Goal: Task Accomplishment & Management: Complete application form

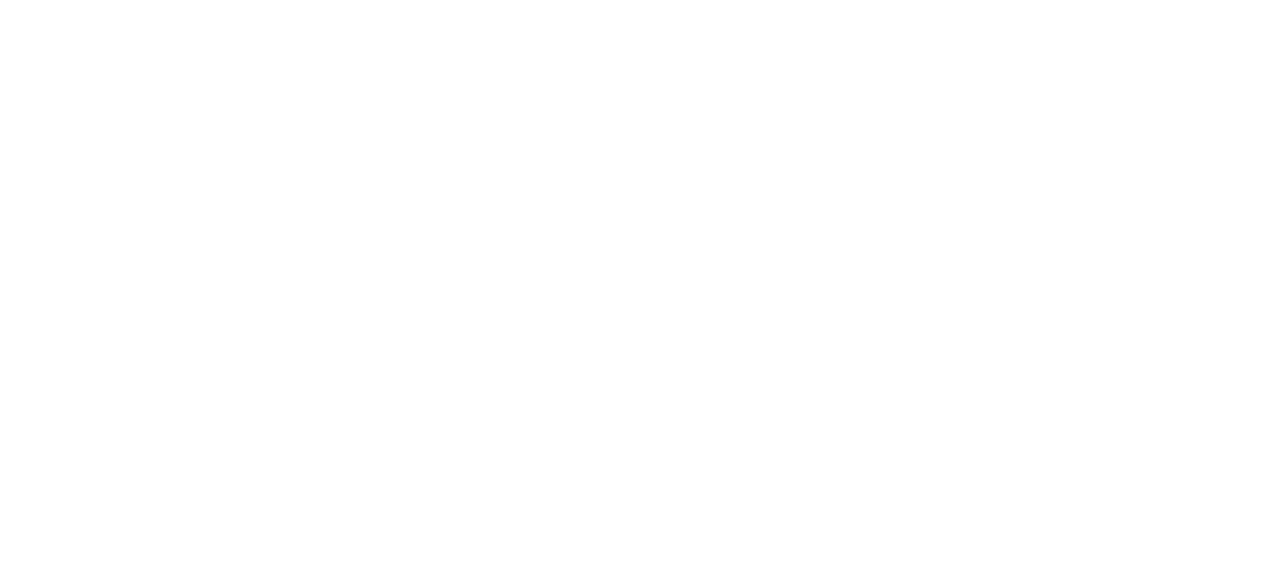
click icon "Close Checklist"
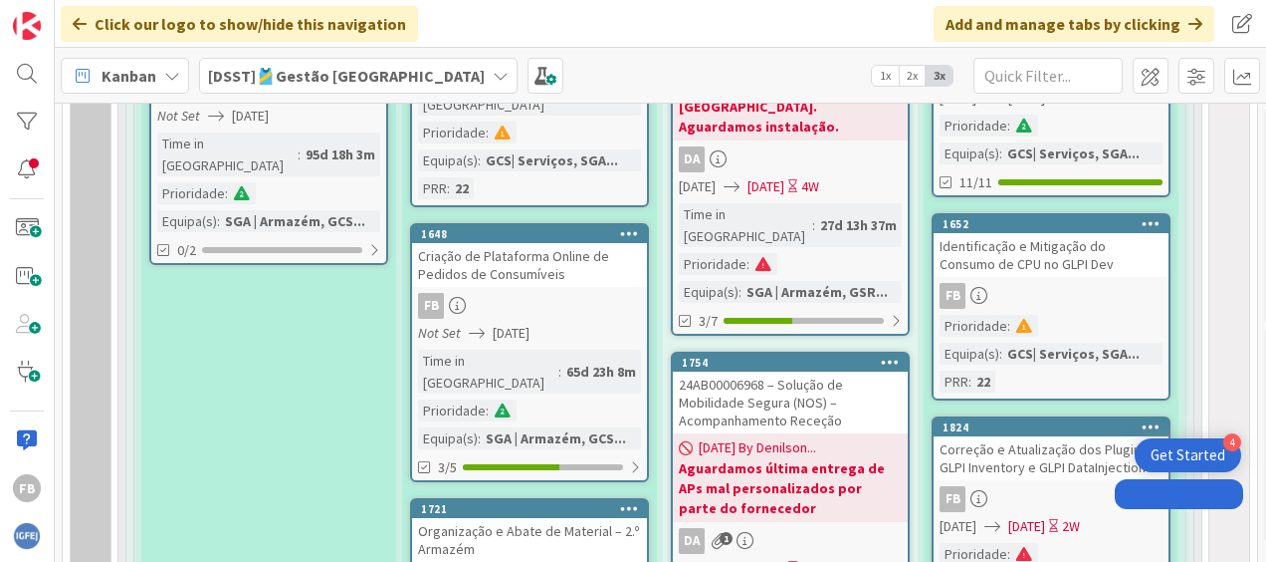
scroll to position [1327, 0]
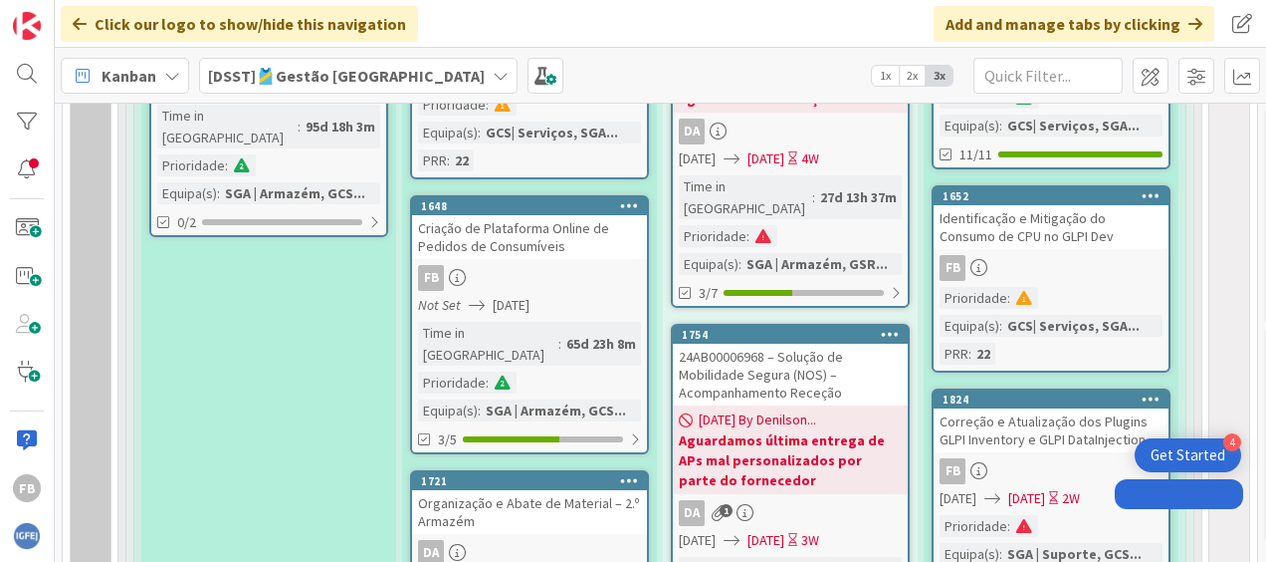
click at [1157, 188] on icon at bounding box center [1151, 195] width 19 height 14
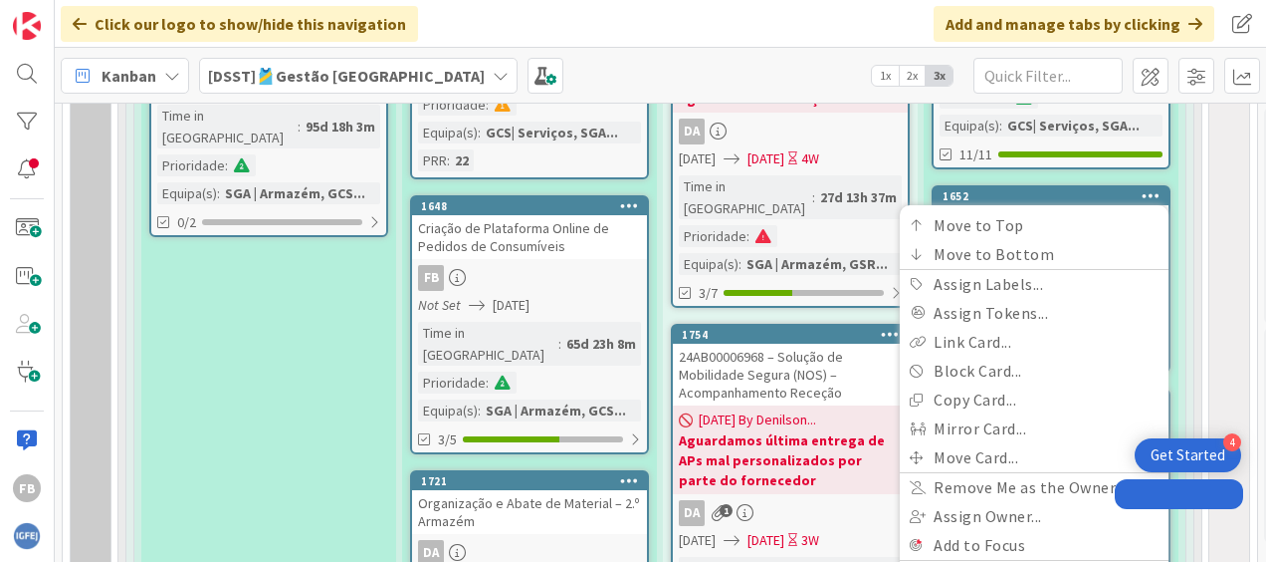
click at [1151, 191] on icon at bounding box center [1151, 195] width 19 height 14
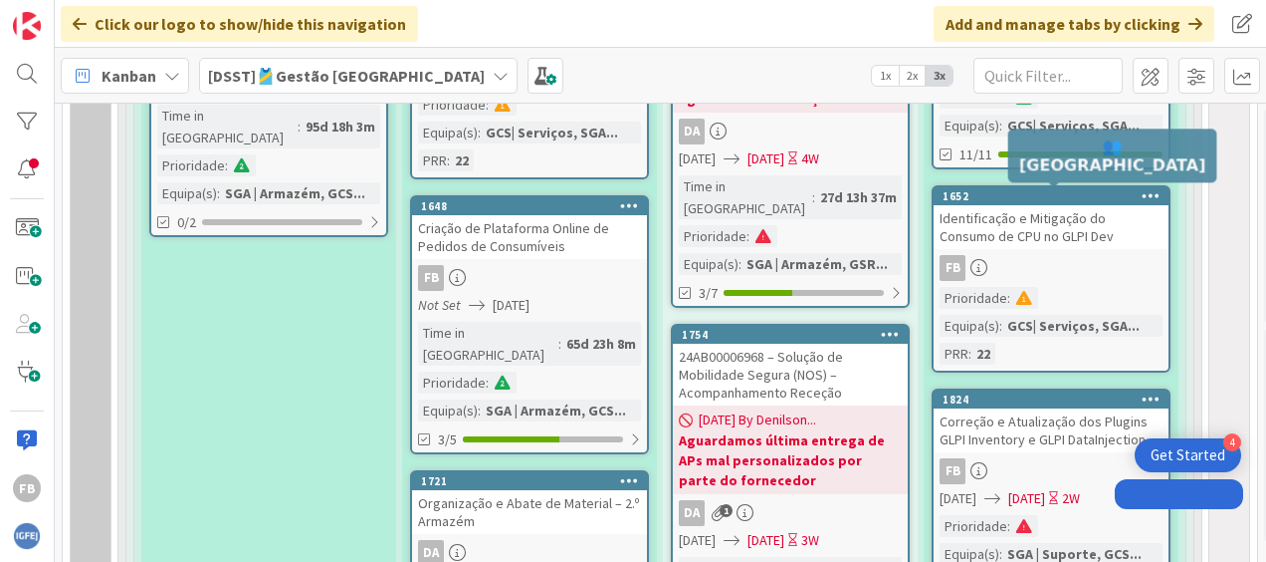
click at [1110, 197] on div "1652" at bounding box center [1056, 196] width 226 height 14
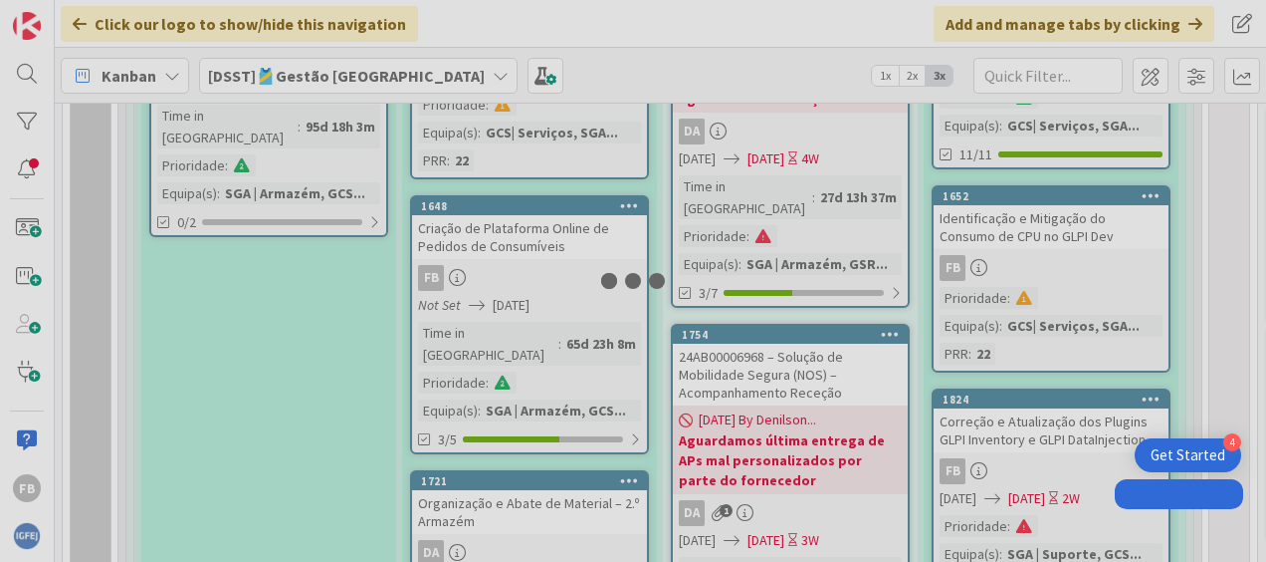
click at [1110, 197] on div at bounding box center [633, 281] width 1266 height 562
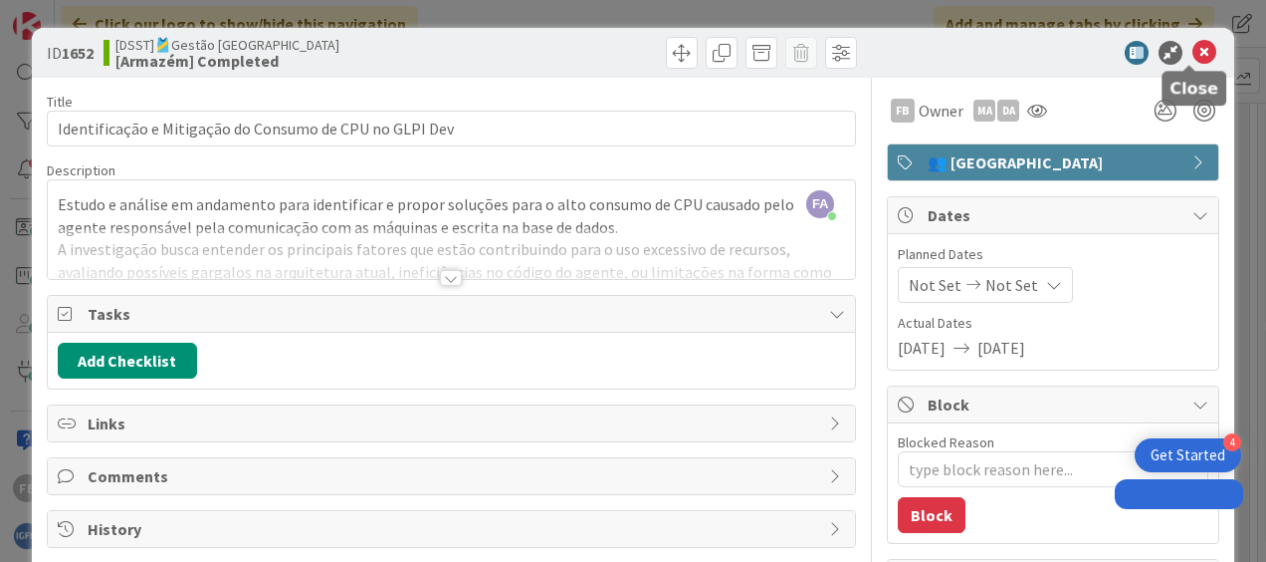
click at [1193, 57] on icon at bounding box center [1205, 53] width 24 height 24
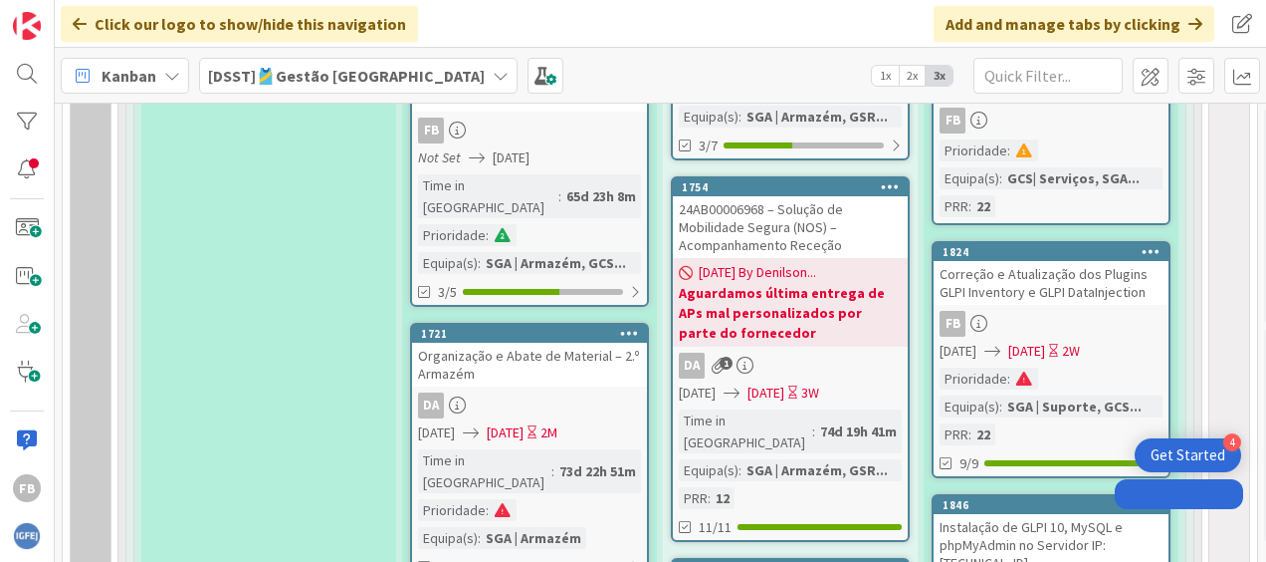
scroll to position [1478, 0]
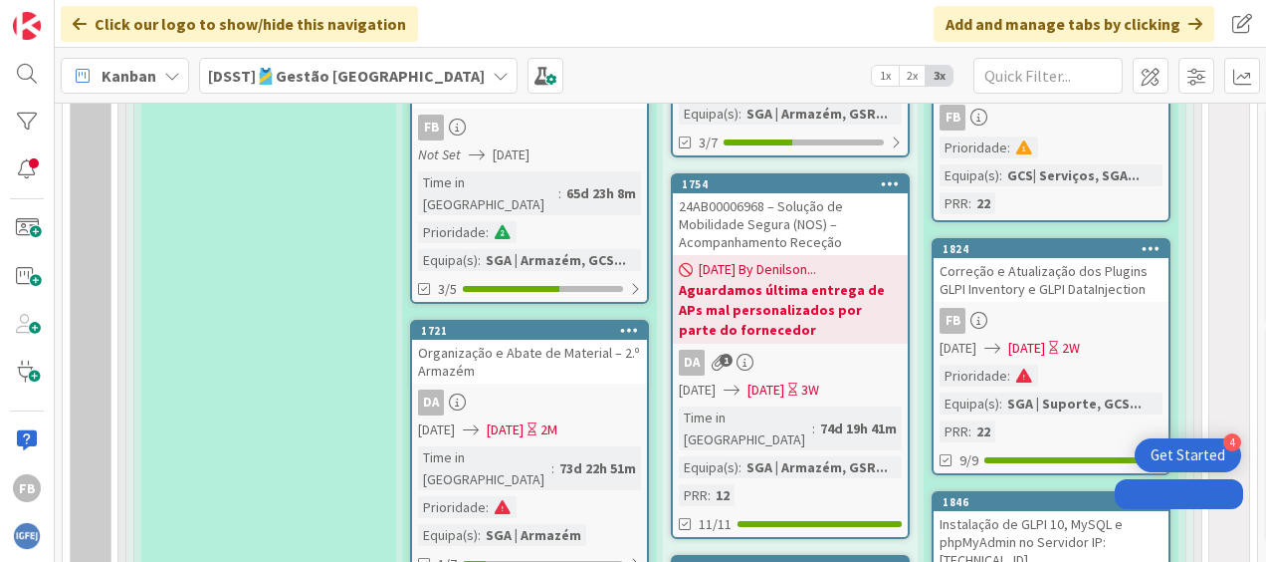
click at [1039, 285] on div "Correção e Atualização dos Plugins GLPI Inventory e GLPI DataInjection" at bounding box center [1051, 280] width 235 height 44
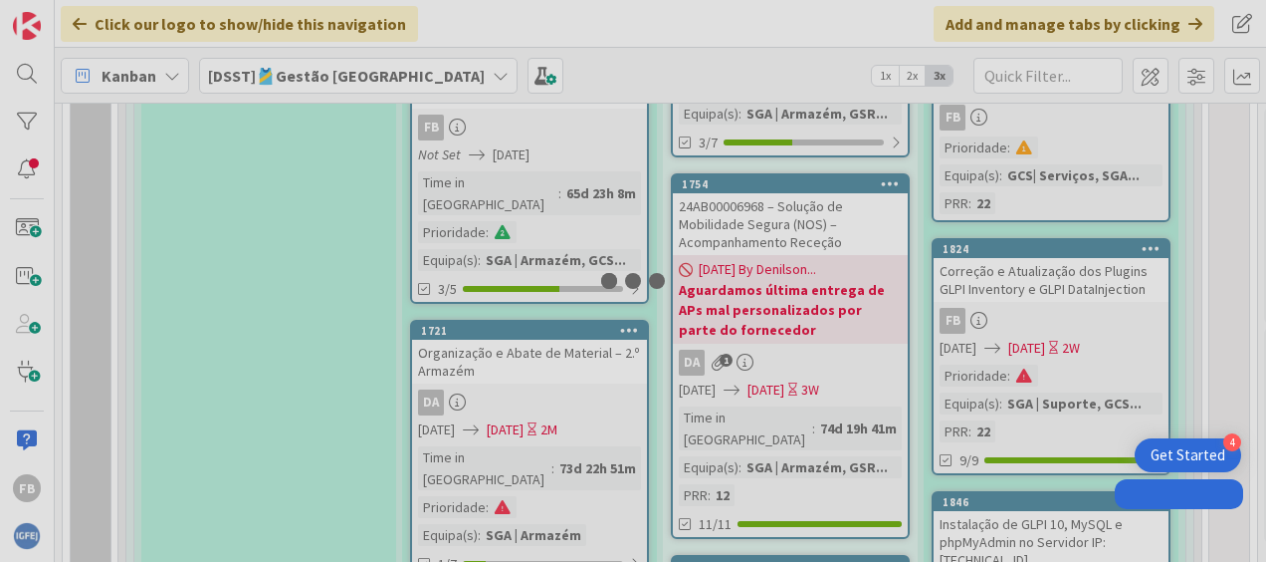
click at [1039, 285] on div "364 🎽Gestão de Tarefas de Equipas Técnicas LEGENDA 🚀 = Atividades de Projeto 🔄 …" at bounding box center [661, 332] width 1212 height 459
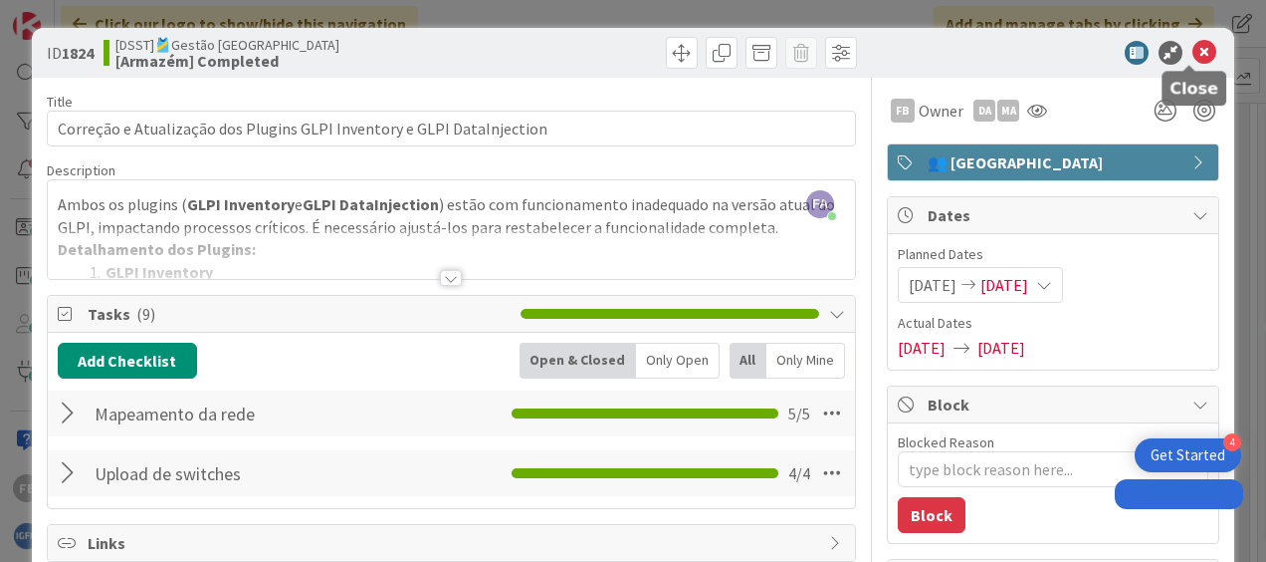
click at [1193, 50] on icon at bounding box center [1205, 53] width 24 height 24
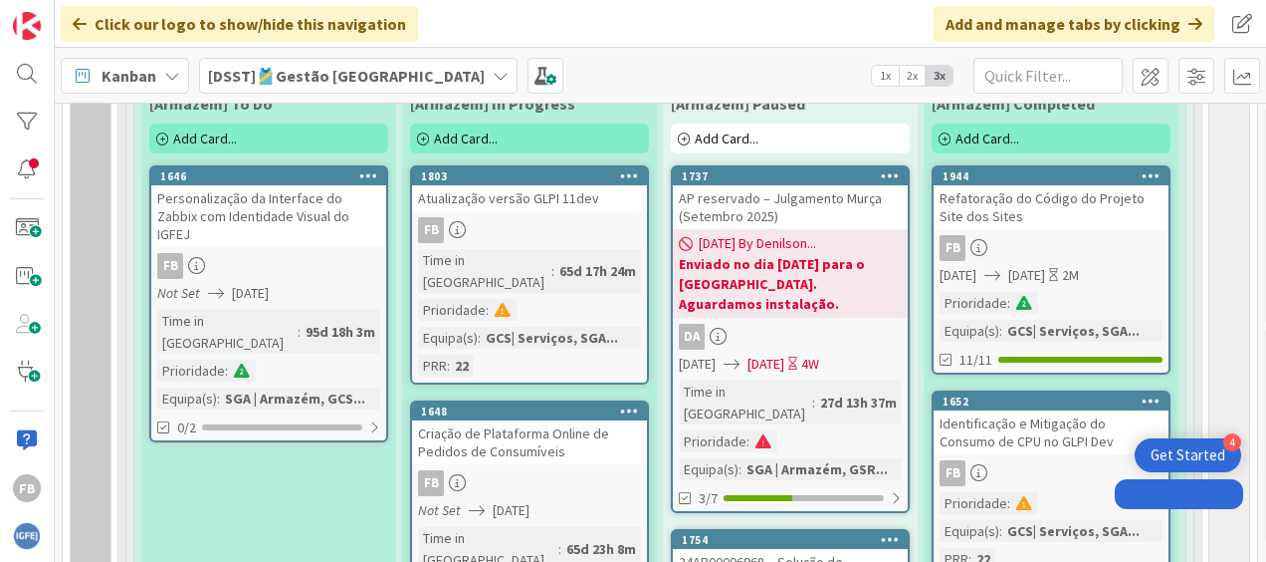
scroll to position [1124, 0]
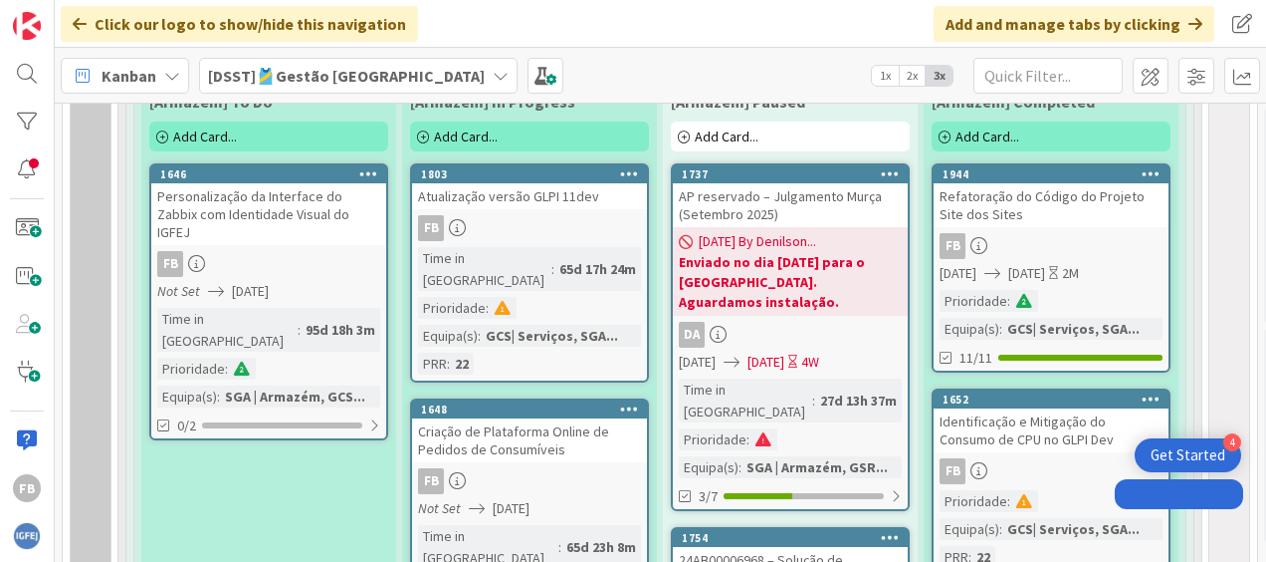
click at [1041, 216] on div "Refatoração do Código do Projeto Site dos Sites" at bounding box center [1051, 205] width 235 height 44
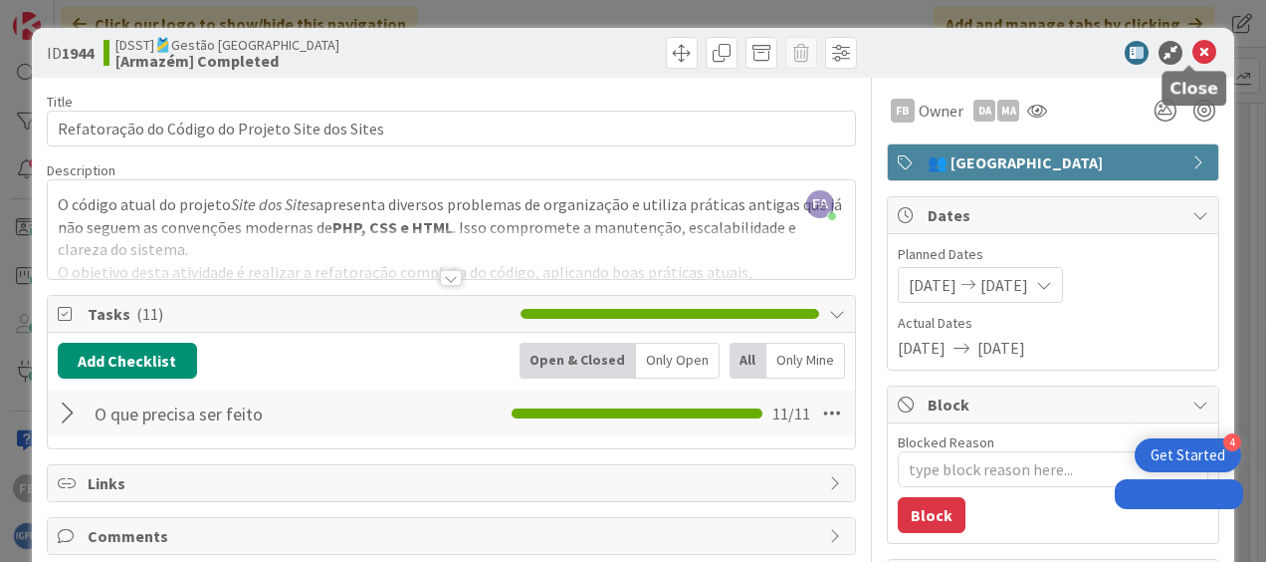
click at [1193, 55] on icon at bounding box center [1205, 53] width 24 height 24
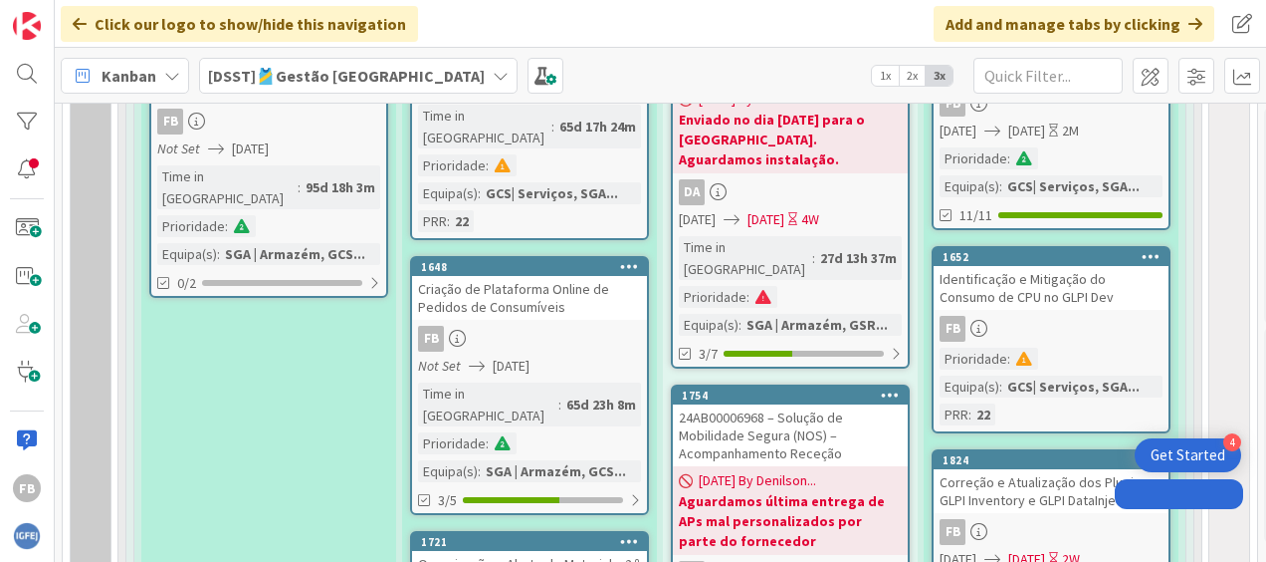
scroll to position [1262, 0]
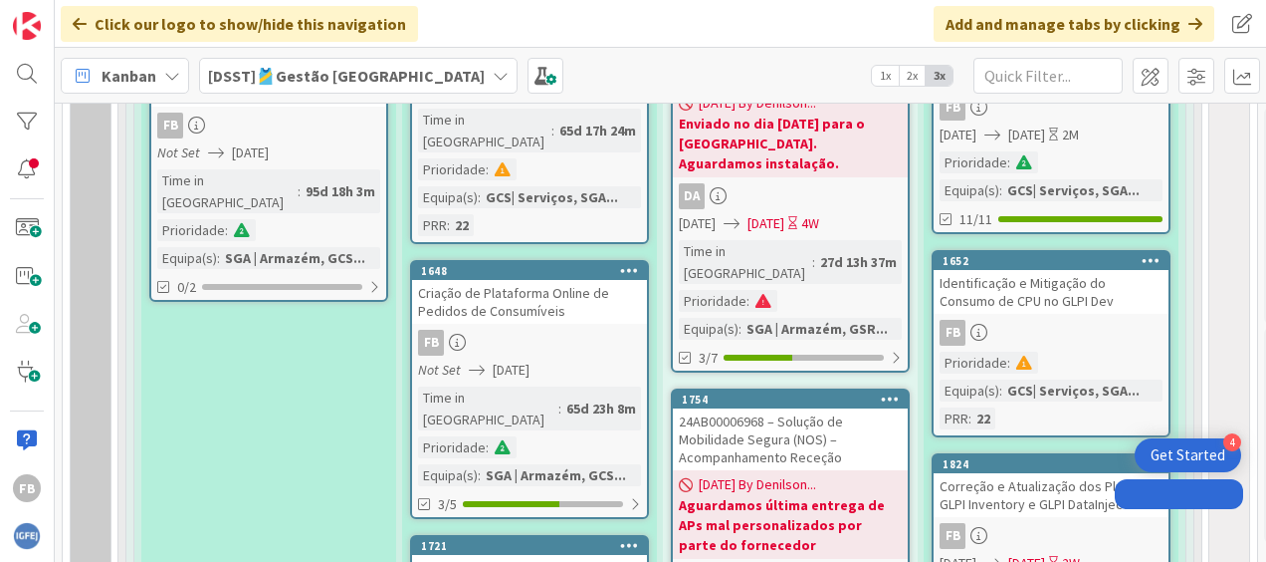
click at [1045, 131] on span "[DATE]" at bounding box center [1027, 134] width 37 height 21
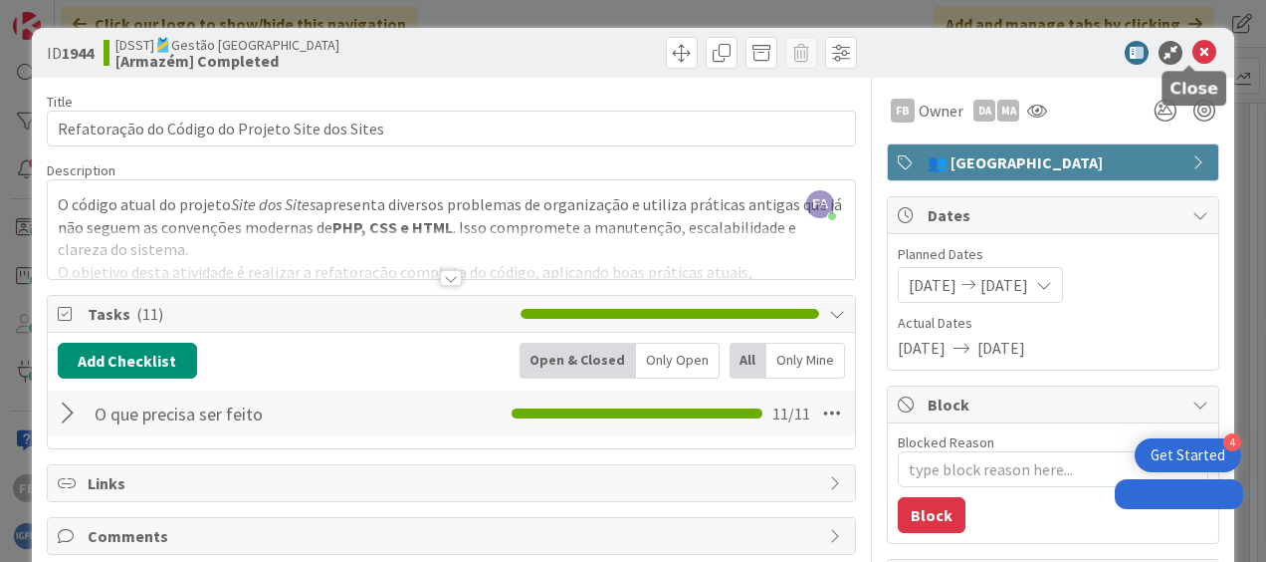
click at [1196, 52] on icon at bounding box center [1205, 53] width 24 height 24
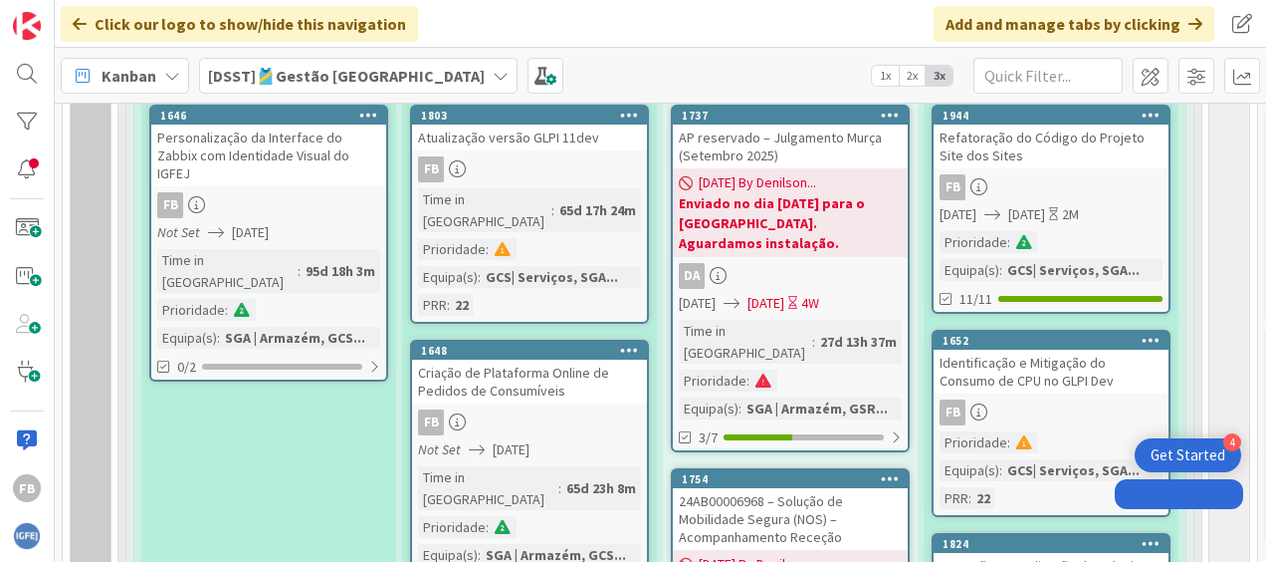
click at [1012, 371] on div "Identificação e Mitigação do Consumo de CPU no GLPI Dev" at bounding box center [1051, 371] width 235 height 44
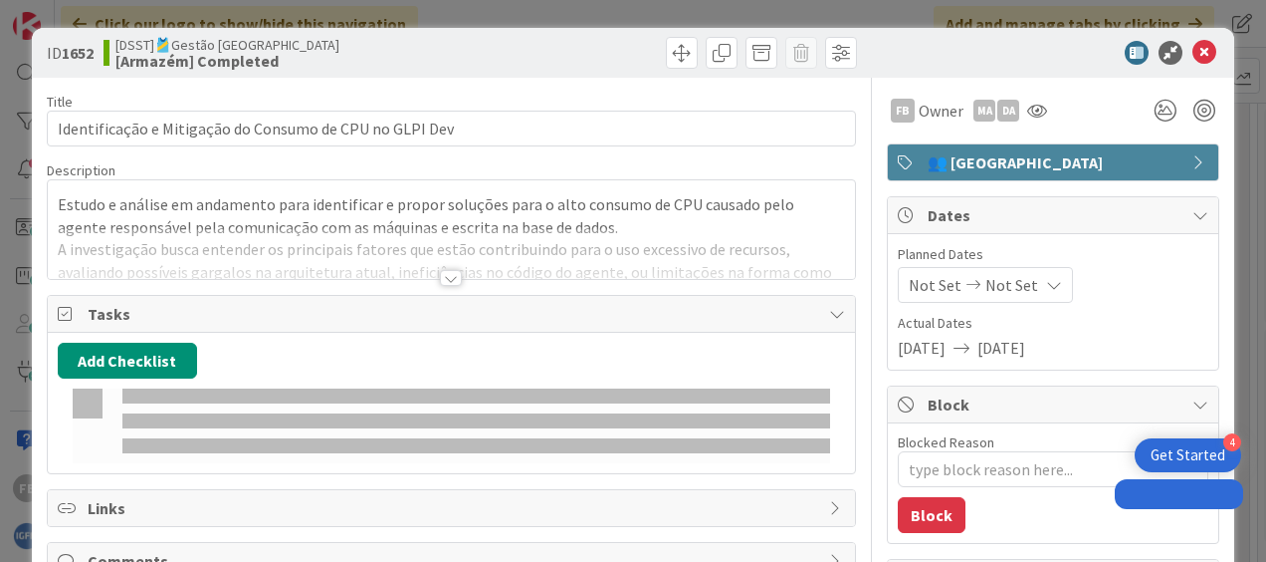
type textarea "x"
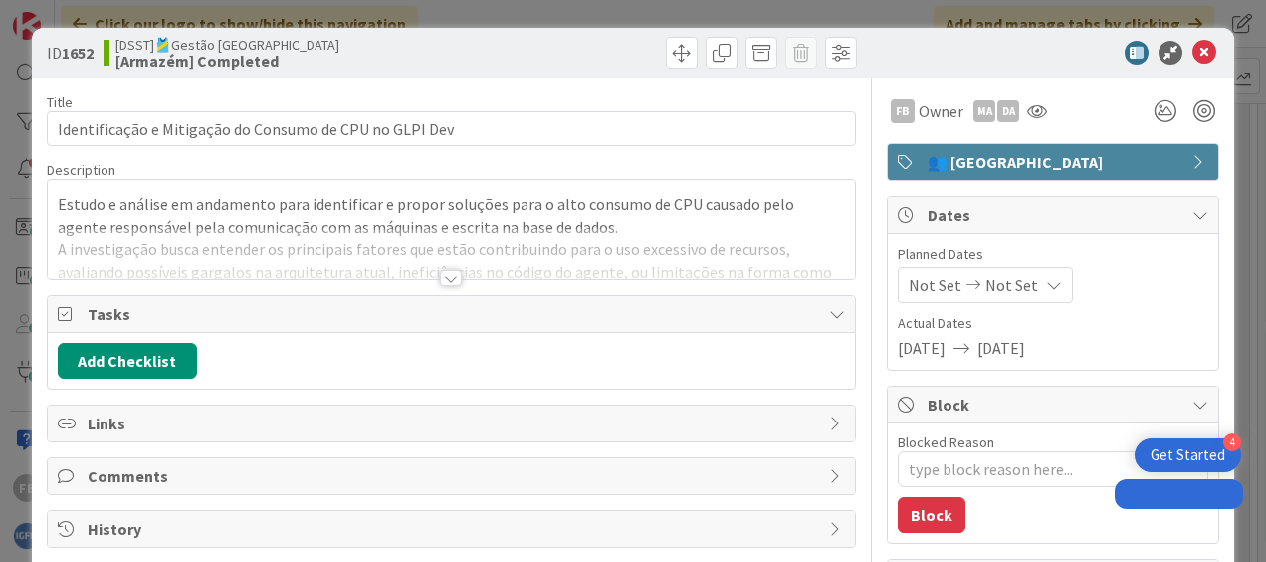
click at [986, 284] on span "Not Set" at bounding box center [1012, 285] width 53 height 24
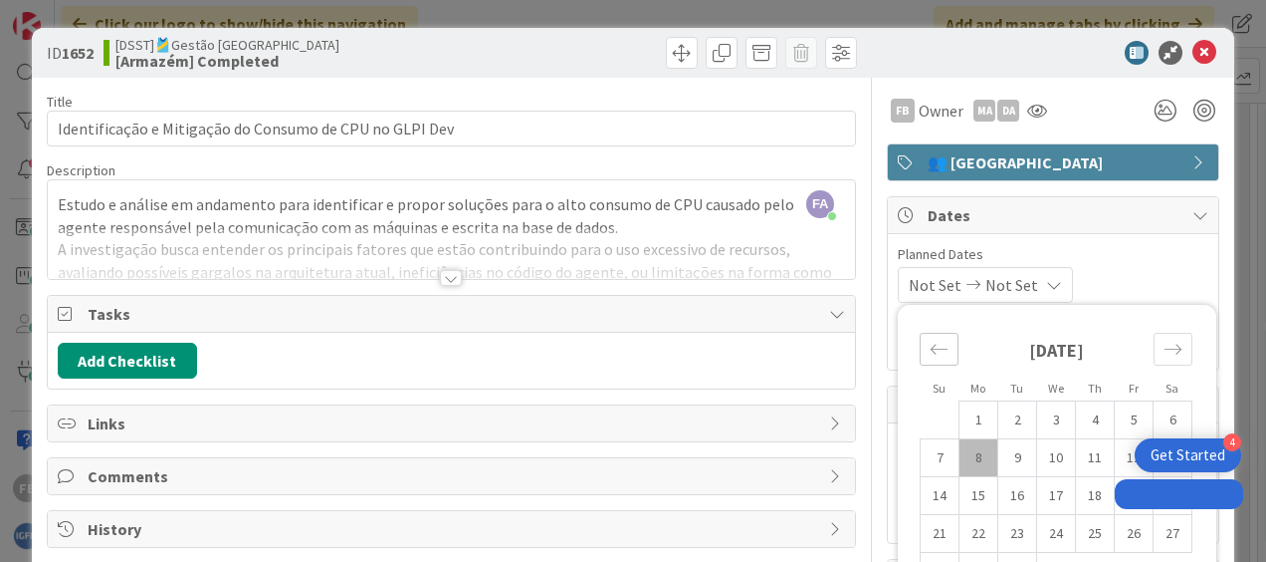
click at [930, 341] on icon "Move backward to switch to the previous month." at bounding box center [939, 349] width 19 height 19
click at [1041, 418] on td "4" at bounding box center [1056, 420] width 39 height 38
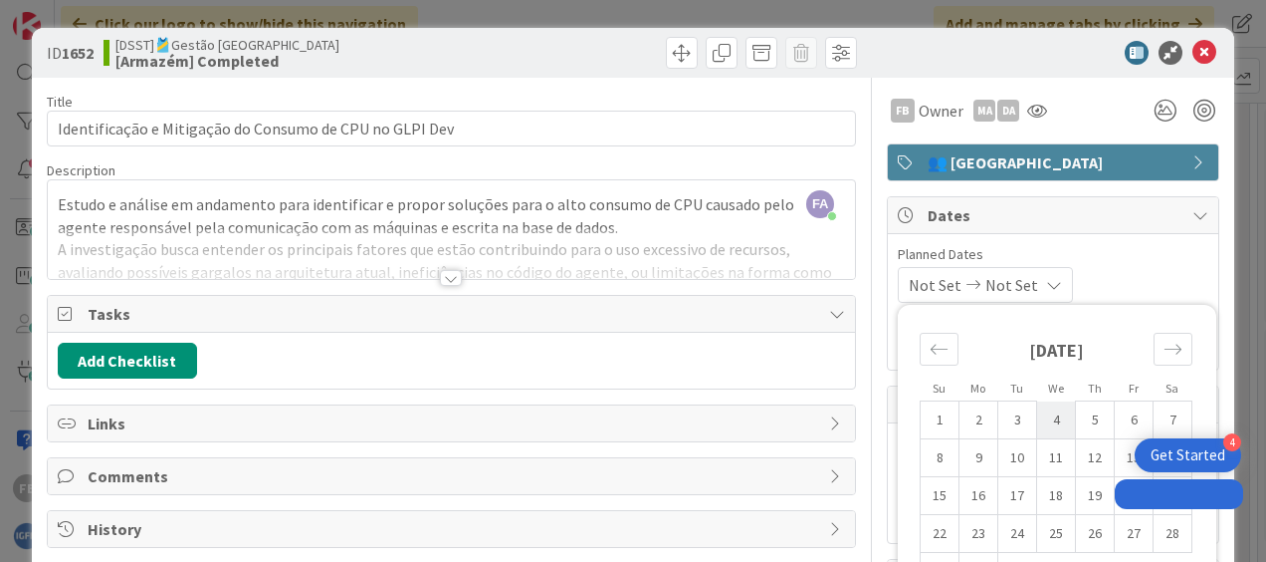
type input "[DATE]"
type textarea "x"
click at [1105, 281] on div "[DATE] Not Set Su Mo Tu We Th Fr Sa [DATE] 1 2 3 4 5 6 7 8 9 10 11 12 13 14 15 …" at bounding box center [1053, 285] width 311 height 36
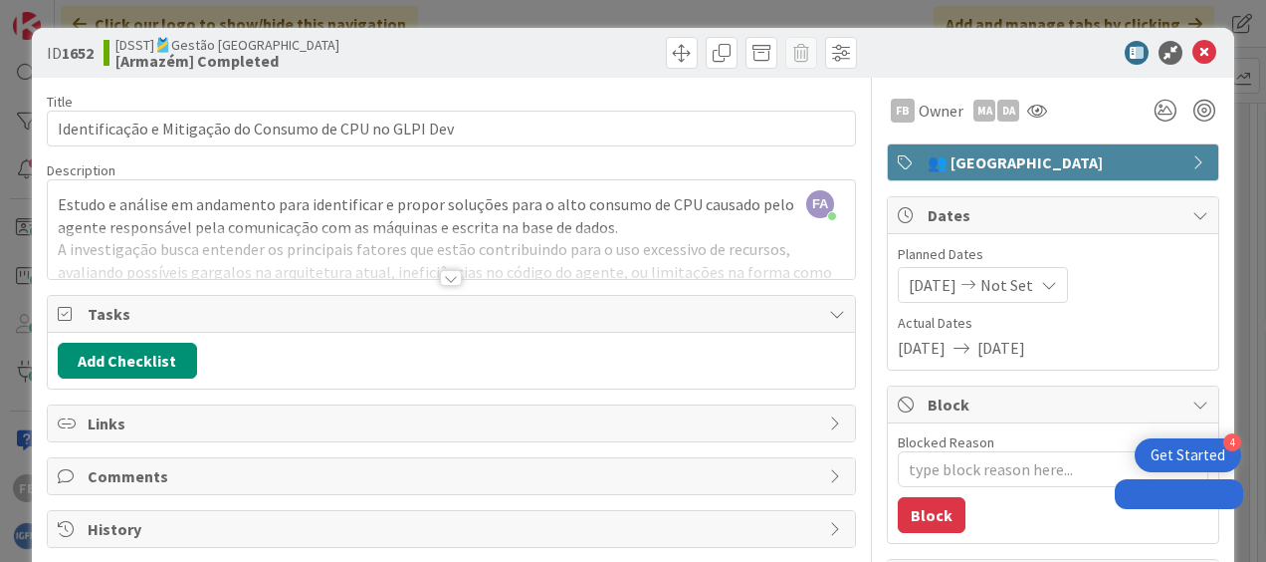
click at [1024, 288] on span "Not Set" at bounding box center [1007, 285] width 53 height 24
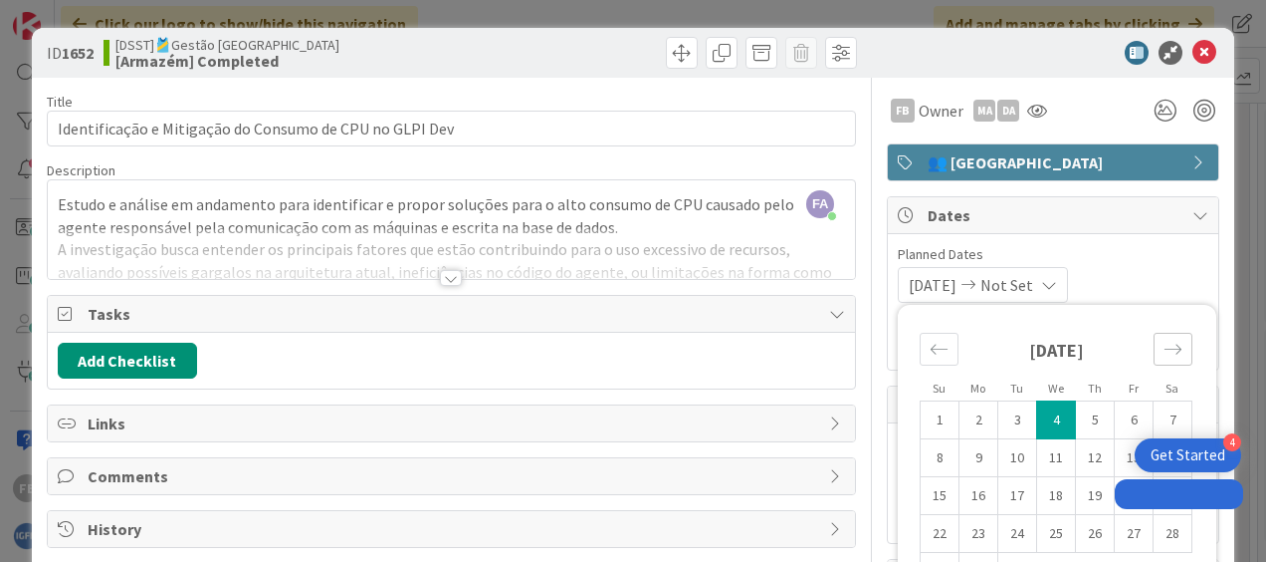
click at [1164, 342] on icon "Move forward to switch to the next month." at bounding box center [1173, 349] width 19 height 19
click at [920, 348] on div "Move backward to switch to the previous month." at bounding box center [939, 349] width 39 height 33
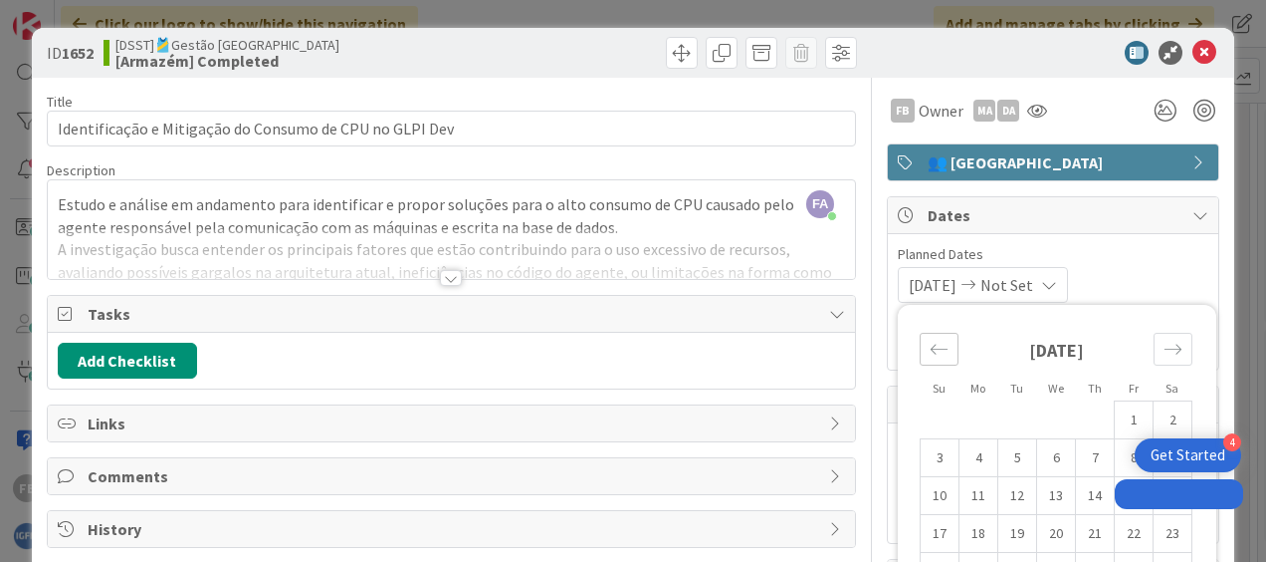
click at [920, 348] on div "Move backward to switch to the previous month." at bounding box center [939, 349] width 39 height 33
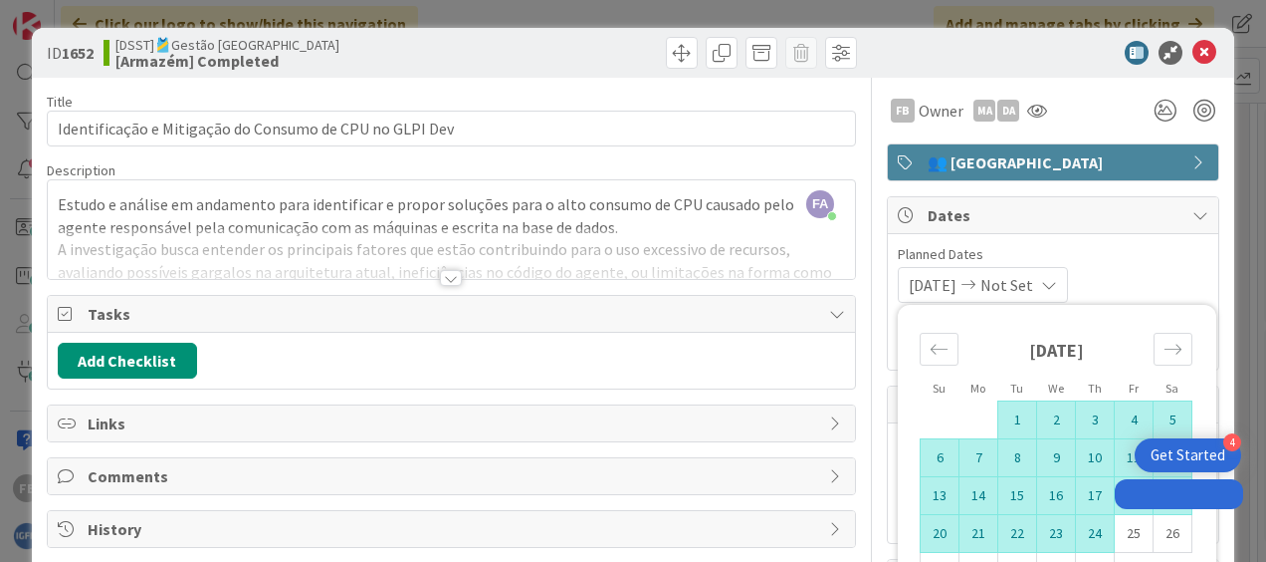
click at [1076, 530] on td "24" at bounding box center [1095, 534] width 39 height 38
type input "[DATE]"
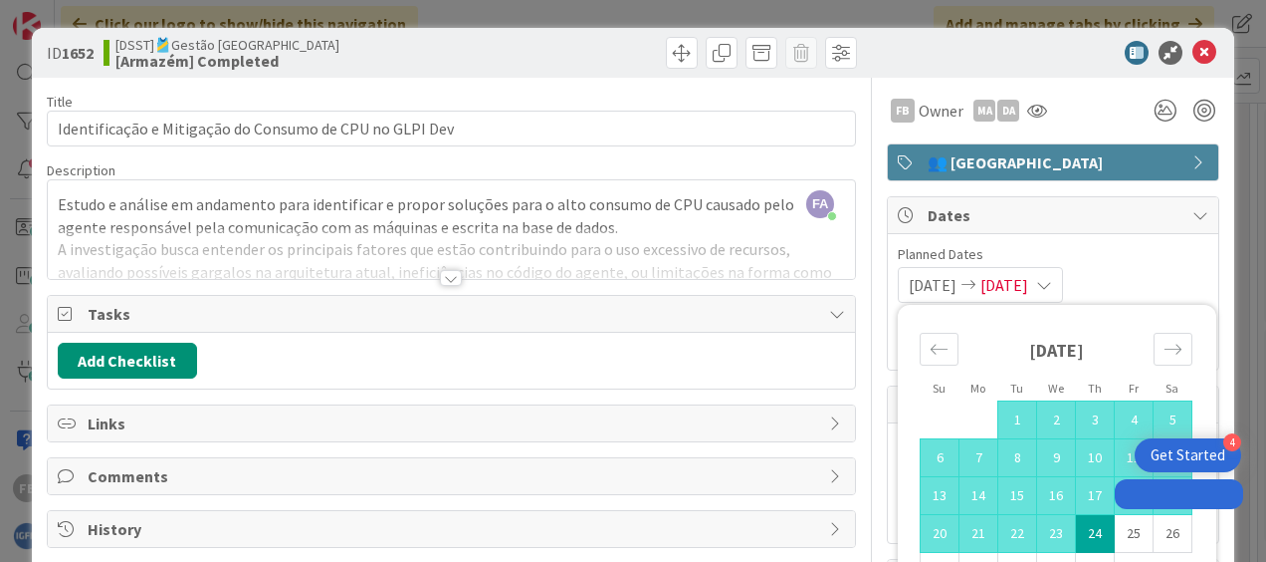
click at [1130, 261] on span "Planned Dates" at bounding box center [1053, 254] width 311 height 21
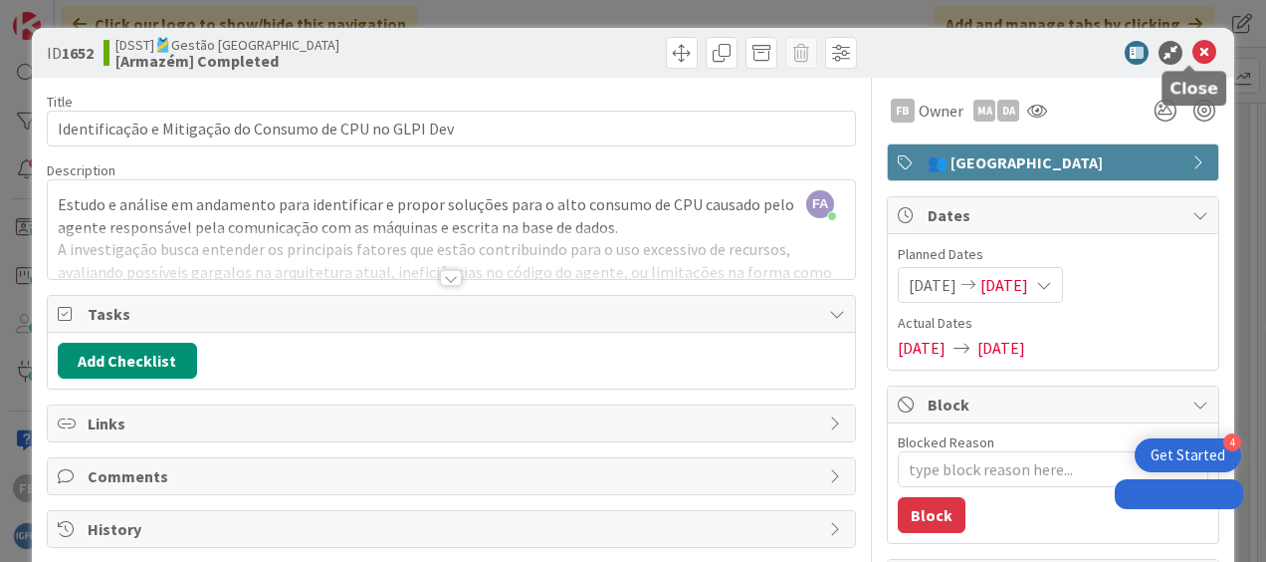
click at [1193, 49] on icon at bounding box center [1205, 53] width 24 height 24
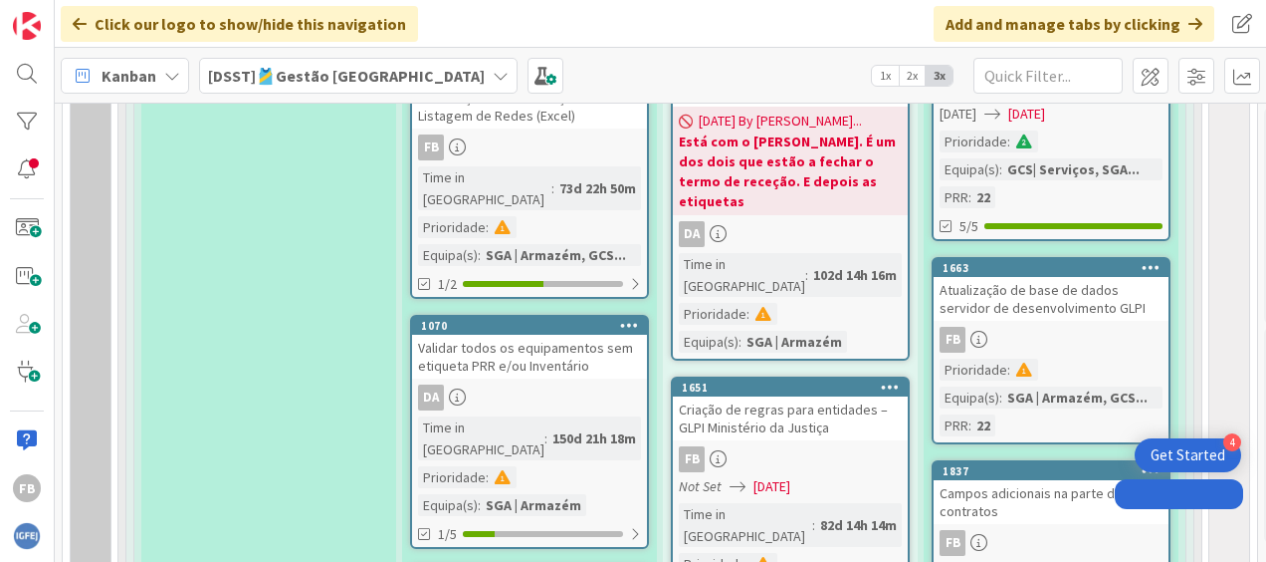
scroll to position [2039, 0]
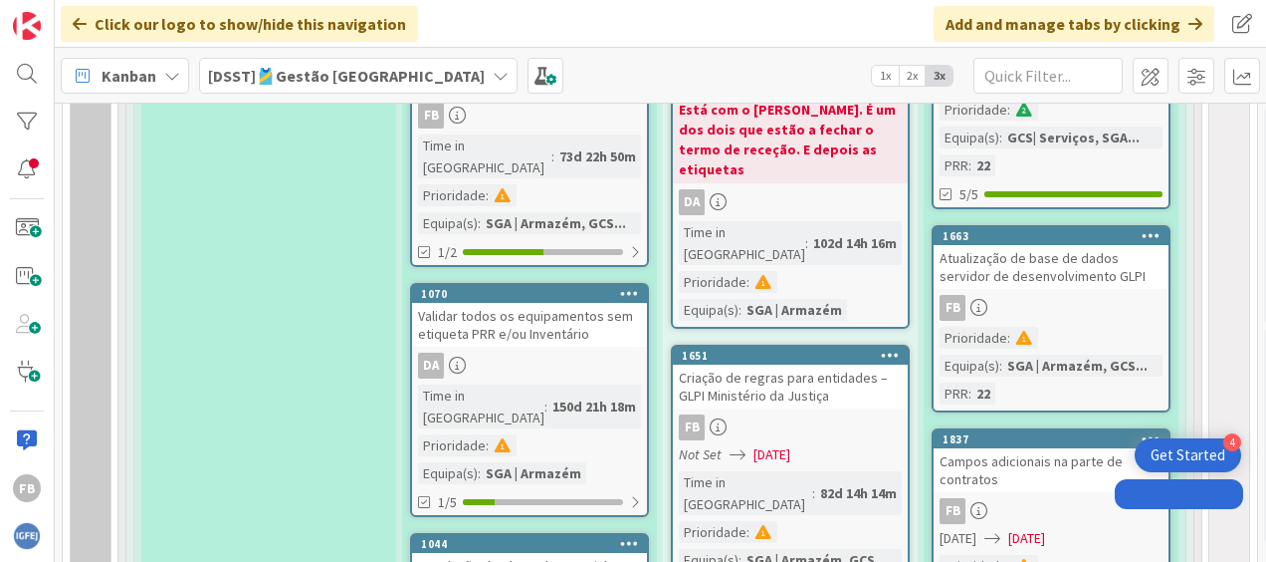
click at [1012, 269] on div "Atualização de base de dados servidor de desenvolvimento GLPI" at bounding box center [1051, 267] width 235 height 44
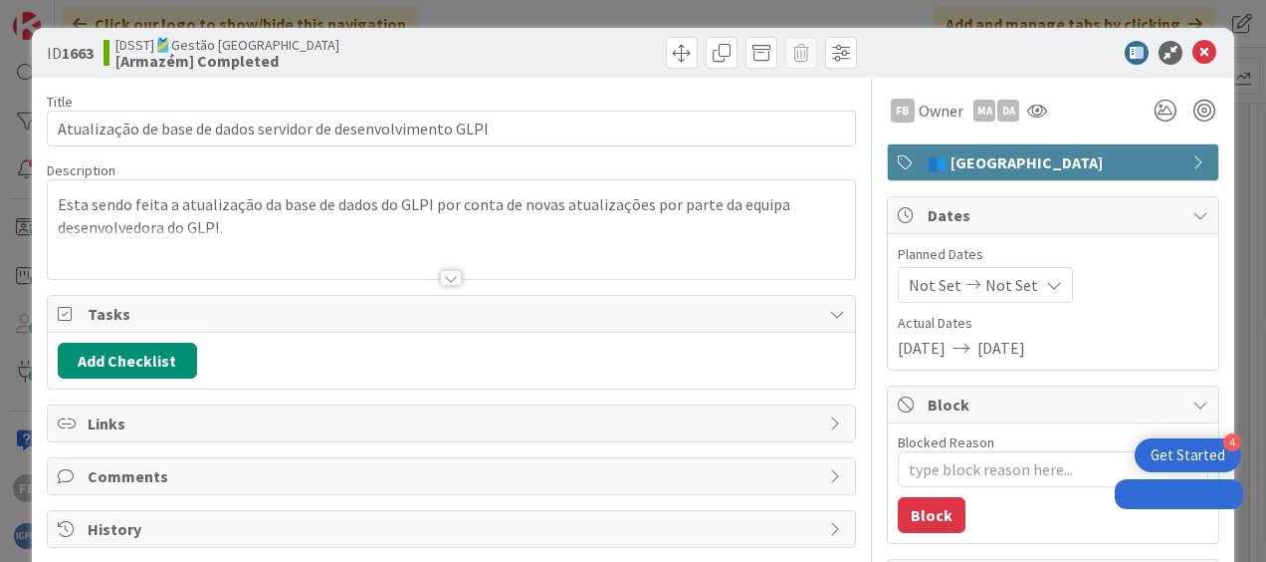
type textarea "x"
click at [1000, 292] on span "Not Set" at bounding box center [1012, 285] width 53 height 24
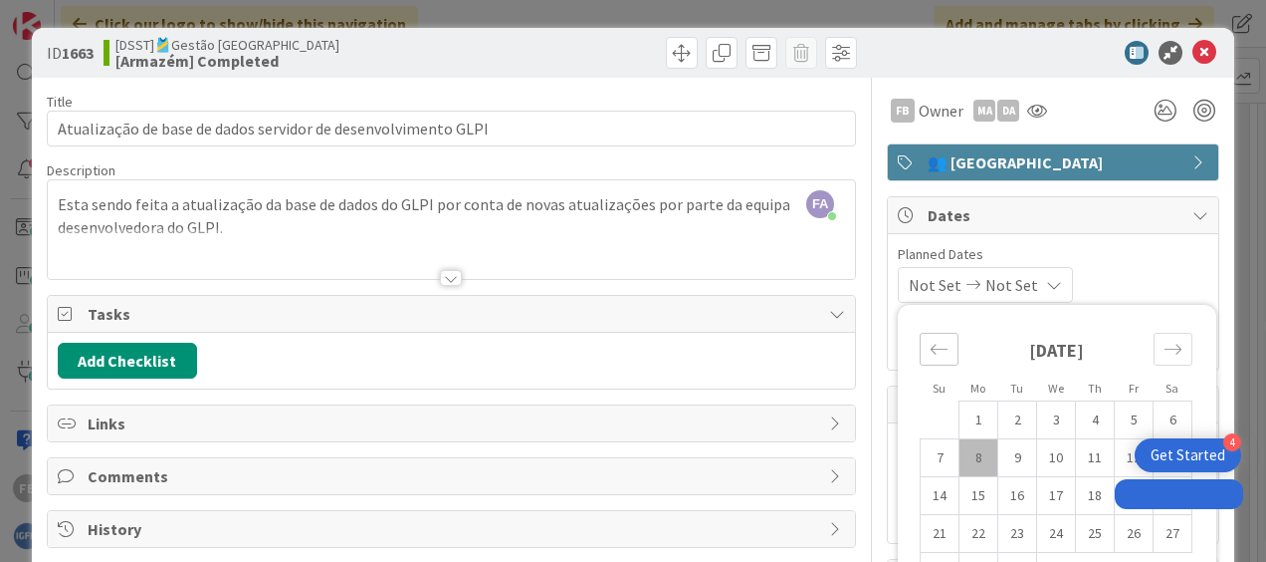
click at [930, 343] on icon "Move backward to switch to the previous month." at bounding box center [939, 349] width 19 height 19
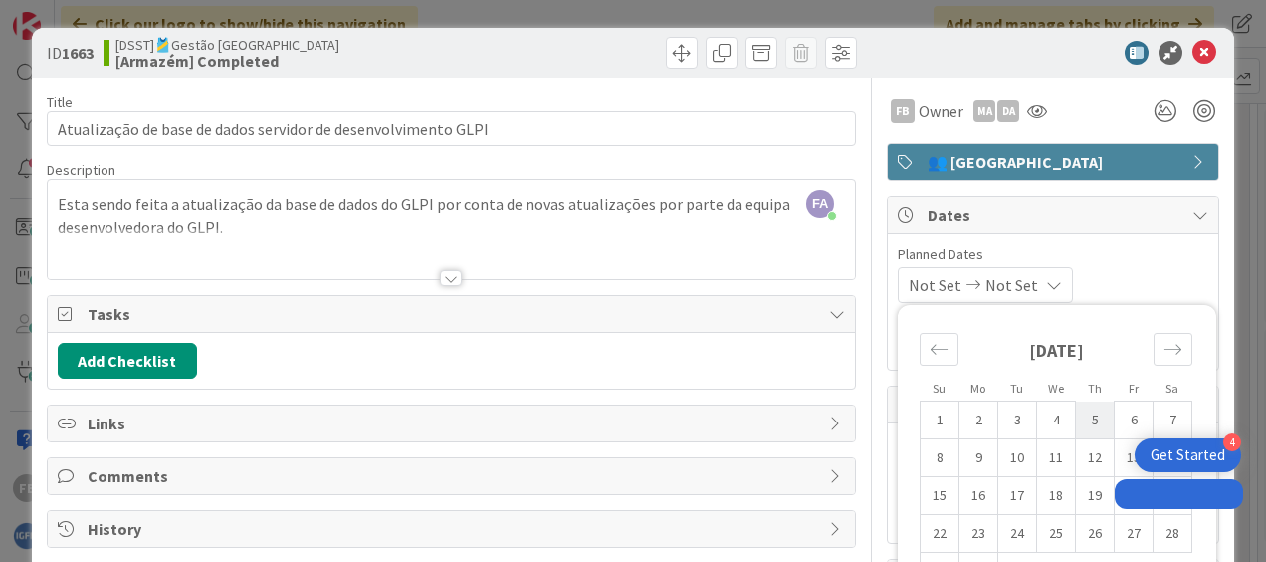
click at [1076, 420] on td "5" at bounding box center [1095, 420] width 39 height 38
type input "[DATE]"
type textarea "x"
click at [1103, 279] on div "[DATE] Not Set Su Mo Tu We Th Fr Sa [DATE] 1 2 3 4 5 6 7 8 9 10 11 12 13 14 15 …" at bounding box center [1053, 285] width 311 height 36
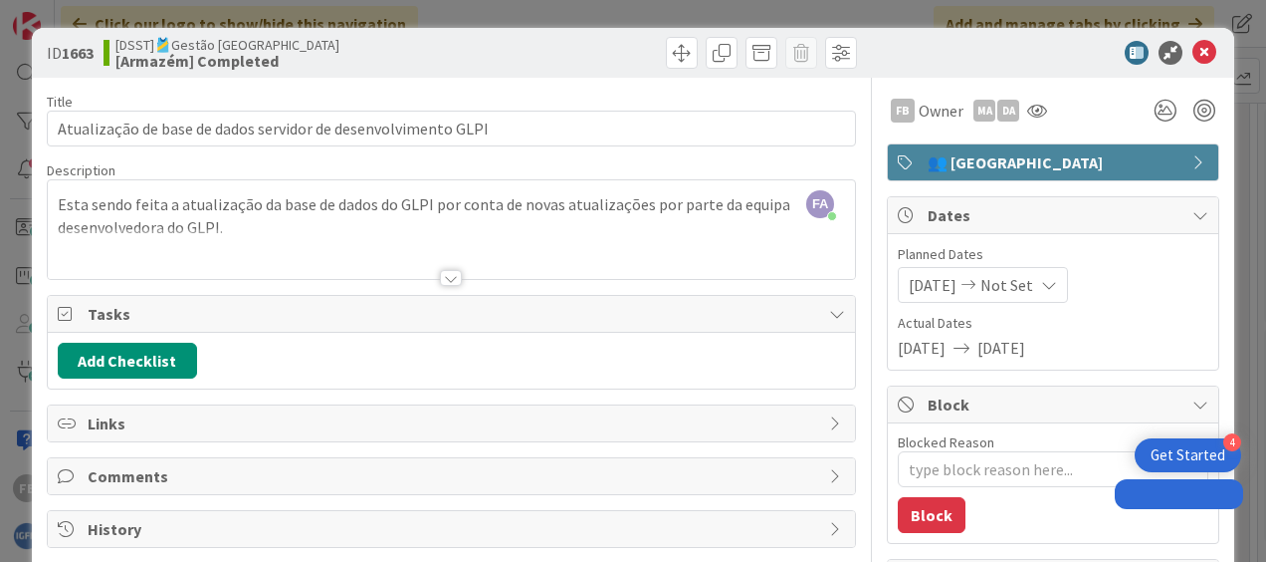
click at [1041, 281] on div "[DATE] Not Set" at bounding box center [983, 285] width 170 height 36
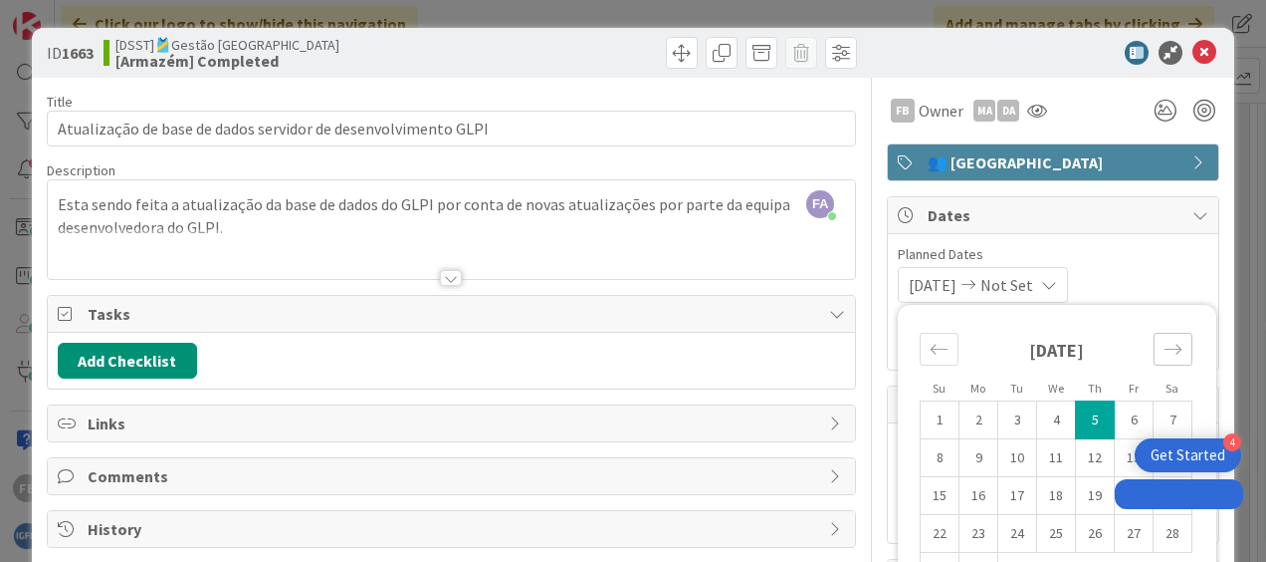
click at [1164, 351] on icon "Move forward to switch to the next month." at bounding box center [1173, 349] width 19 height 19
click at [930, 344] on icon "Move backward to switch to the previous month." at bounding box center [939, 349] width 19 height 19
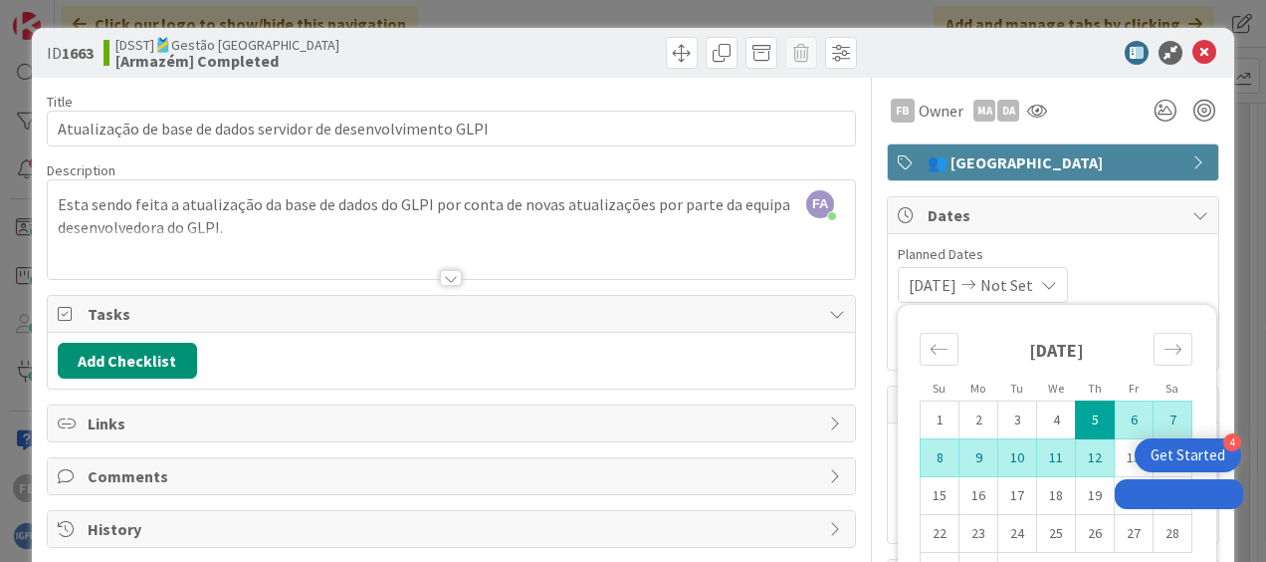
click at [1084, 460] on td "12" at bounding box center [1095, 458] width 39 height 38
type input "[DATE]"
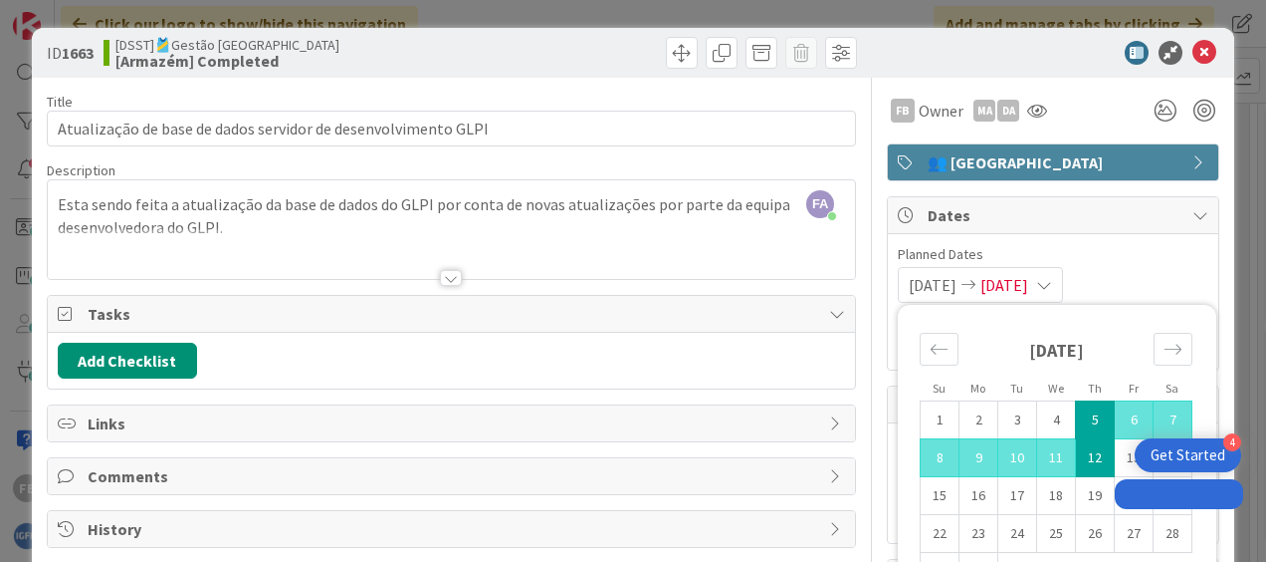
click at [1141, 271] on div "[DATE] [DATE] Su Mo Tu We Th Fr Sa [DATE] 1 2 3 4 5 6 7 8 9 10 11 12 13 14 15 1…" at bounding box center [1053, 285] width 311 height 36
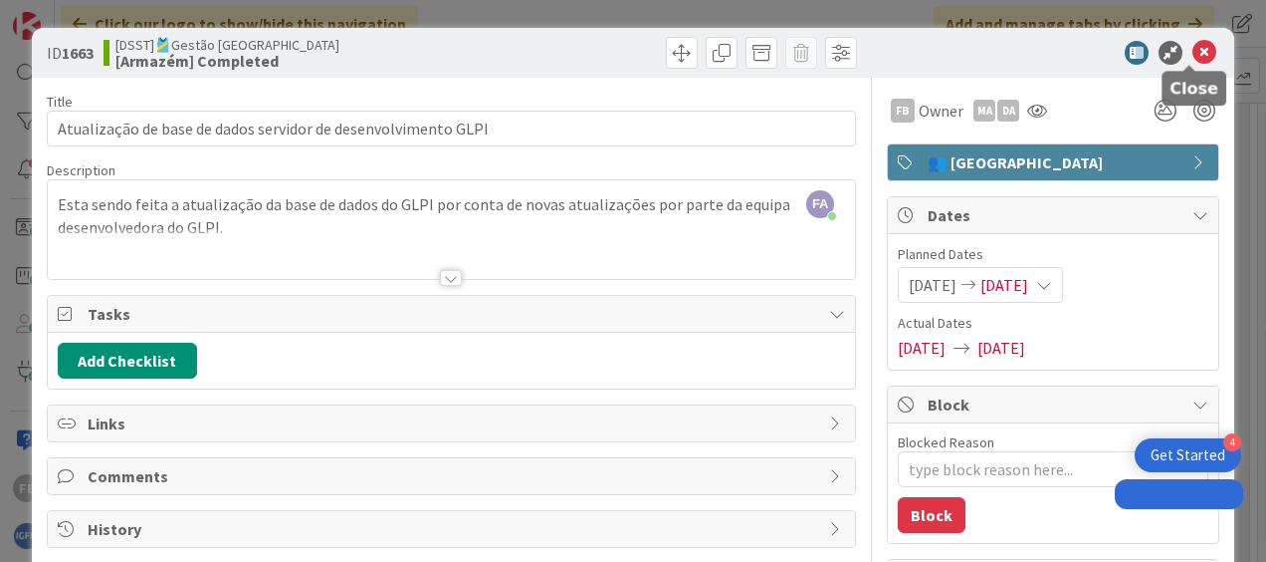
click at [1193, 54] on icon at bounding box center [1205, 53] width 24 height 24
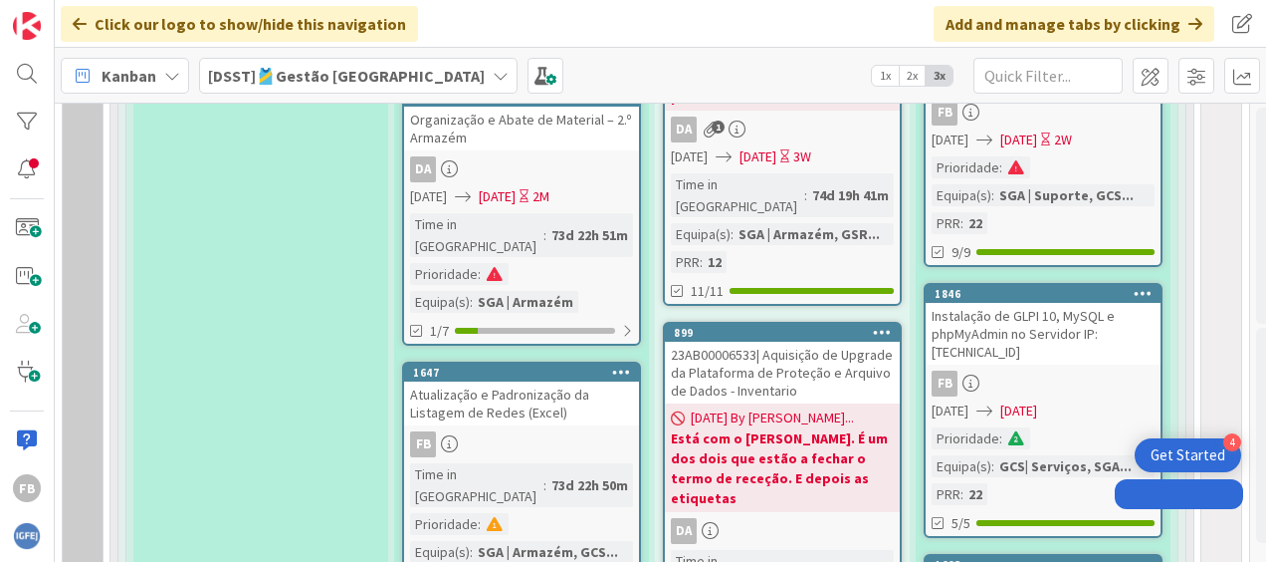
scroll to position [1711, 8]
click at [577, 381] on div "Atualização e Padronização da Listagem de Redes (Excel)" at bounding box center [521, 403] width 235 height 44
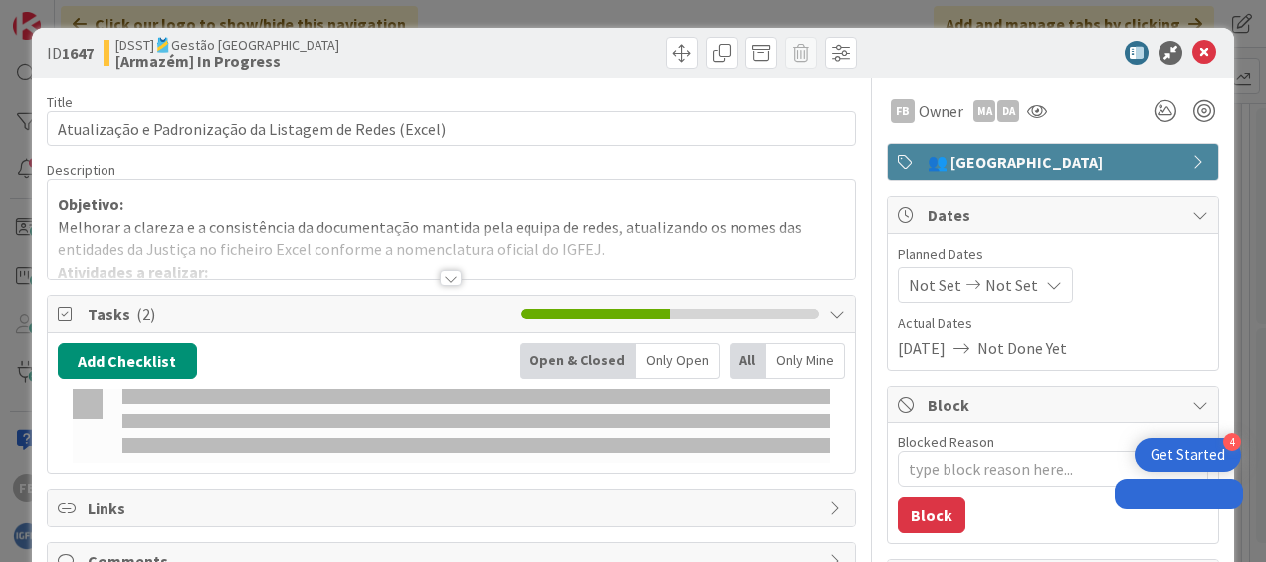
type textarea "x"
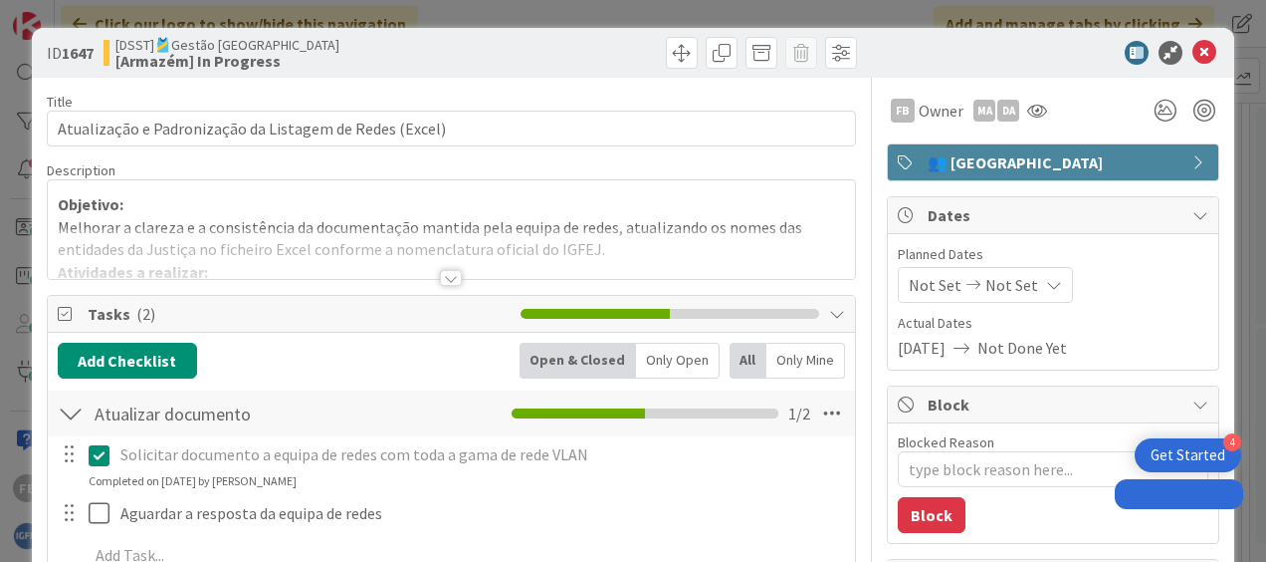
click at [931, 277] on span "Not Set" at bounding box center [935, 285] width 53 height 24
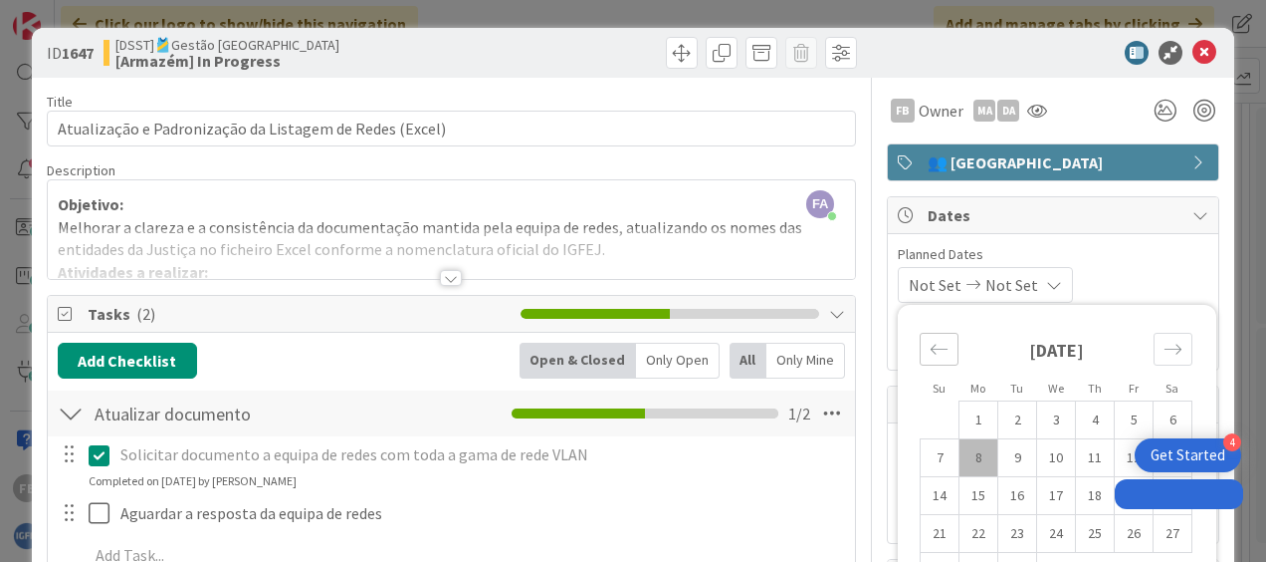
click at [930, 354] on icon "Move backward to switch to the previous month." at bounding box center [939, 349] width 19 height 19
click at [921, 334] on div "Move backward to switch to the previous month." at bounding box center [939, 349] width 39 height 33
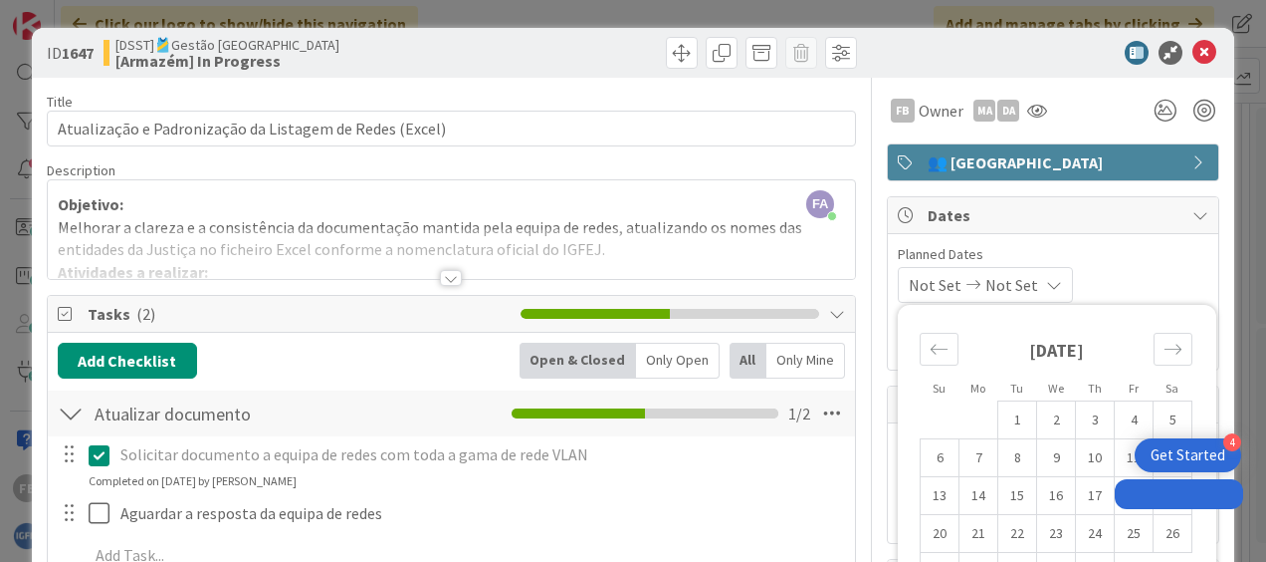
click at [1086, 284] on div "Not Set Not Set Su Mo Tu We Th Fr Sa [DATE] 1 2 3 4 5 6 7 8 9 10 11 12 13 14 15…" at bounding box center [1053, 285] width 311 height 36
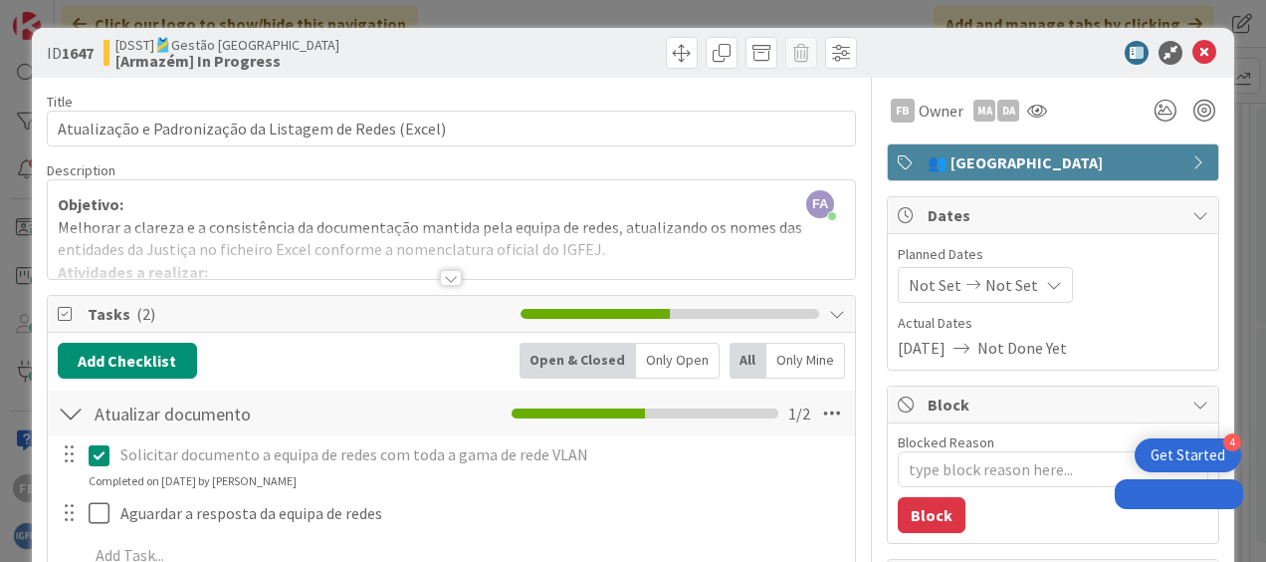
click at [993, 287] on span "Not Set" at bounding box center [1012, 285] width 53 height 24
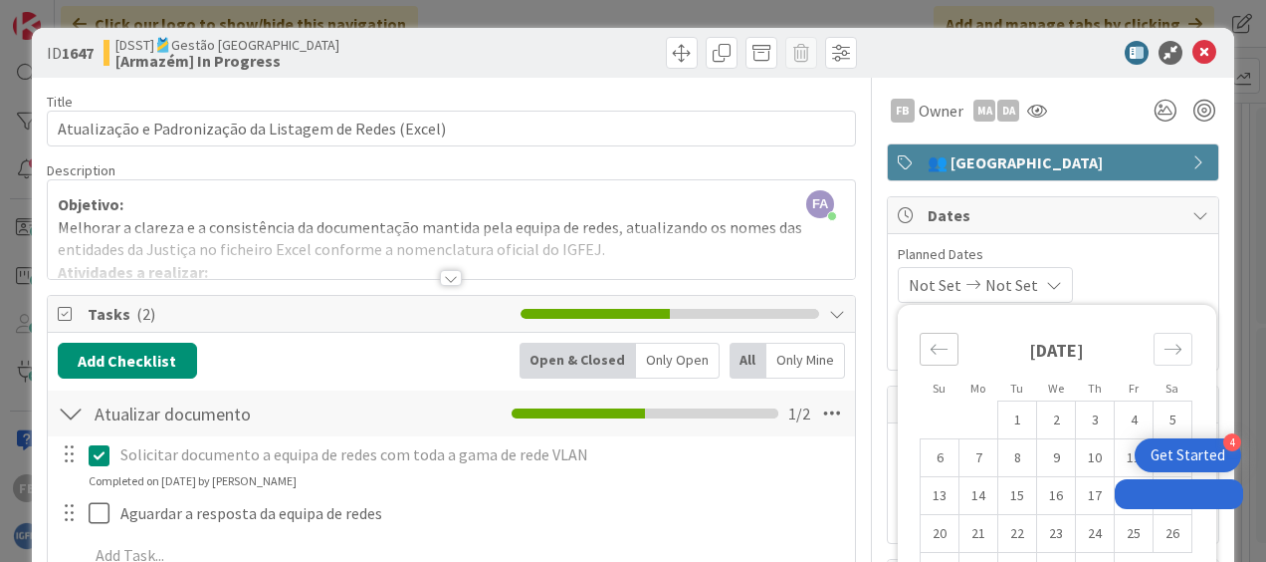
click at [930, 352] on icon "Move backward to switch to the previous month." at bounding box center [939, 349] width 19 height 19
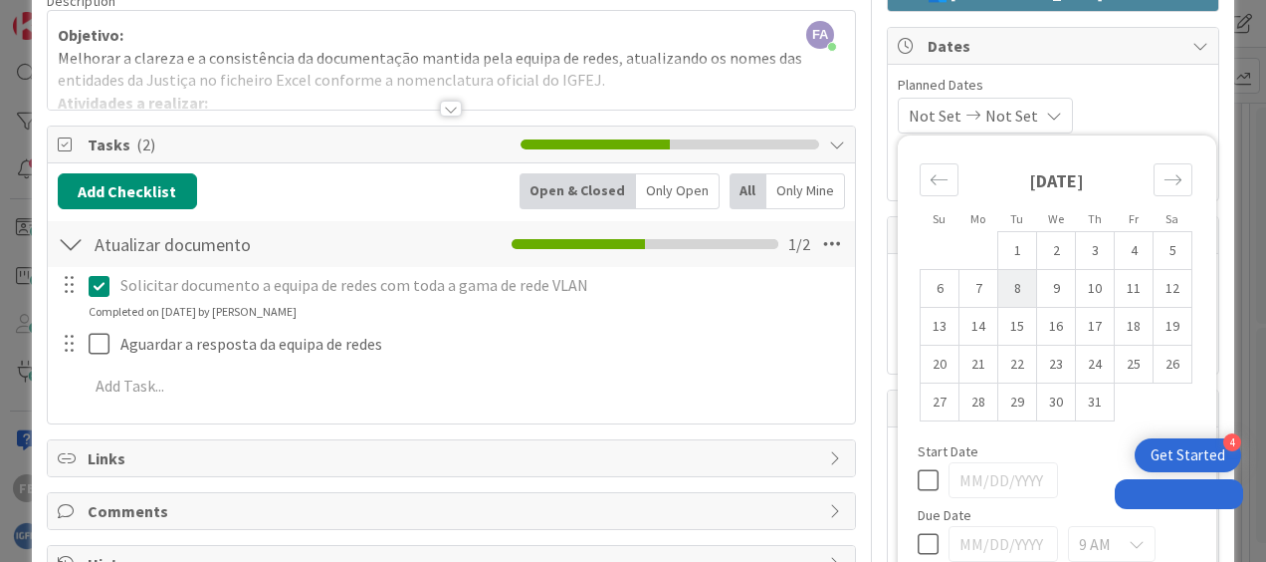
scroll to position [168, 0]
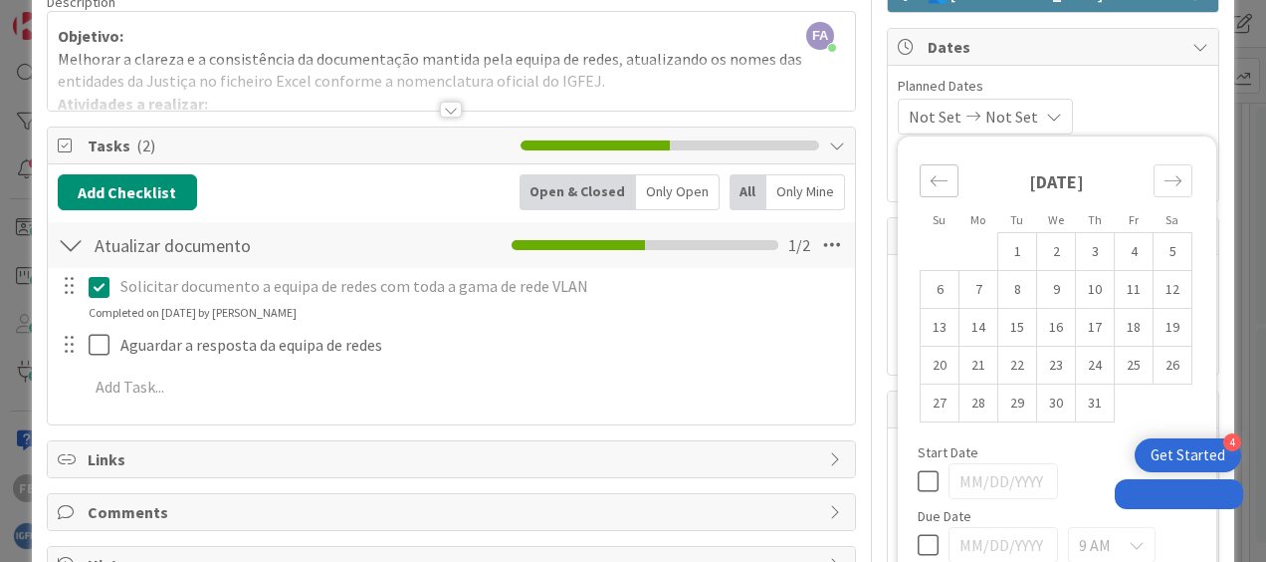
click at [930, 187] on icon "Move backward to switch to the previous month." at bounding box center [939, 180] width 19 height 19
click at [1154, 168] on div "Move forward to switch to the next month." at bounding box center [1173, 180] width 39 height 33
click at [932, 171] on icon "Move backward to switch to the previous month." at bounding box center [939, 180] width 19 height 19
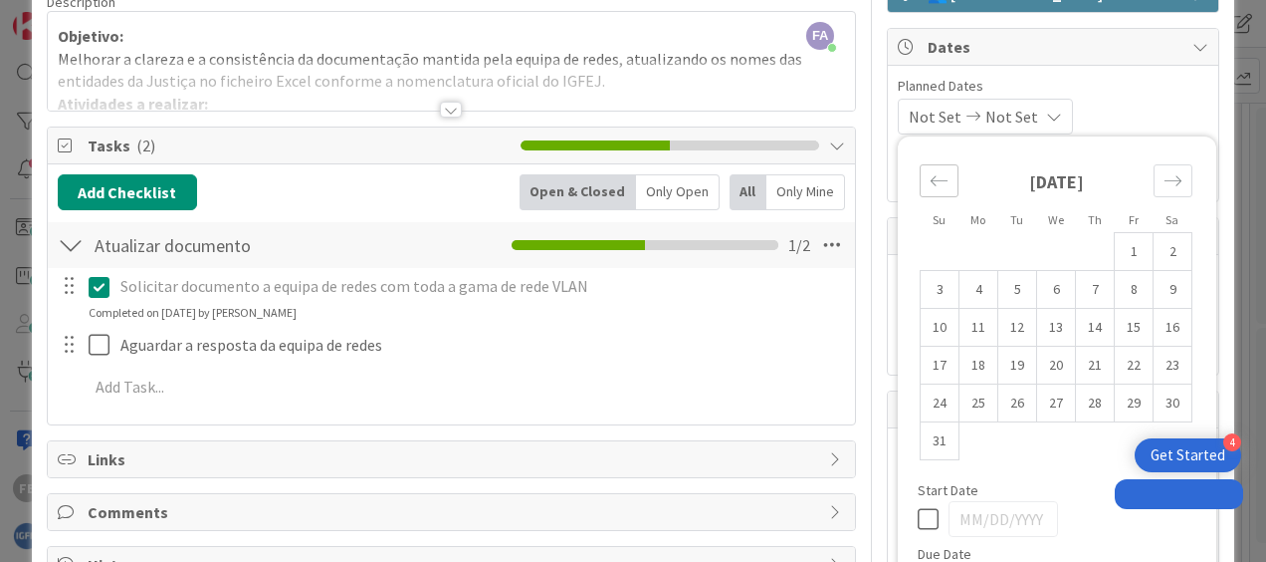
click at [931, 178] on icon "Move backward to switch to the previous month." at bounding box center [939, 180] width 17 height 10
click at [1076, 367] on td "26" at bounding box center [1095, 365] width 39 height 38
type input "[DATE]"
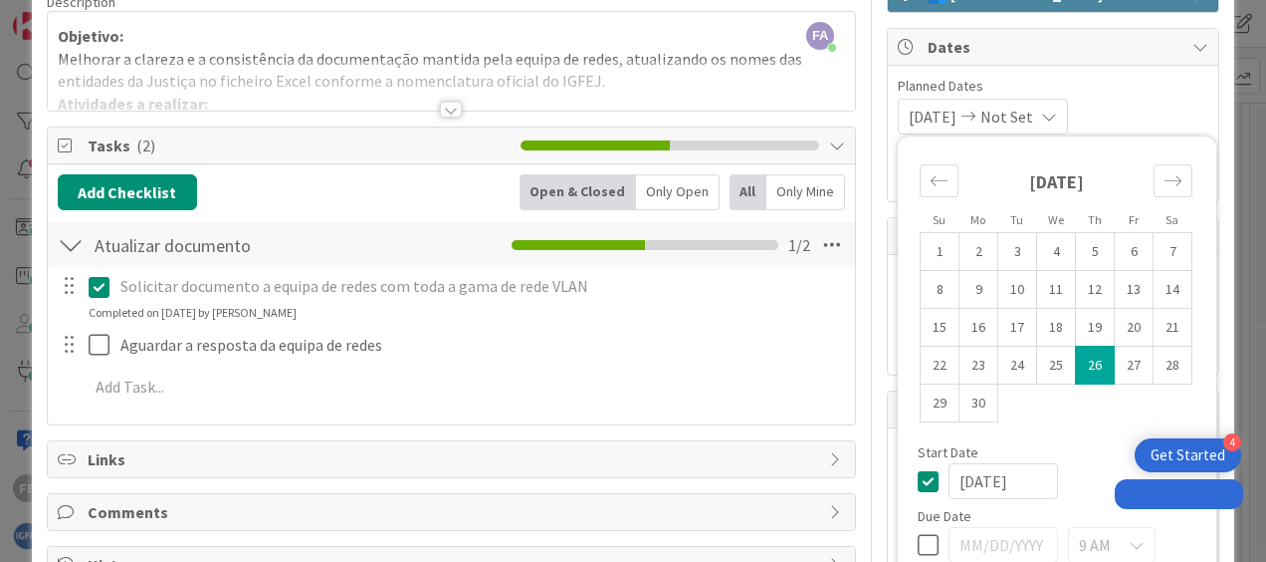
type textarea "x"
click at [1164, 177] on icon "Move forward to switch to the next month." at bounding box center [1173, 180] width 19 height 19
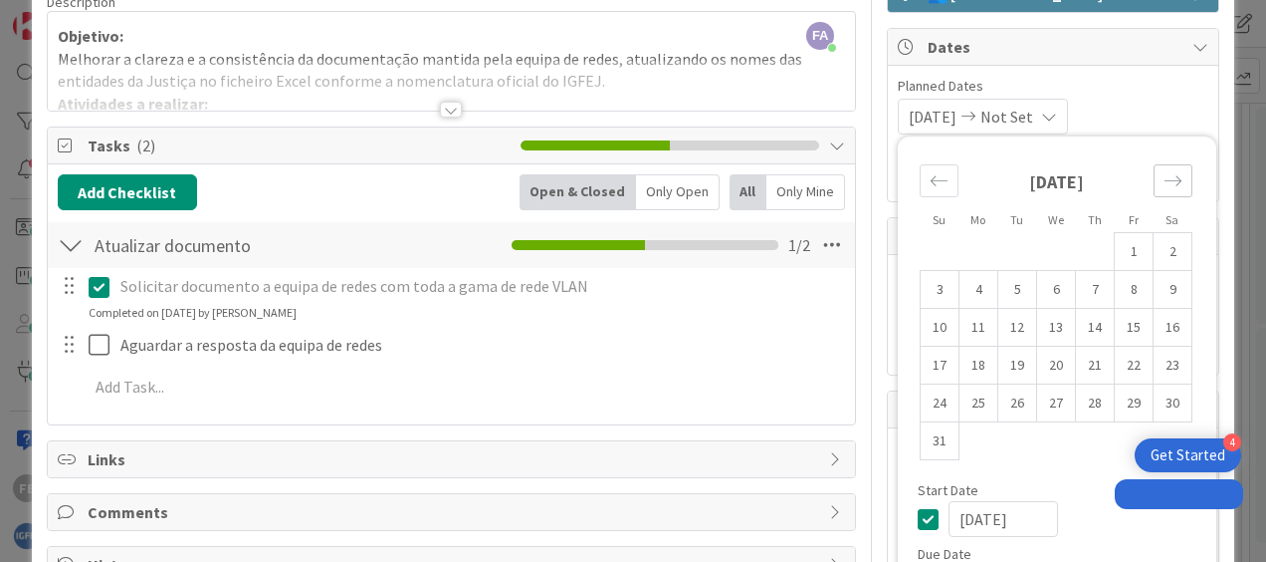
click at [1164, 177] on icon "Move forward to switch to the next month." at bounding box center [1173, 180] width 19 height 19
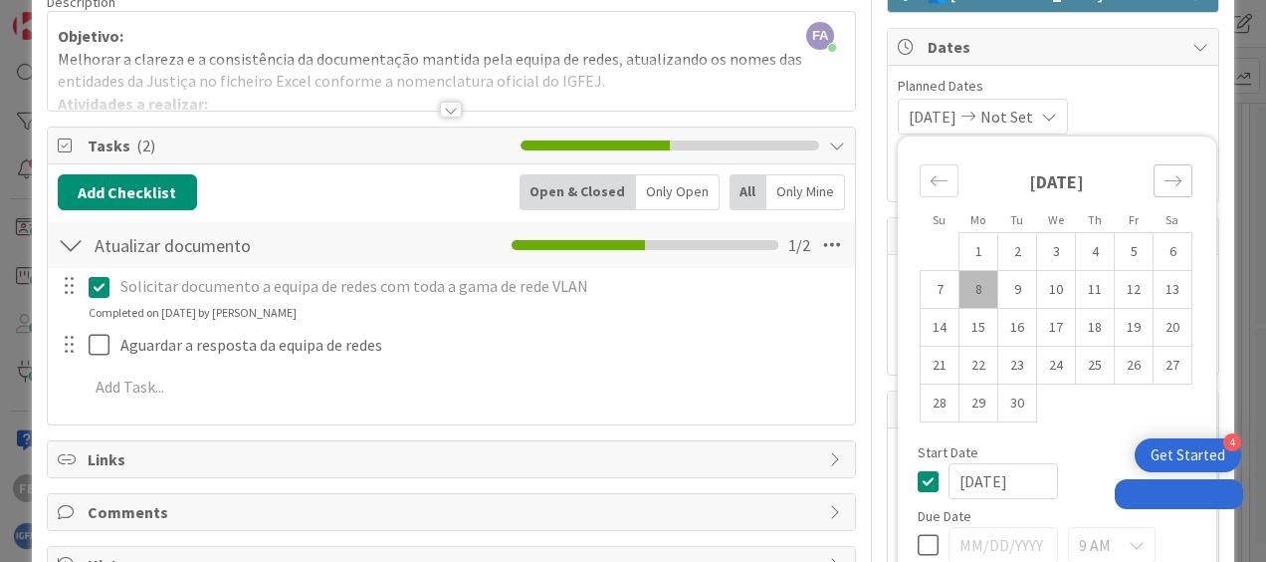
click at [1164, 177] on icon "Move forward to switch to the next month." at bounding box center [1173, 180] width 19 height 19
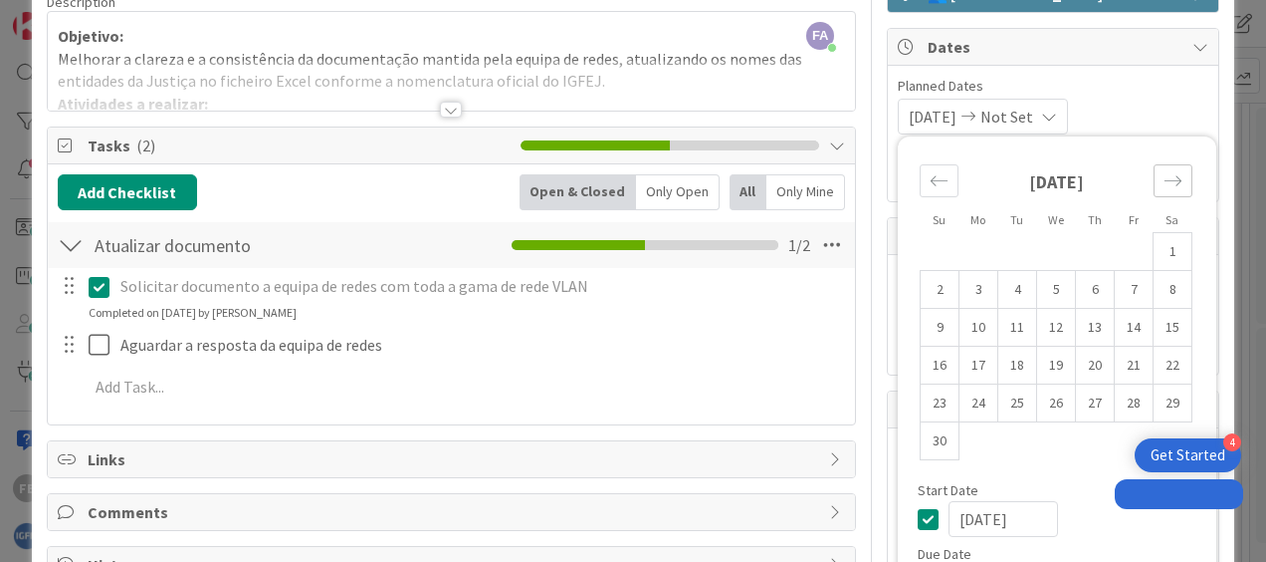
click at [1164, 177] on icon "Move forward to switch to the next month." at bounding box center [1173, 180] width 19 height 19
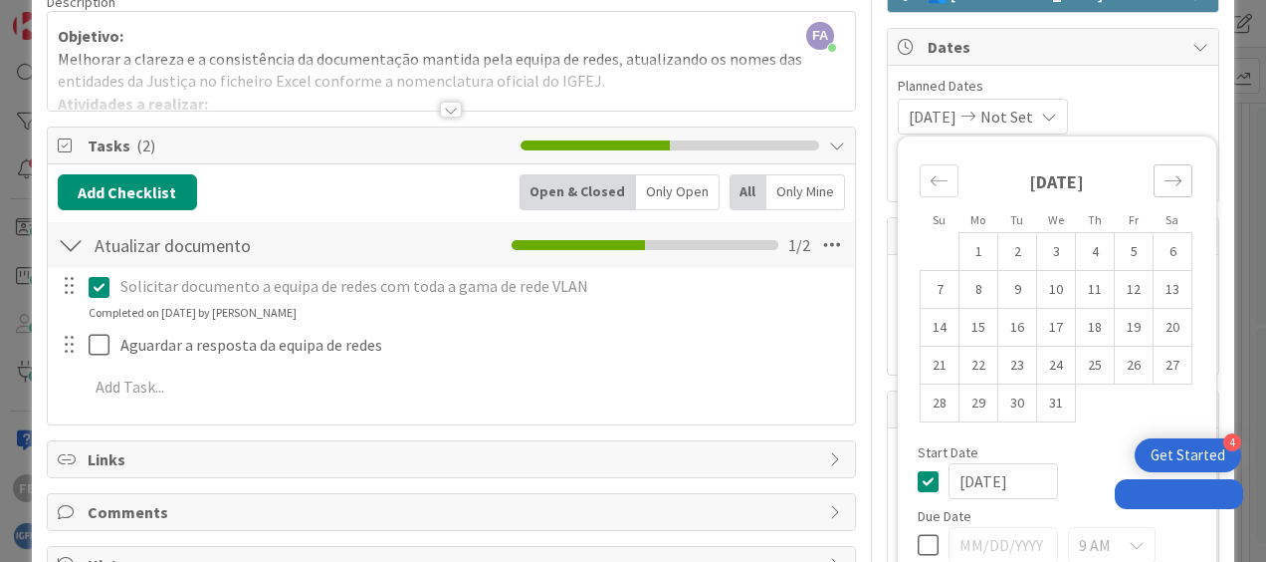
click at [1164, 177] on icon "Move forward to switch to the next month." at bounding box center [1173, 180] width 19 height 19
click at [930, 183] on icon "Move backward to switch to the previous month." at bounding box center [939, 180] width 19 height 19
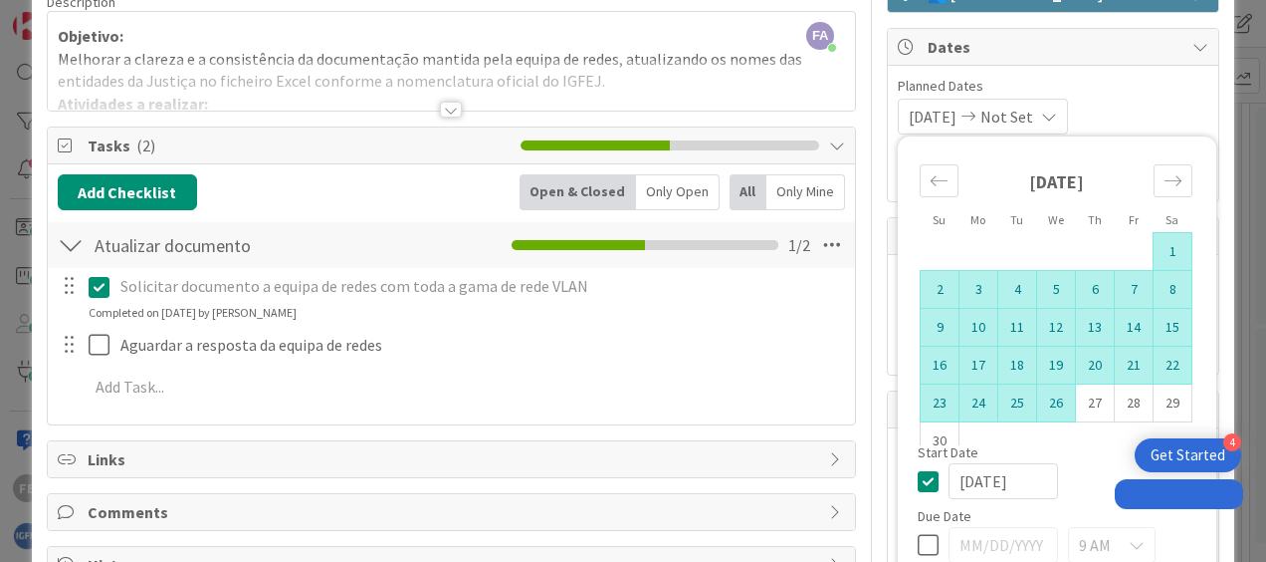
click at [1051, 402] on td "26" at bounding box center [1056, 403] width 39 height 38
type input "[DATE]"
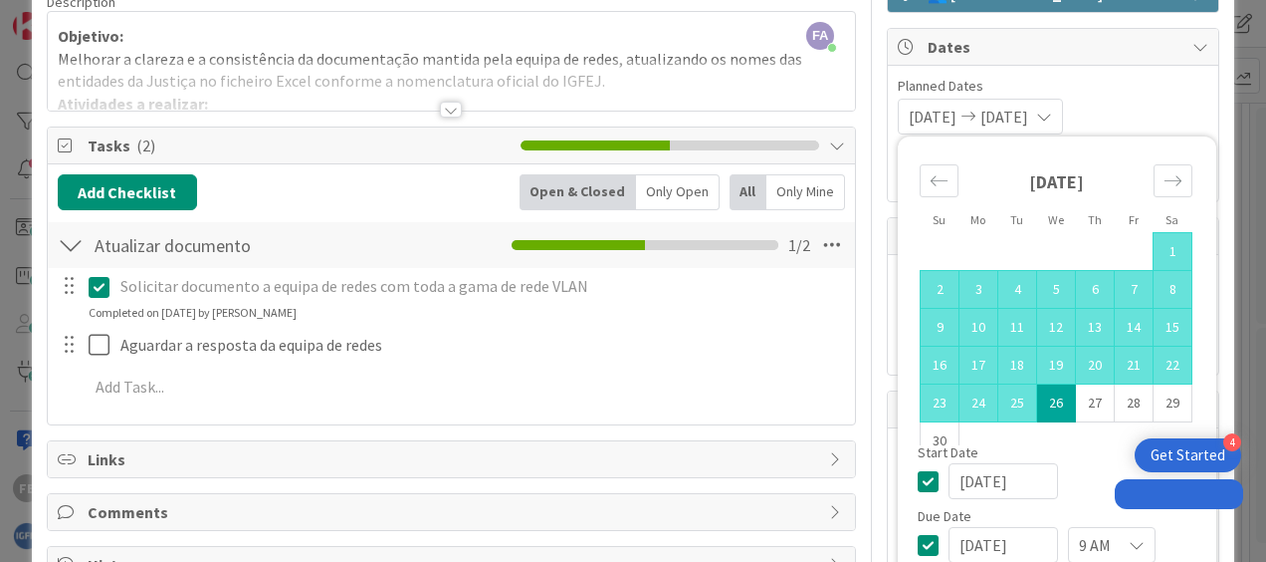
click at [1157, 87] on span "Planned Dates" at bounding box center [1053, 86] width 311 height 21
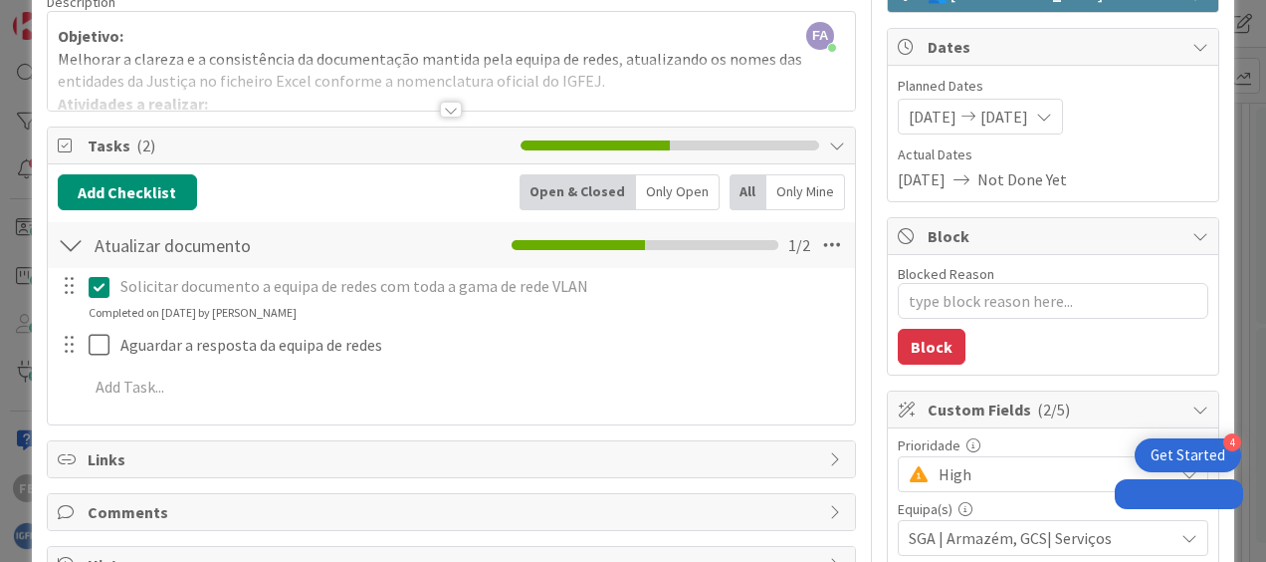
scroll to position [0, 0]
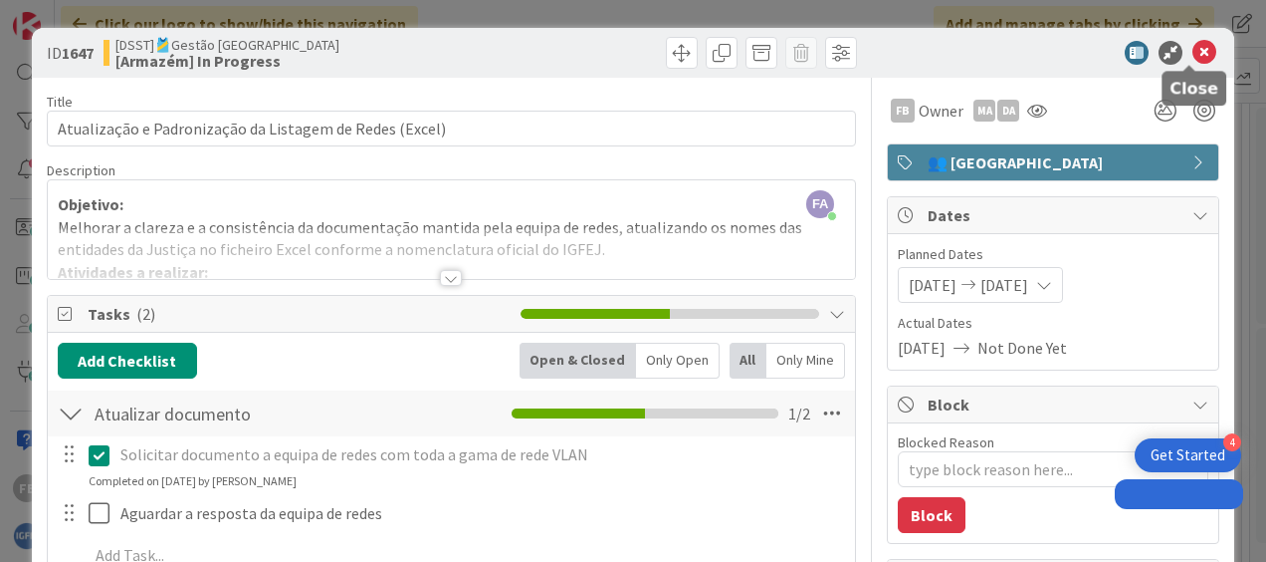
click at [1193, 54] on icon at bounding box center [1205, 53] width 24 height 24
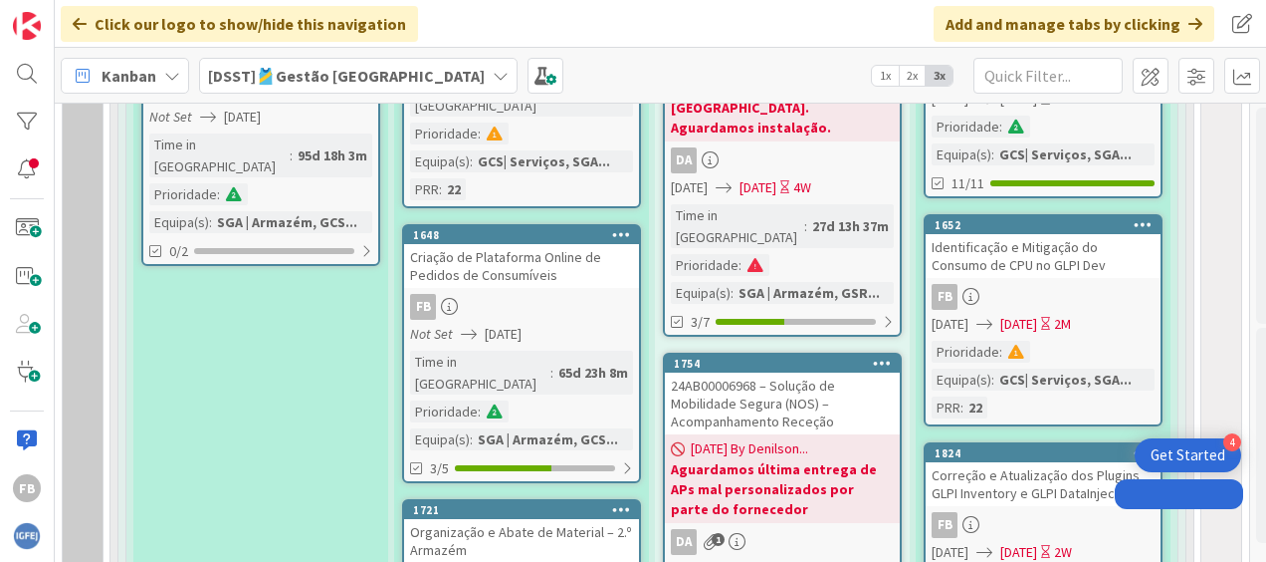
scroll to position [1294, 8]
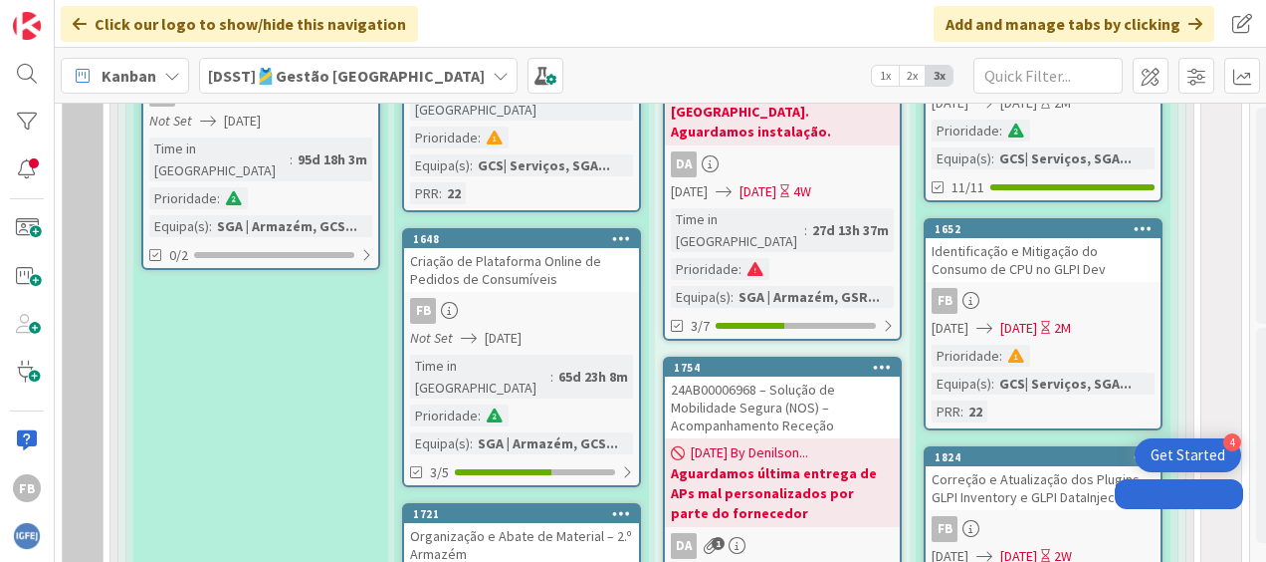
click at [557, 253] on div "Criação de Plataforma Online de Pedidos de Consumíveis" at bounding box center [521, 270] width 235 height 44
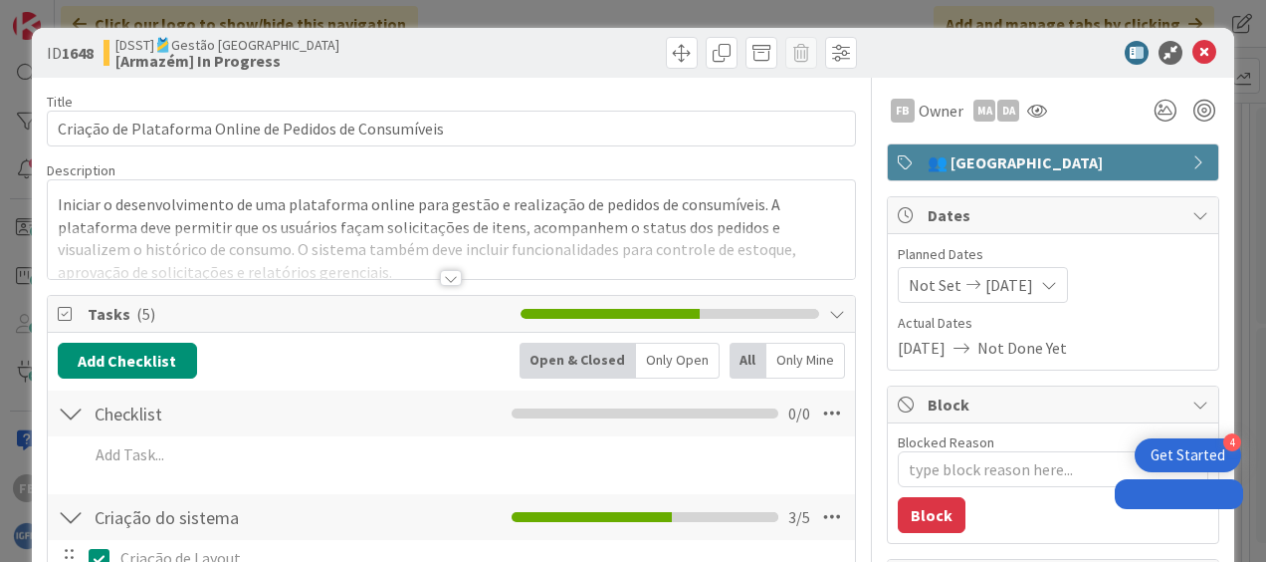
type textarea "x"
click at [940, 275] on span "Not Set" at bounding box center [935, 285] width 53 height 24
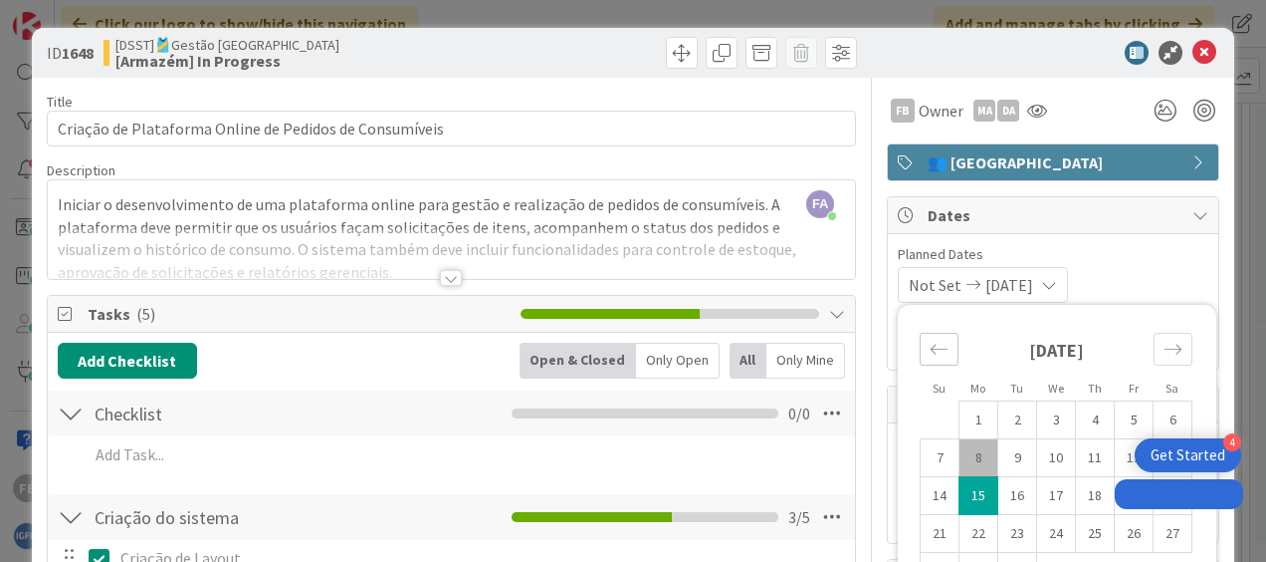
click at [934, 350] on div "Move backward to switch to the previous month." at bounding box center [939, 349] width 39 height 33
click at [1101, 248] on span "Planned Dates" at bounding box center [1053, 254] width 311 height 21
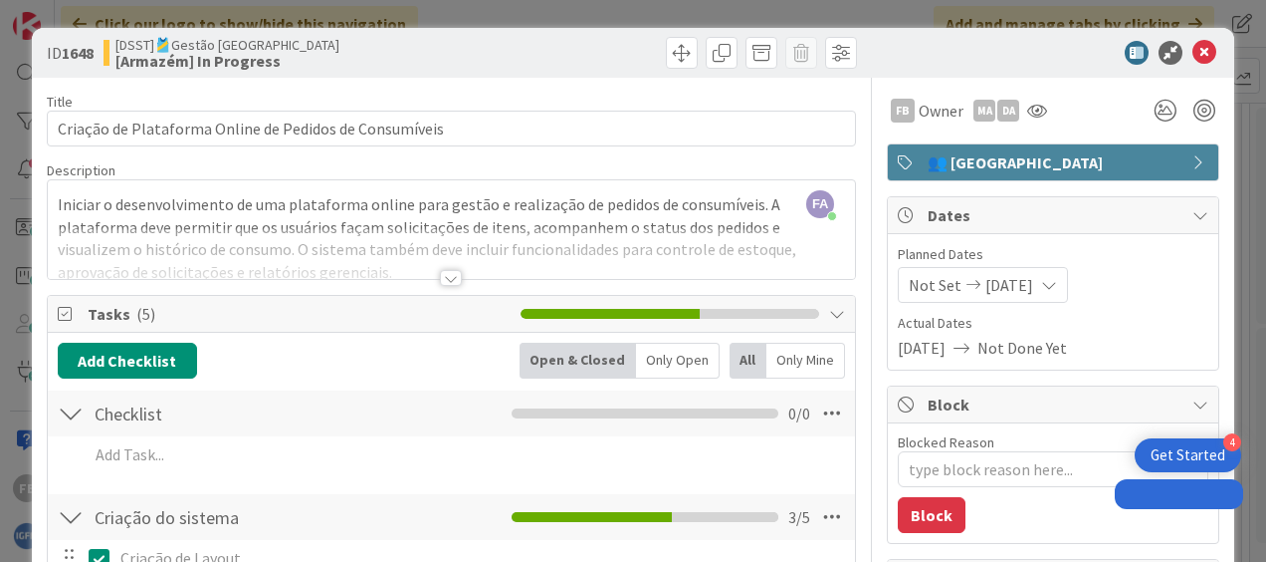
click at [986, 293] on span "[DATE]" at bounding box center [1010, 285] width 48 height 24
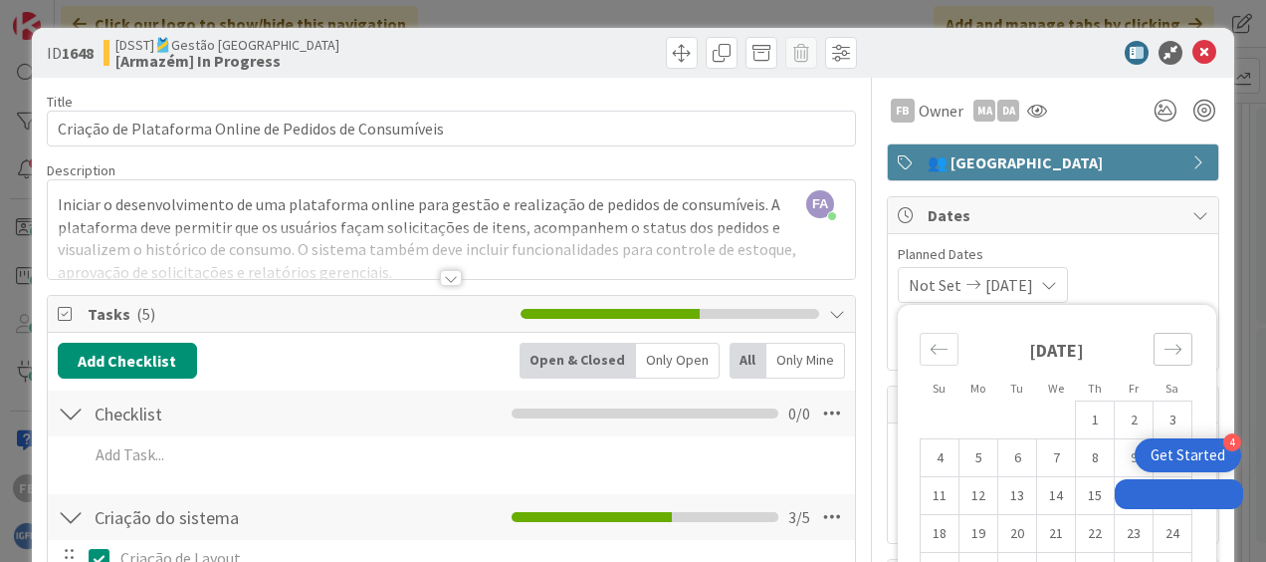
click at [1165, 347] on icon "Move forward to switch to the next month." at bounding box center [1173, 348] width 17 height 10
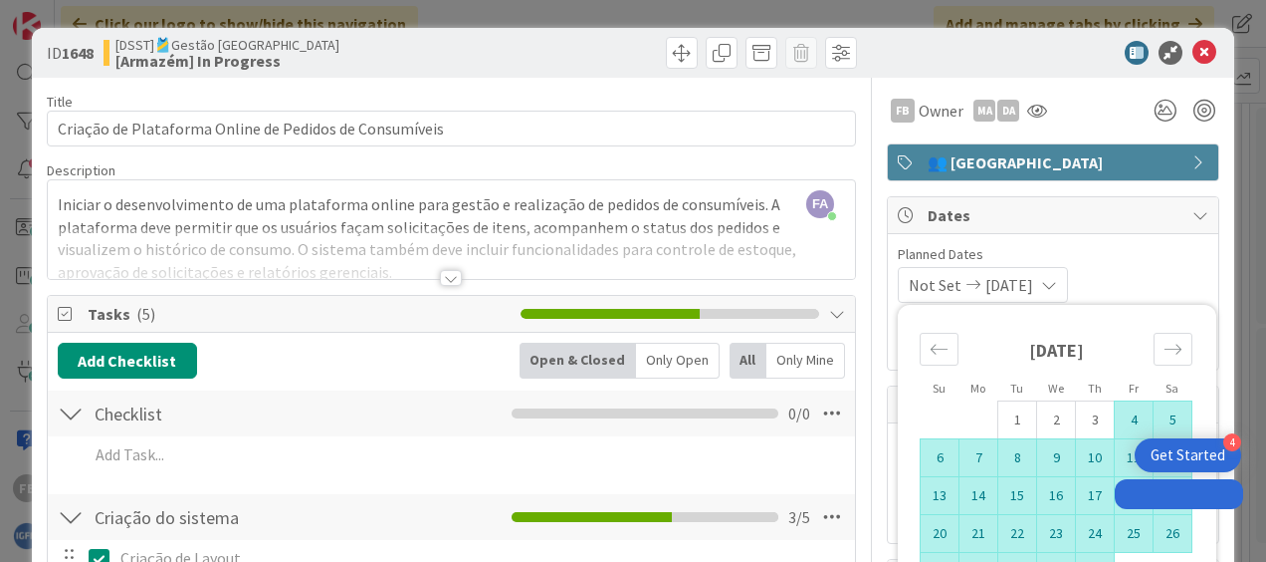
click at [1121, 416] on td "4" at bounding box center [1134, 420] width 39 height 38
type input "[DATE]"
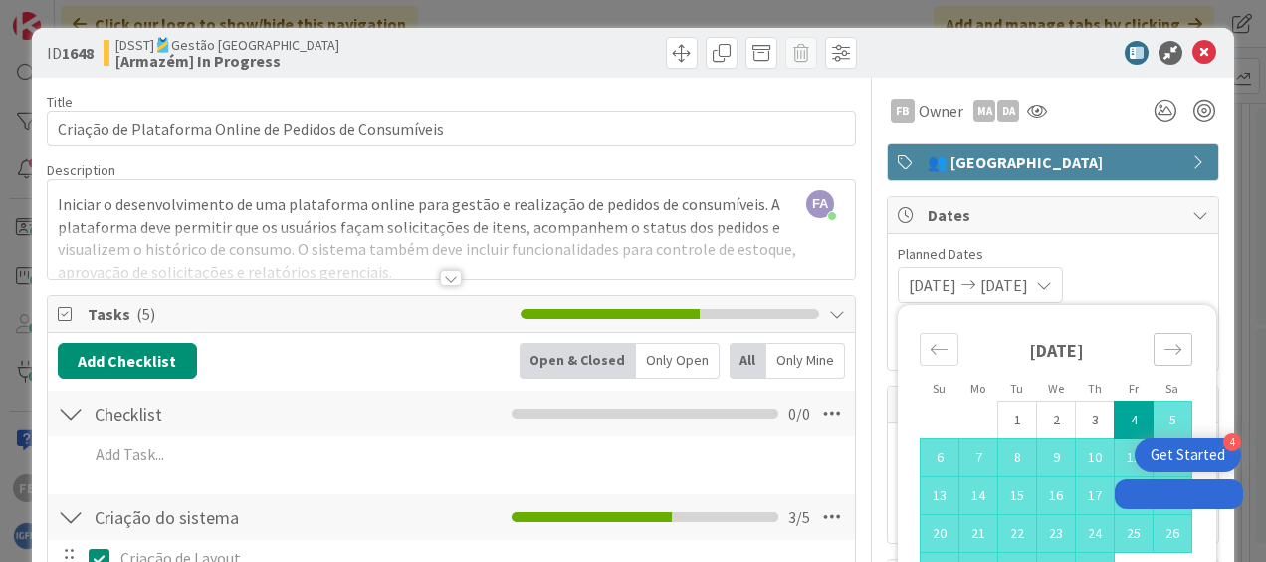
click at [1157, 361] on div "Move forward to switch to the next month." at bounding box center [1173, 349] width 39 height 33
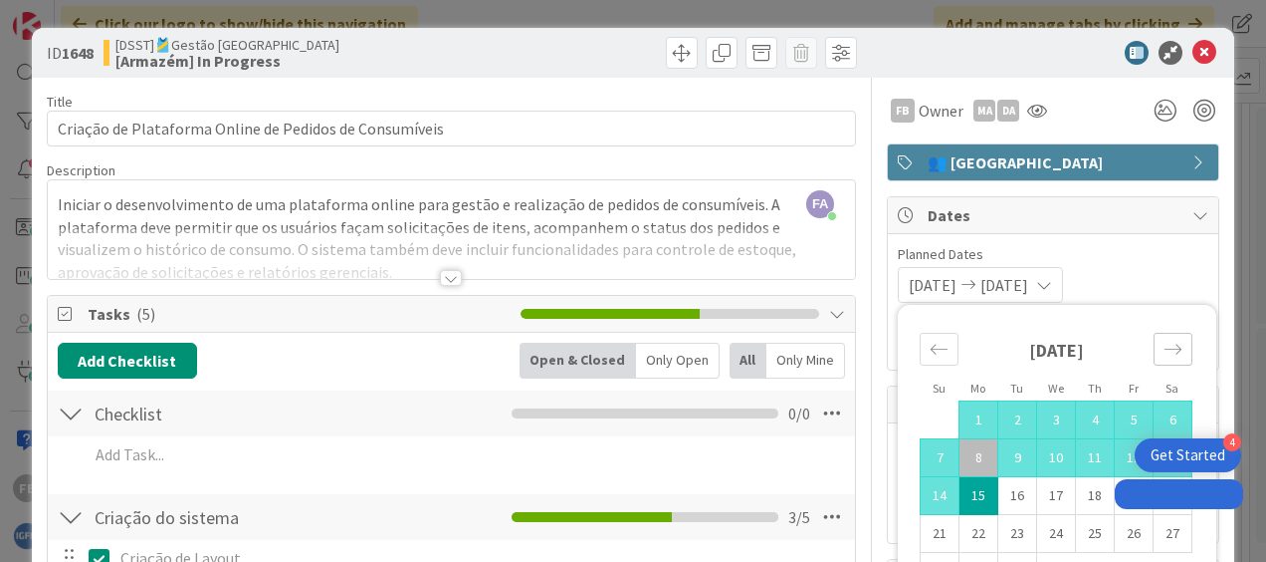
click at [1157, 361] on div "Move forward to switch to the next month." at bounding box center [1173, 349] width 39 height 33
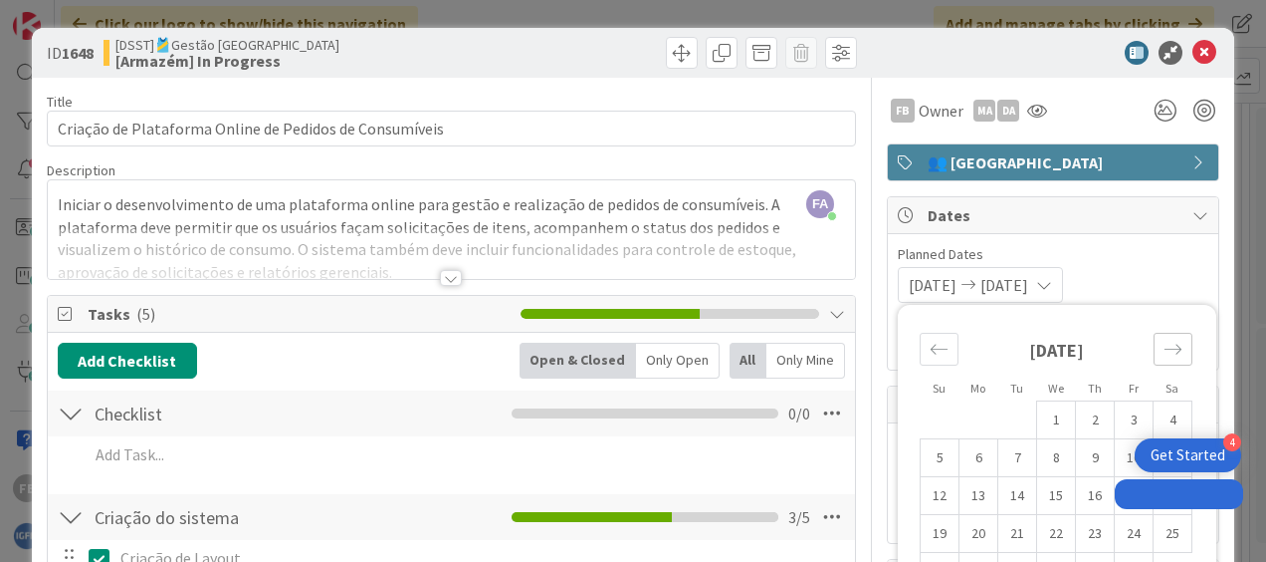
click at [1164, 341] on icon "Move forward to switch to the next month." at bounding box center [1173, 349] width 19 height 19
click at [1133, 263] on span "Planned Dates" at bounding box center [1053, 254] width 311 height 21
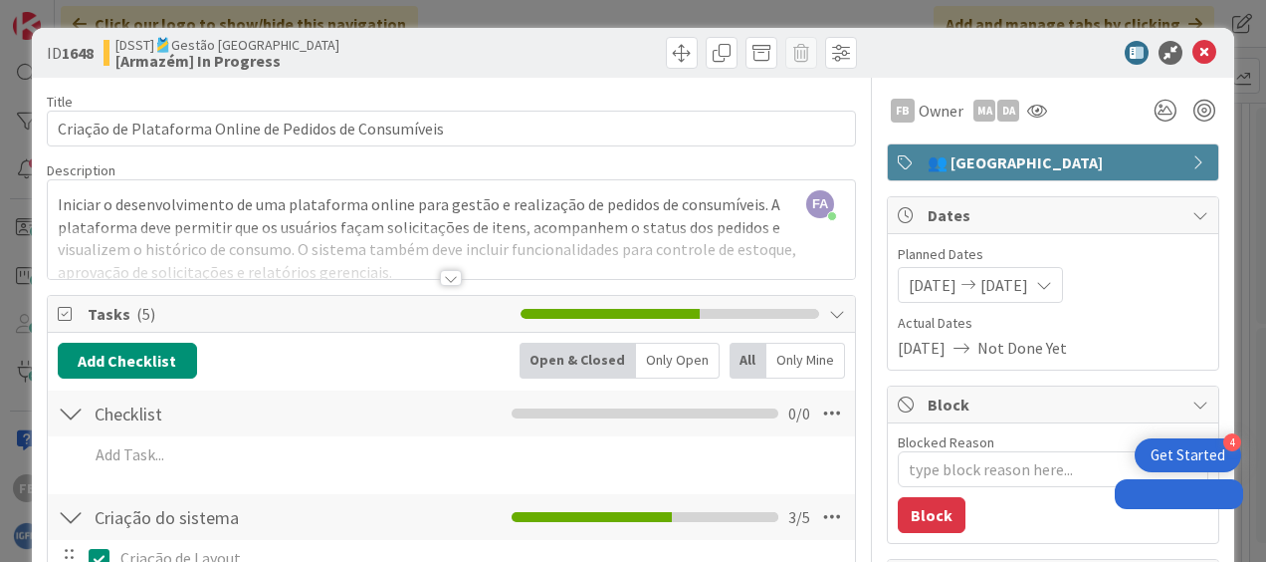
click at [1052, 279] on icon at bounding box center [1044, 285] width 16 height 16
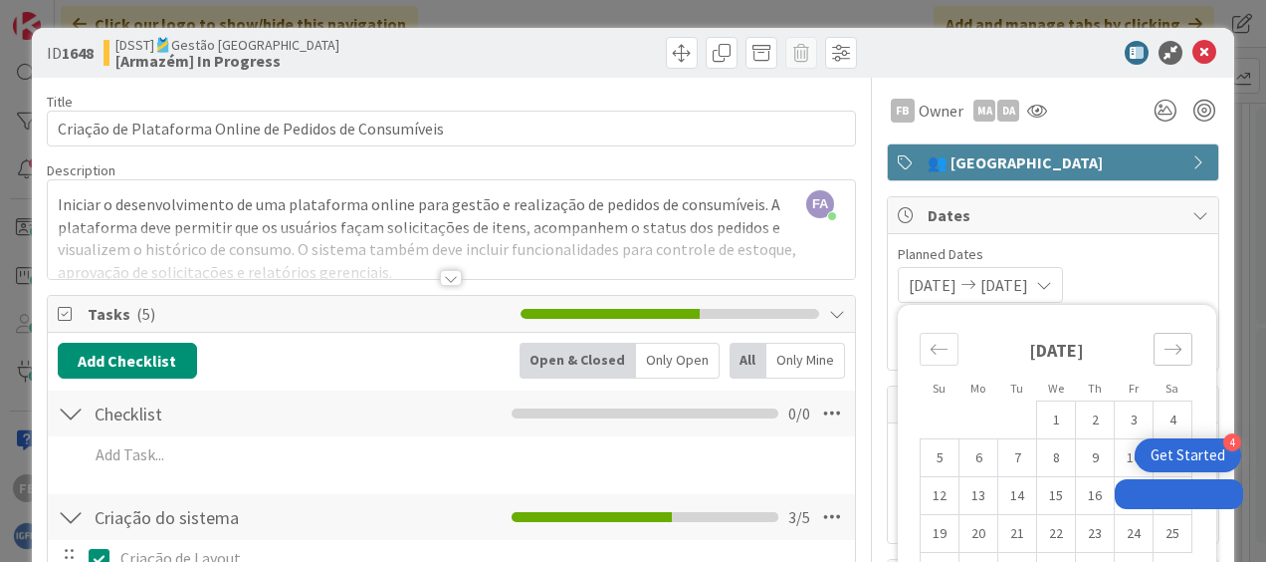
click at [1164, 344] on icon "Move forward to switch to the next month." at bounding box center [1173, 349] width 19 height 19
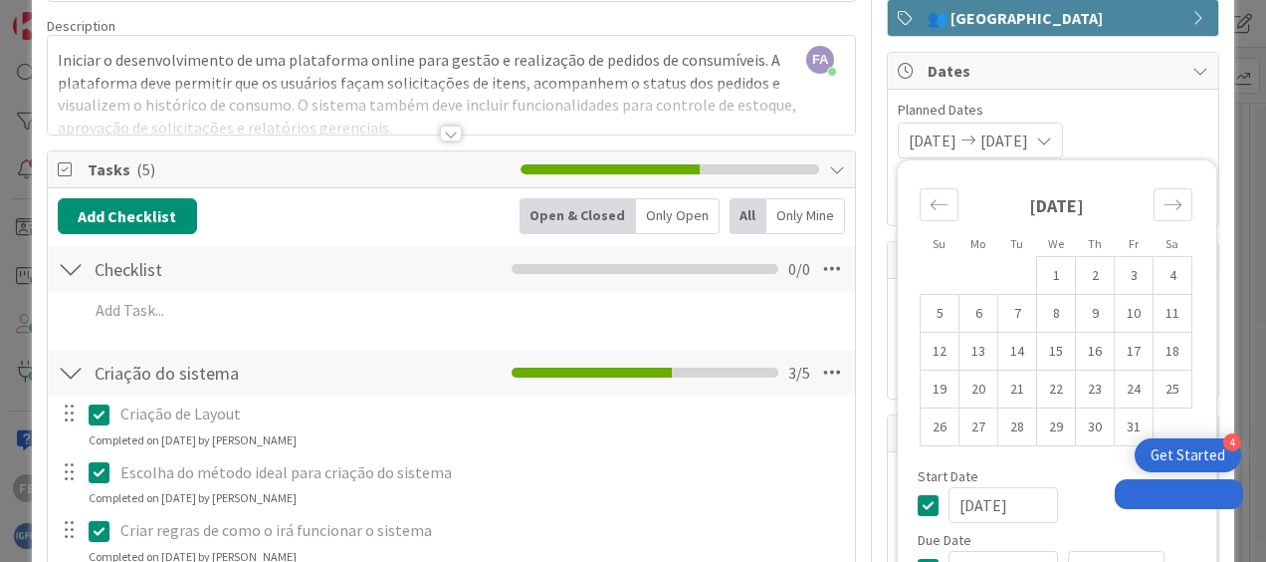
scroll to position [155, 0]
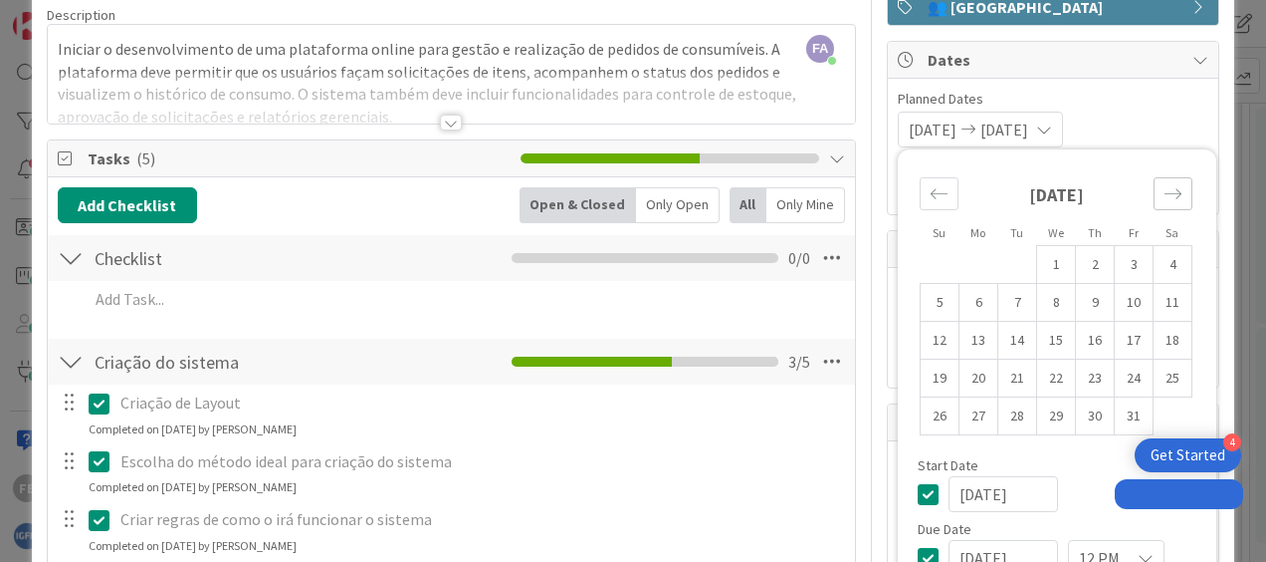
click at [1154, 179] on div "Move forward to switch to the next month." at bounding box center [1173, 193] width 39 height 33
drag, startPoint x: 1147, startPoint y: 179, endPoint x: 1111, endPoint y: 68, distance: 117.1
click at [1111, 68] on div "Dates Planned Dates [DATE] [DATE] Su Mo Tu We Th Fr Sa [DATE] 1 2 3 4 5 6 7 8 9…" at bounding box center [1053, 128] width 333 height 174
click at [1111, 68] on span "Dates" at bounding box center [1055, 60] width 255 height 24
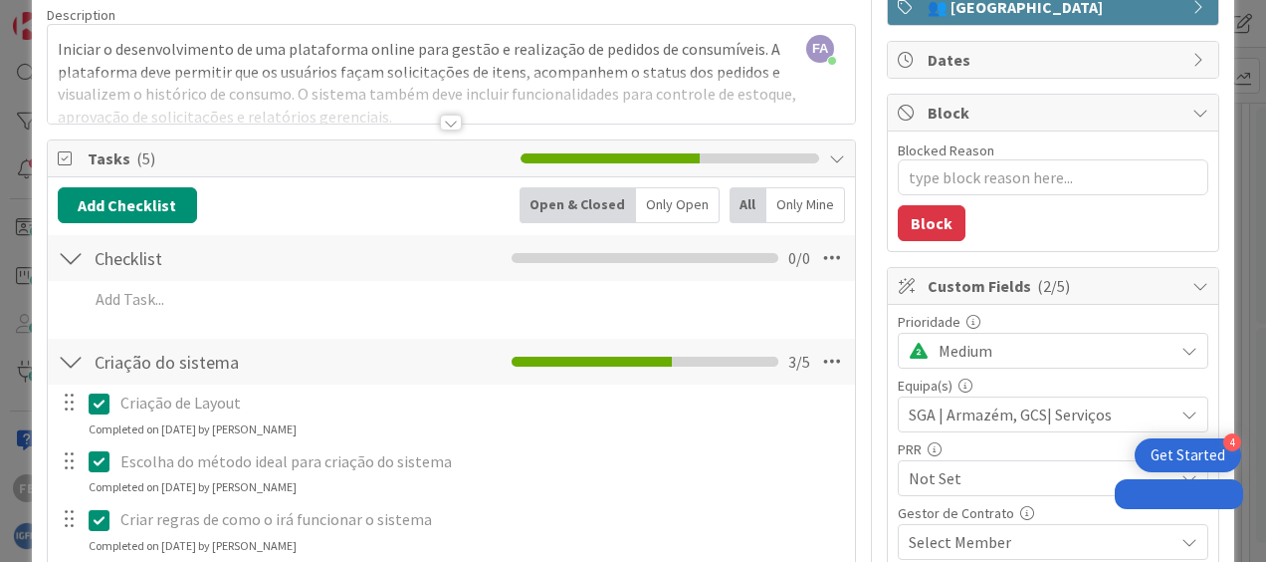
click at [1111, 68] on span "Dates" at bounding box center [1055, 60] width 255 height 24
type textarea "x"
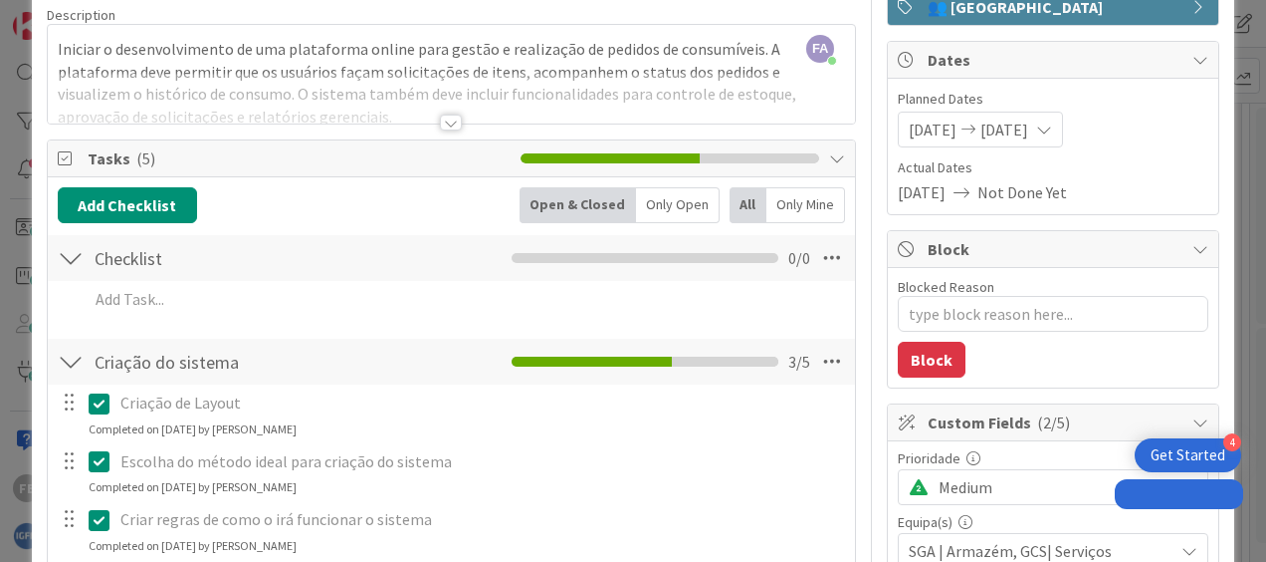
click at [1052, 127] on icon at bounding box center [1044, 129] width 16 height 16
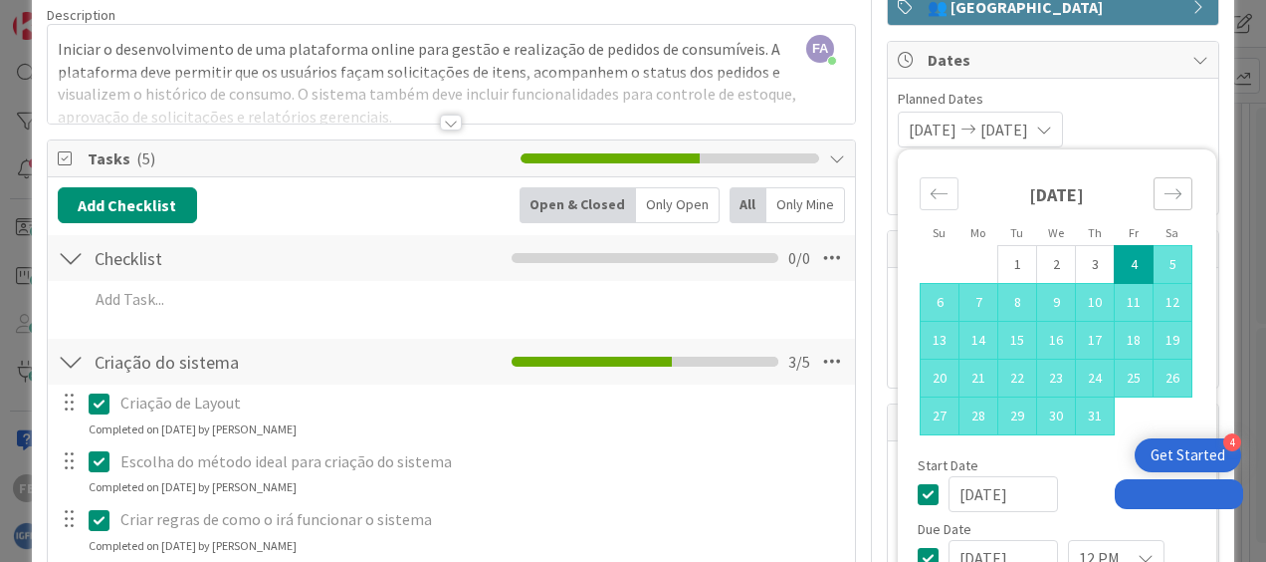
click at [1164, 198] on icon "Move forward to switch to the next month." at bounding box center [1173, 193] width 19 height 19
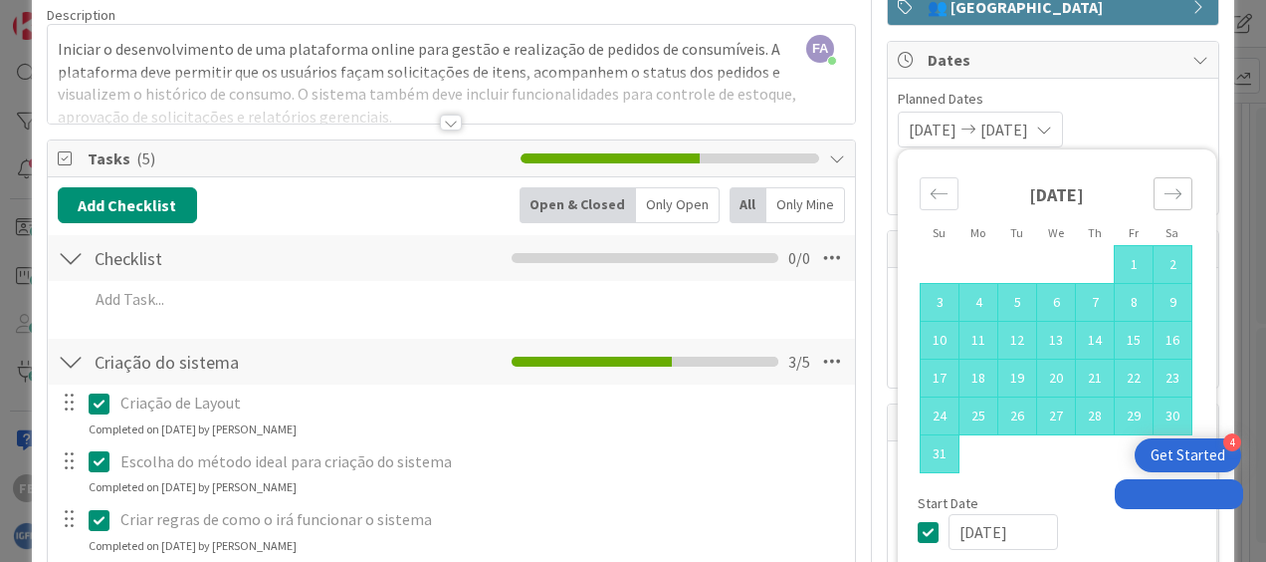
click at [1164, 198] on icon "Move forward to switch to the next month." at bounding box center [1173, 193] width 19 height 19
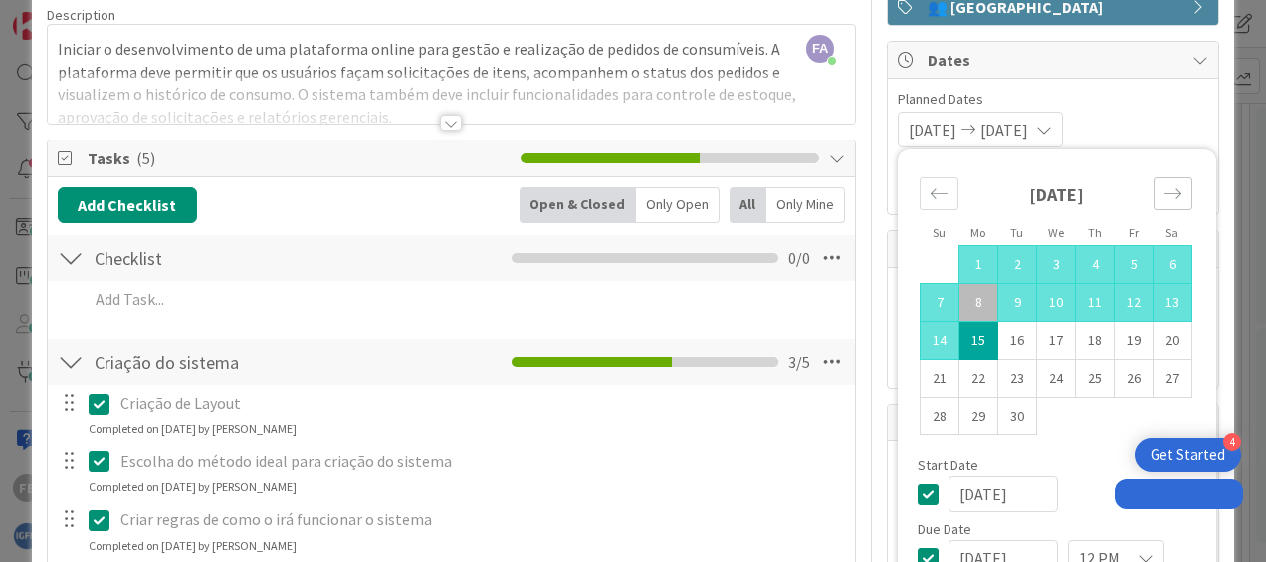
click at [1164, 198] on icon "Move forward to switch to the next month." at bounding box center [1173, 193] width 19 height 19
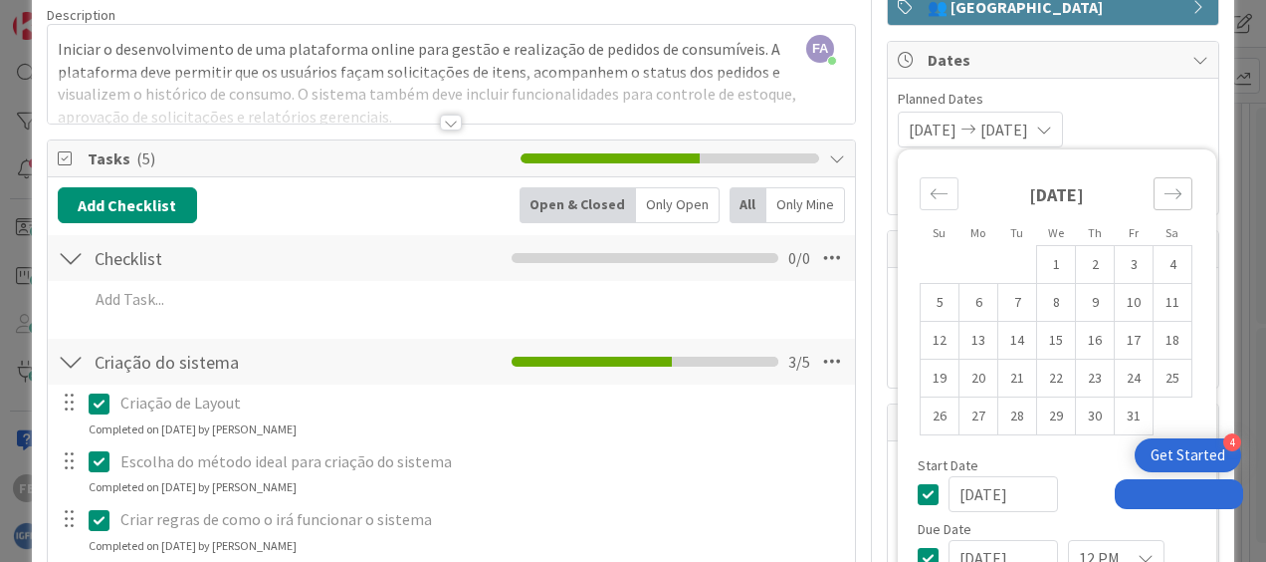
click at [1164, 198] on icon "Move forward to switch to the next month." at bounding box center [1173, 193] width 19 height 19
click at [930, 184] on icon "Move backward to switch to the previous month." at bounding box center [939, 193] width 19 height 19
click at [1037, 418] on td "26" at bounding box center [1056, 416] width 39 height 38
type input "[DATE]"
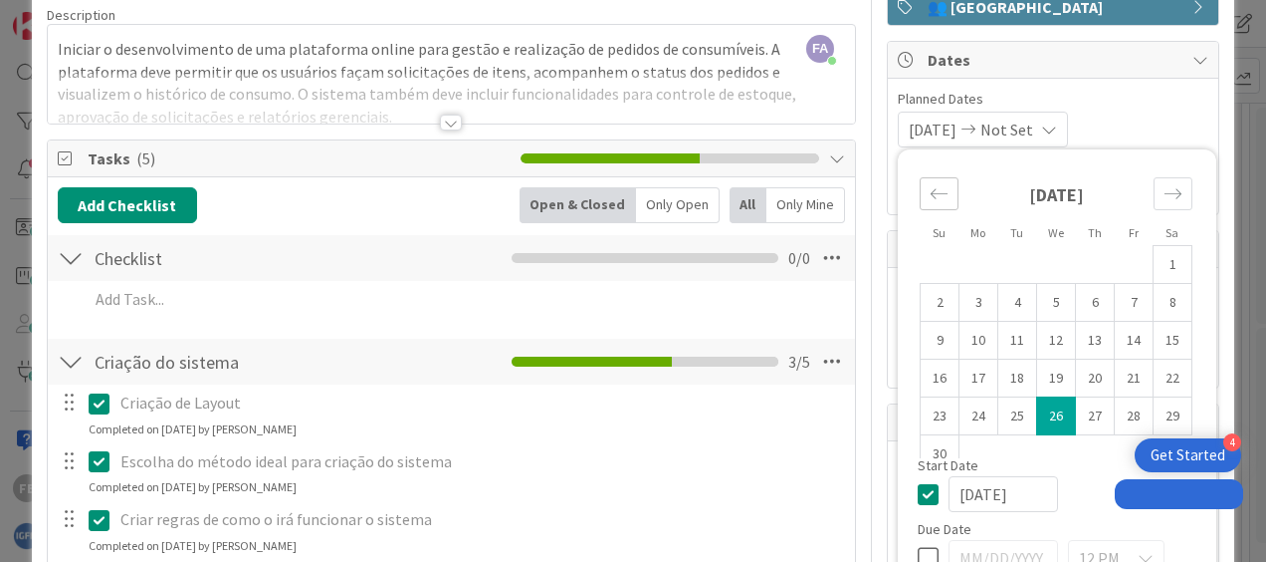
click at [930, 187] on icon "Move backward to switch to the previous month." at bounding box center [939, 193] width 19 height 19
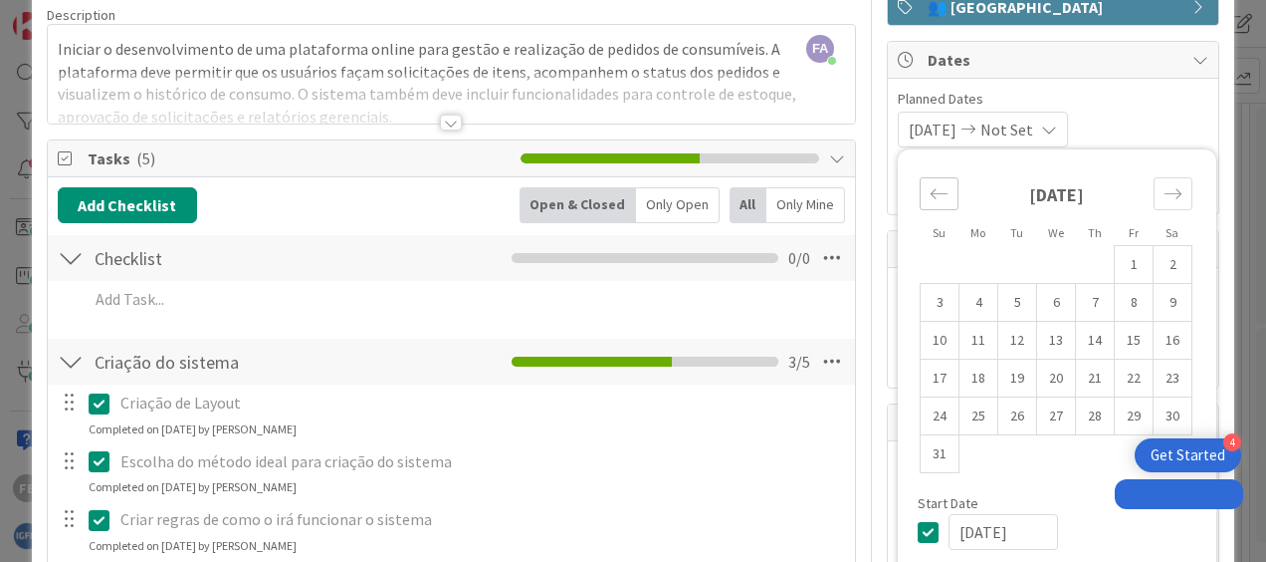
click at [930, 187] on icon "Move backward to switch to the previous month." at bounding box center [939, 193] width 19 height 19
click at [930, 193] on icon "Move backward to switch to the previous month." at bounding box center [939, 193] width 19 height 19
drag, startPoint x: 914, startPoint y: 193, endPoint x: 1074, endPoint y: 112, distance: 179.9
click at [1068, 112] on div "[DATE] Not Set Su Mo Tu We Th Fr Sa [DATE] 1 2 3 4 5 6 7 8 9 10 11 12 13 14 15 …" at bounding box center [983, 130] width 170 height 36
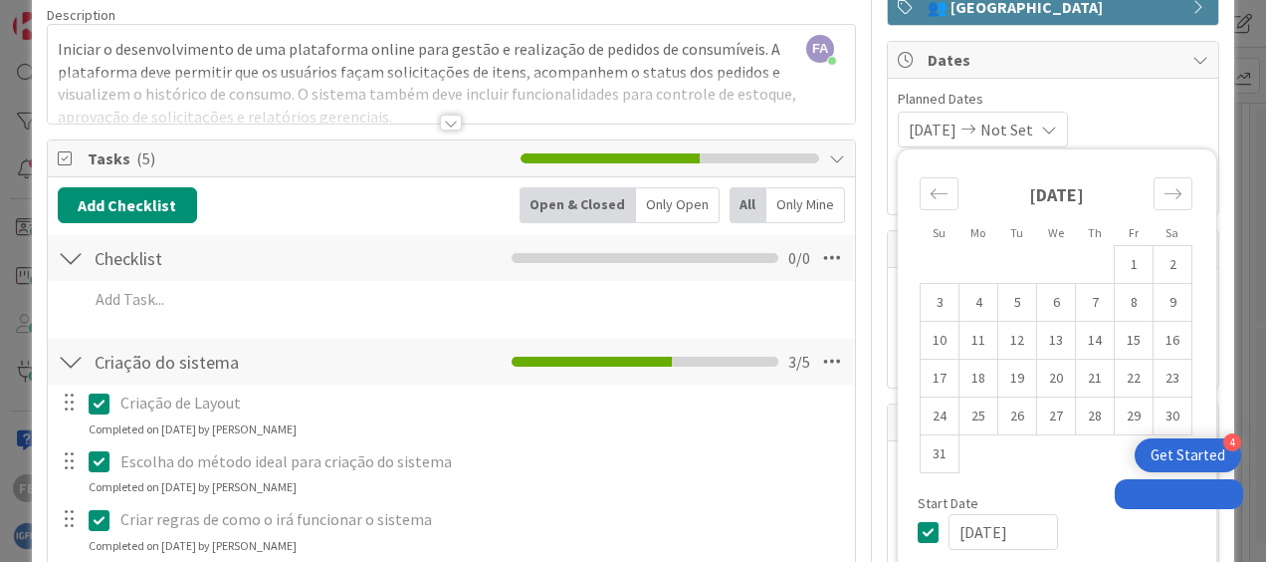
click at [1068, 112] on div "[DATE] Not Set" at bounding box center [983, 130] width 170 height 36
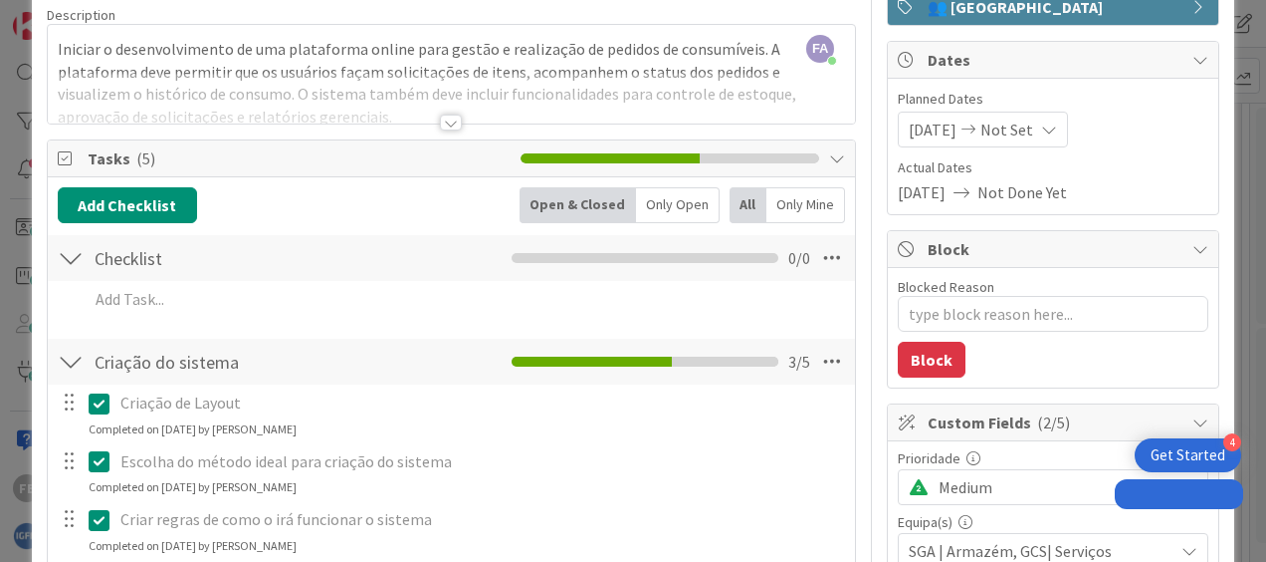
click at [1132, 134] on div "[DATE] Not Set Su Mo Tu We Th Fr Sa [DATE] 1 2 3 4 5 6 7 8 9 10 11 12 13 14 15 …" at bounding box center [1053, 130] width 311 height 36
click at [1005, 123] on span "Not Set" at bounding box center [1007, 129] width 53 height 24
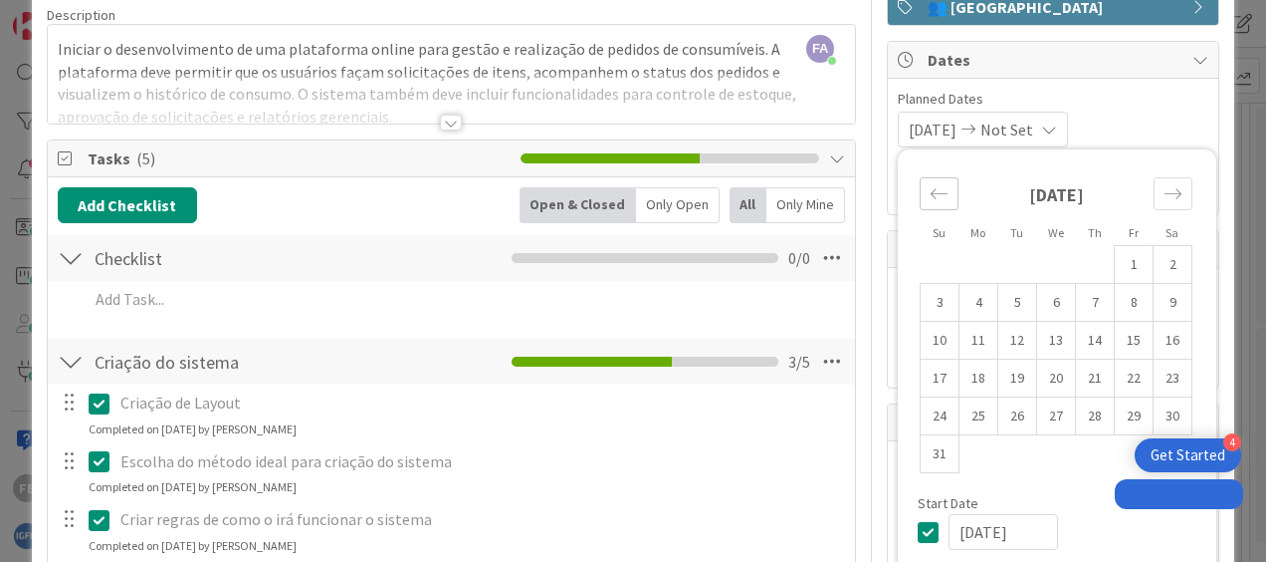
click at [930, 199] on icon "Move backward to switch to the previous month." at bounding box center [939, 193] width 19 height 19
drag, startPoint x: 929, startPoint y: 199, endPoint x: 1079, endPoint y: 98, distance: 181.4
click at [1079, 98] on div "Planned Dates [DATE] Not Set Su Mo Tu We Th Fr Sa [DATE] 1 2 3 4 5 6 7 8 9 10 1…" at bounding box center [1053, 118] width 311 height 59
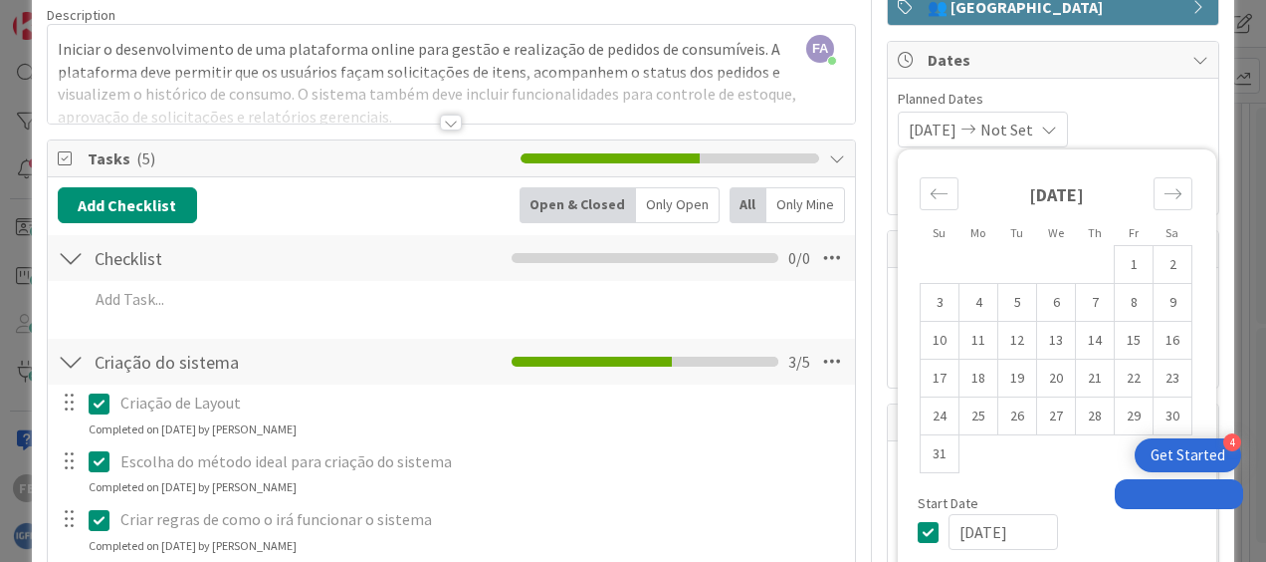
click at [1079, 98] on span "Planned Dates" at bounding box center [1053, 99] width 311 height 21
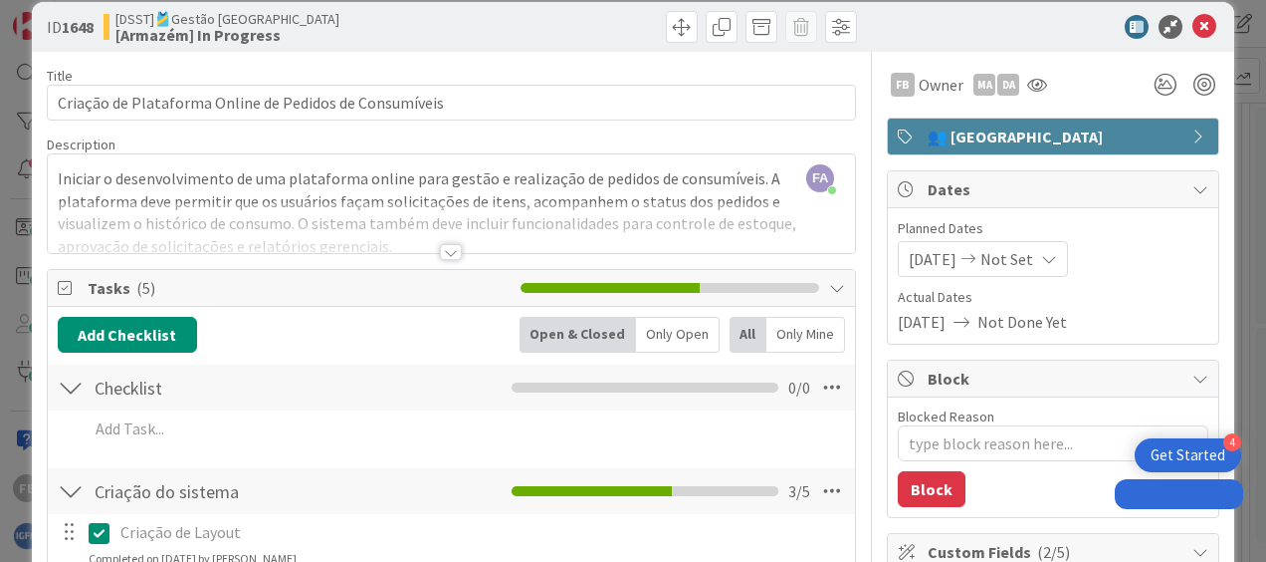
scroll to position [0, 0]
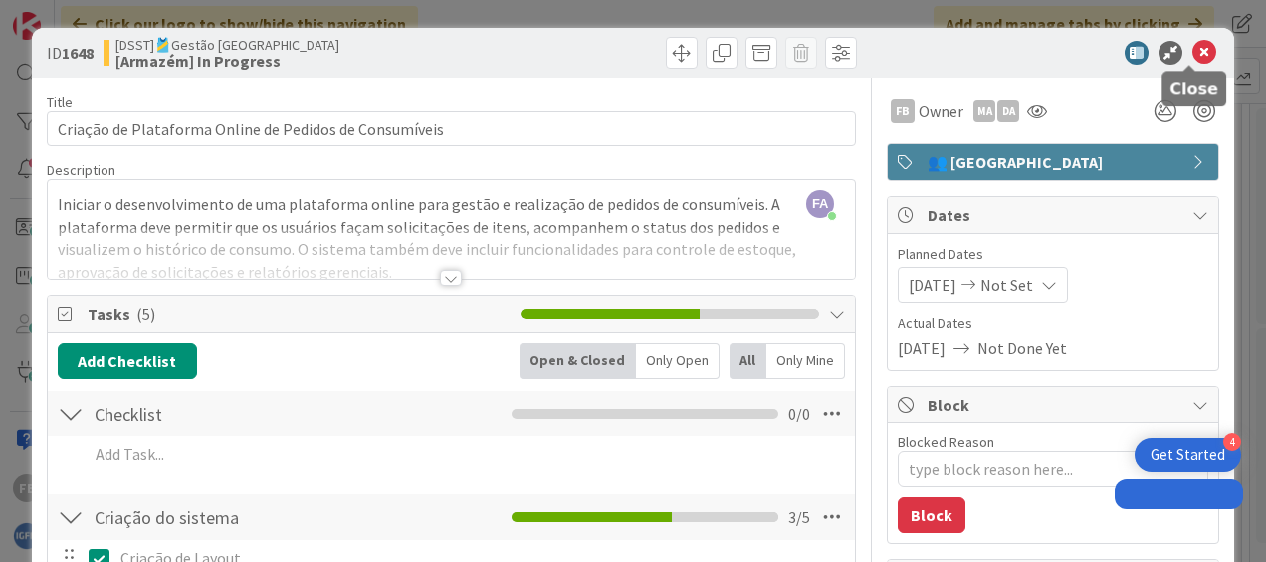
click at [1193, 54] on icon at bounding box center [1205, 53] width 24 height 24
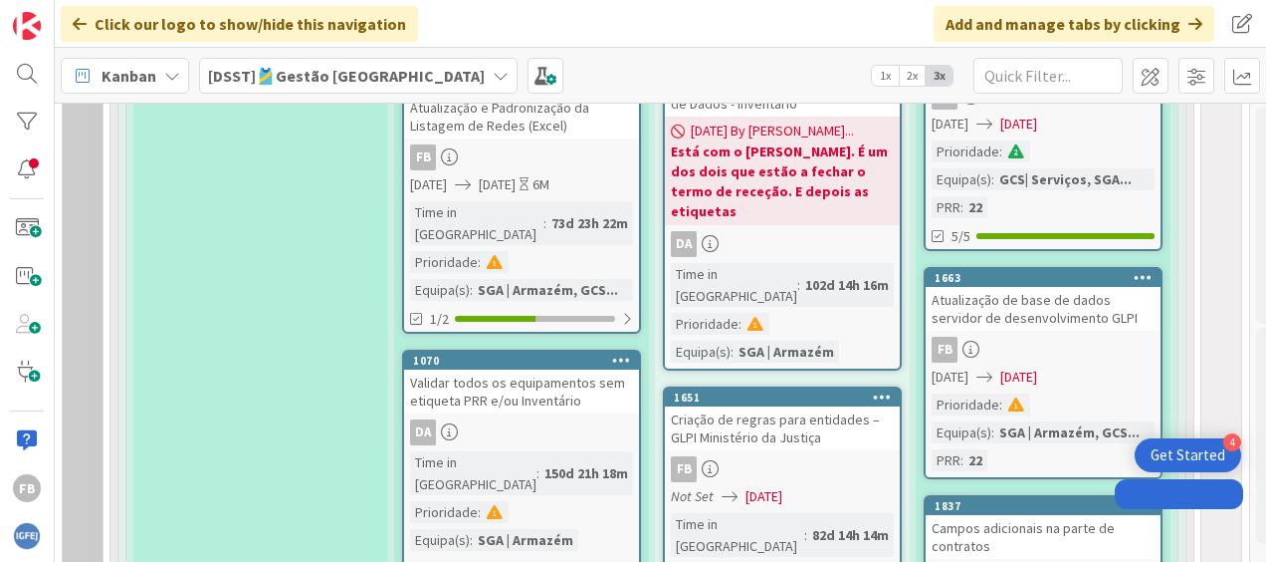
scroll to position [1997, 8]
click at [773, 386] on link "1651 Criação de regras para entidades – GLPI Ministério da Justiça FB Not Set […" at bounding box center [782, 517] width 239 height 262
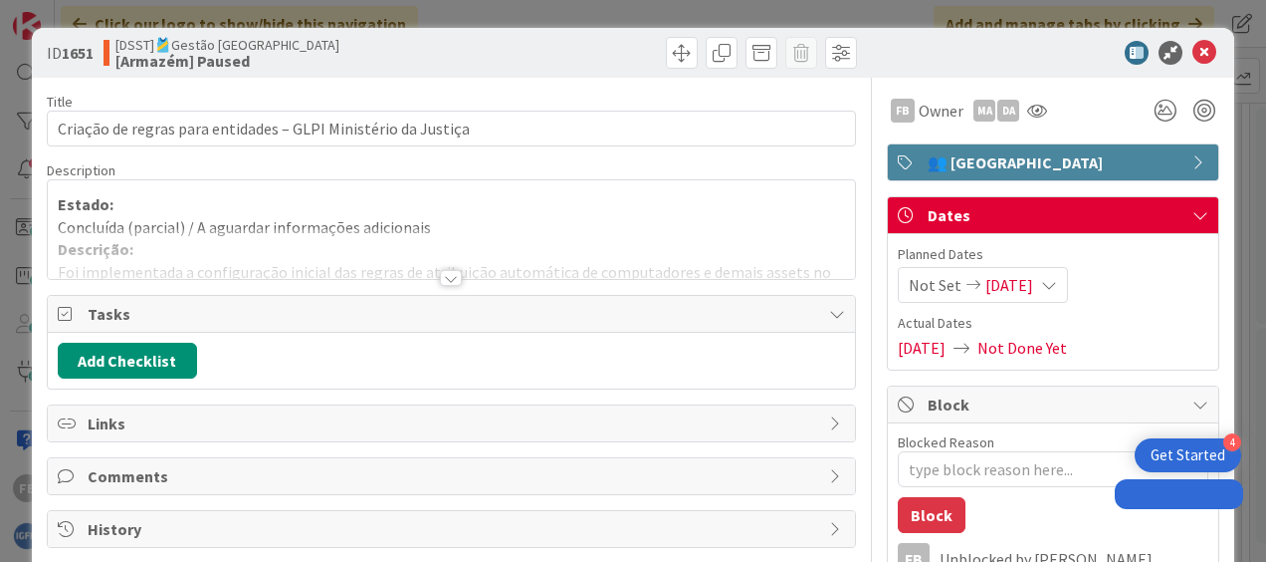
type textarea "x"
click at [1024, 281] on span "[DATE]" at bounding box center [1010, 285] width 48 height 24
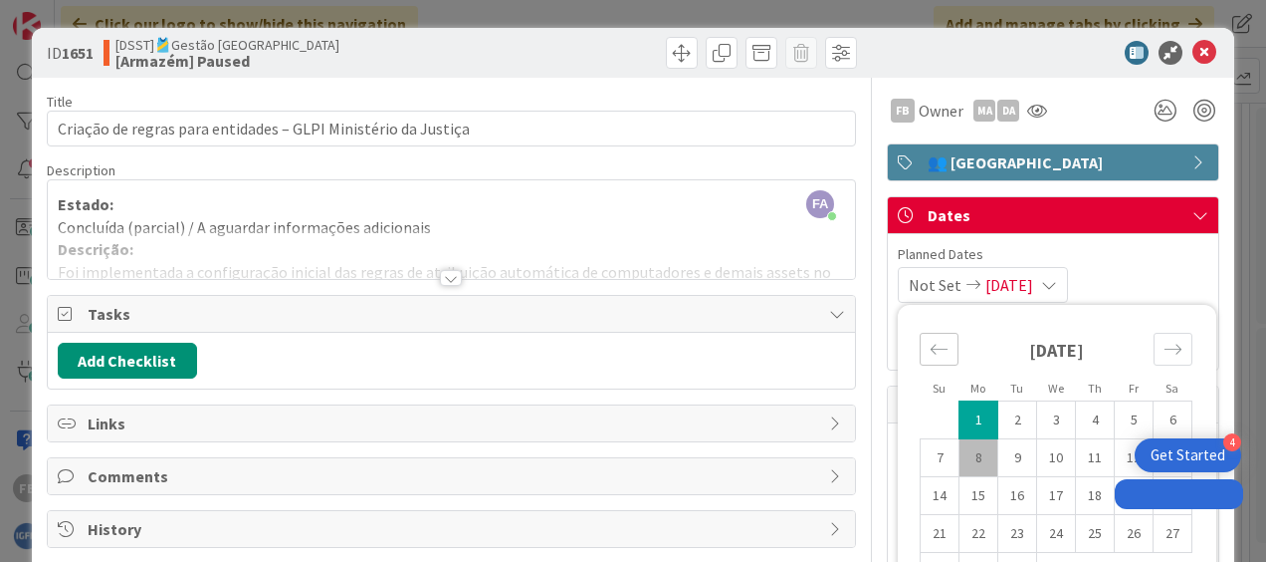
click at [930, 348] on icon "Move backward to switch to the previous month." at bounding box center [939, 349] width 19 height 19
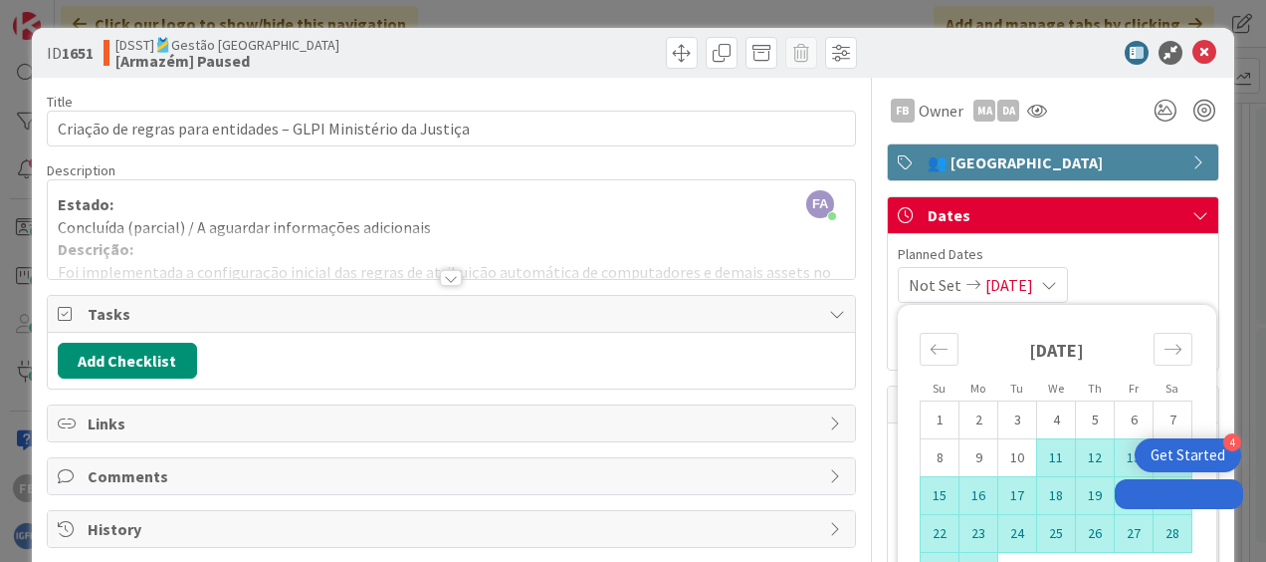
scroll to position [44, 0]
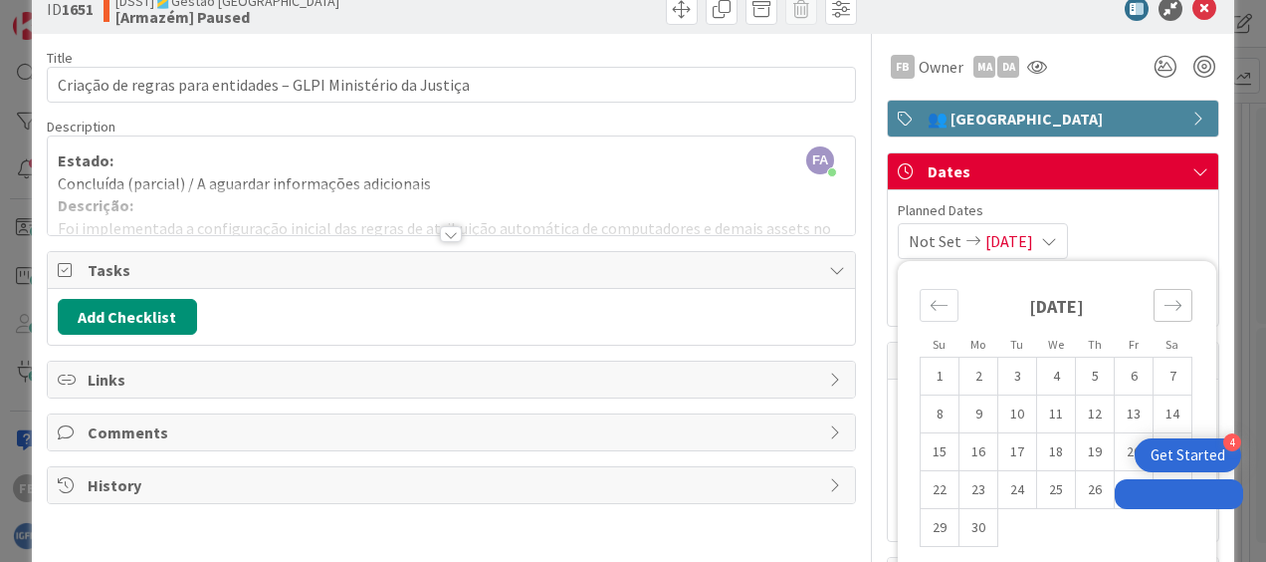
click at [1164, 309] on icon "Move forward to switch to the next month." at bounding box center [1173, 305] width 19 height 19
click at [930, 310] on icon "Move backward to switch to the previous month." at bounding box center [939, 305] width 19 height 19
click at [1085, 494] on td "26" at bounding box center [1095, 490] width 39 height 38
type input "[DATE]"
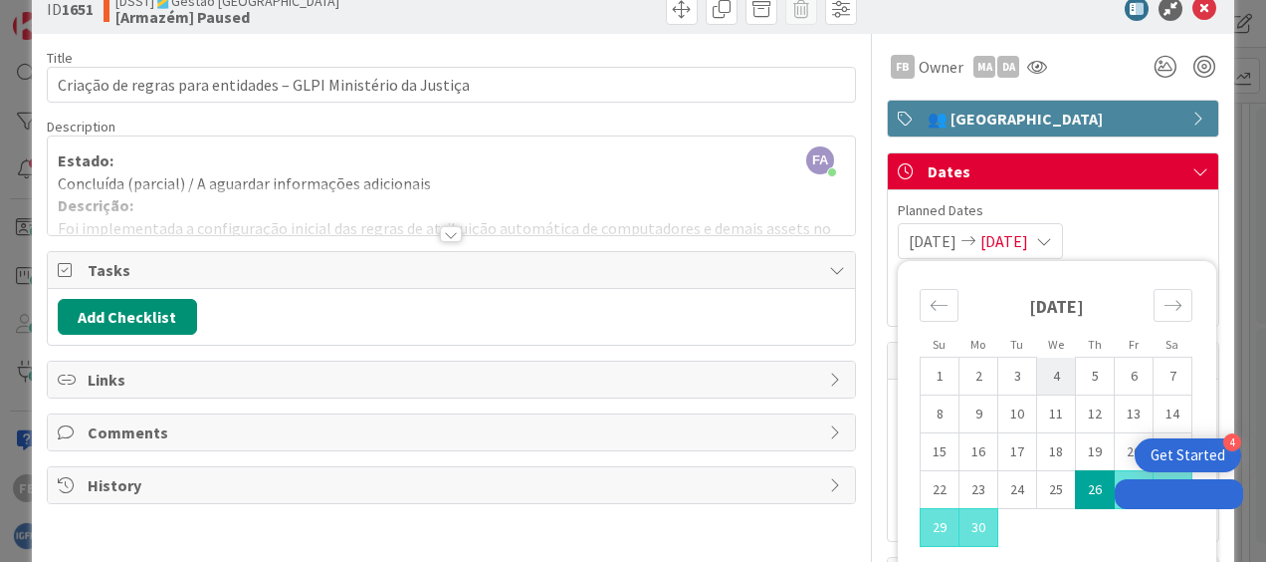
type textarea "x"
click at [1165, 297] on icon "Move forward to switch to the next month." at bounding box center [1173, 305] width 19 height 19
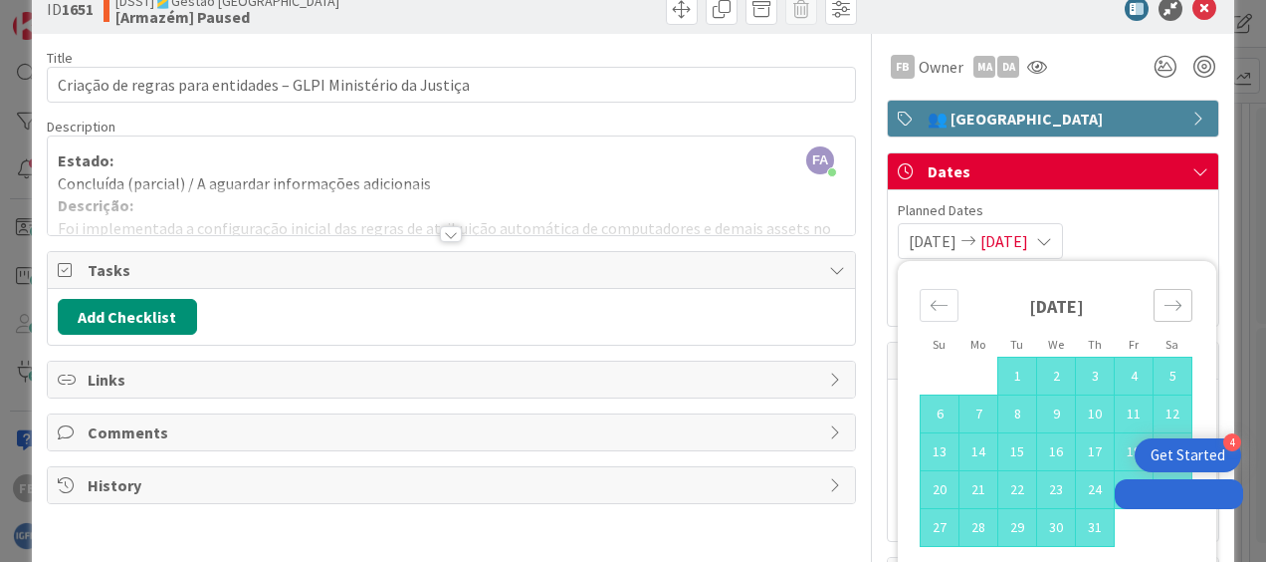
click at [1165, 297] on icon "Move forward to switch to the next month." at bounding box center [1173, 305] width 19 height 19
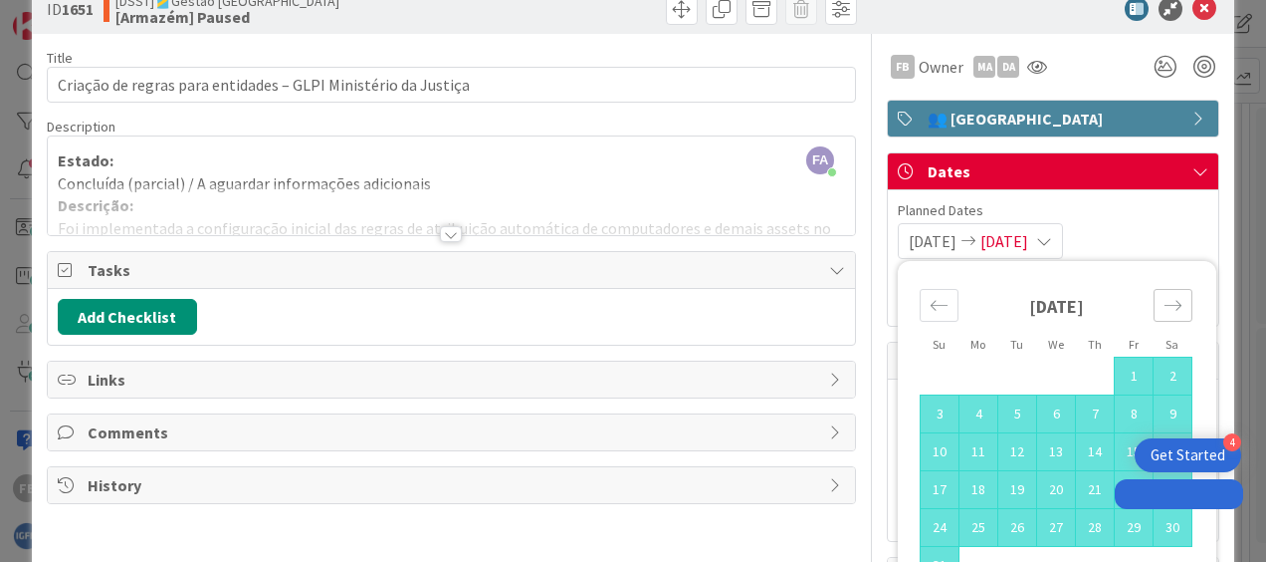
click at [1165, 297] on icon "Move forward to switch to the next month." at bounding box center [1173, 305] width 19 height 19
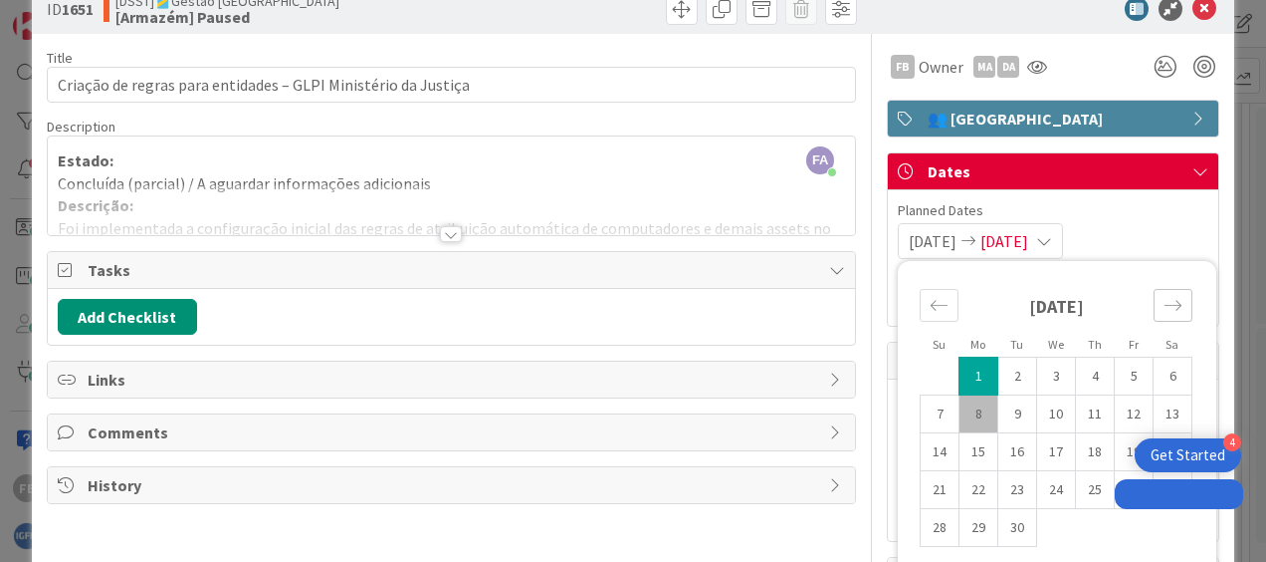
click at [1165, 297] on icon "Move forward to switch to the next month." at bounding box center [1173, 305] width 19 height 19
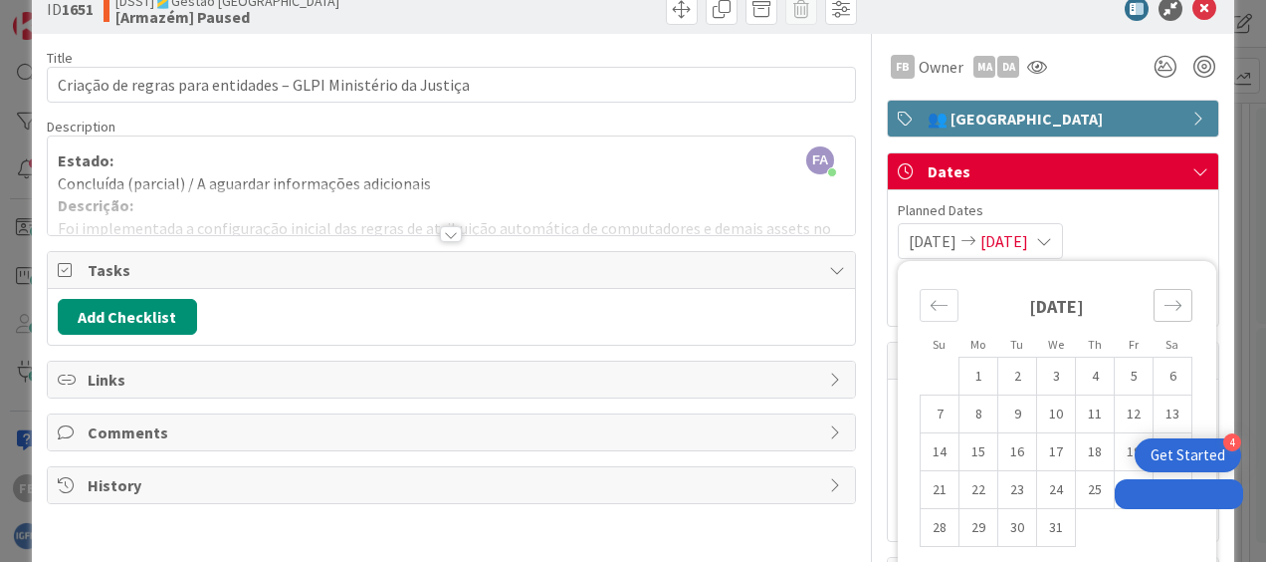
click at [1165, 297] on icon "Move forward to switch to the next month." at bounding box center [1173, 305] width 19 height 19
click at [930, 312] on icon "Move backward to switch to the previous month." at bounding box center [939, 305] width 19 height 19
click at [1157, 315] on div "Move forward to switch to the next month." at bounding box center [1173, 305] width 39 height 33
click at [1042, 526] on td "26" at bounding box center [1056, 528] width 39 height 38
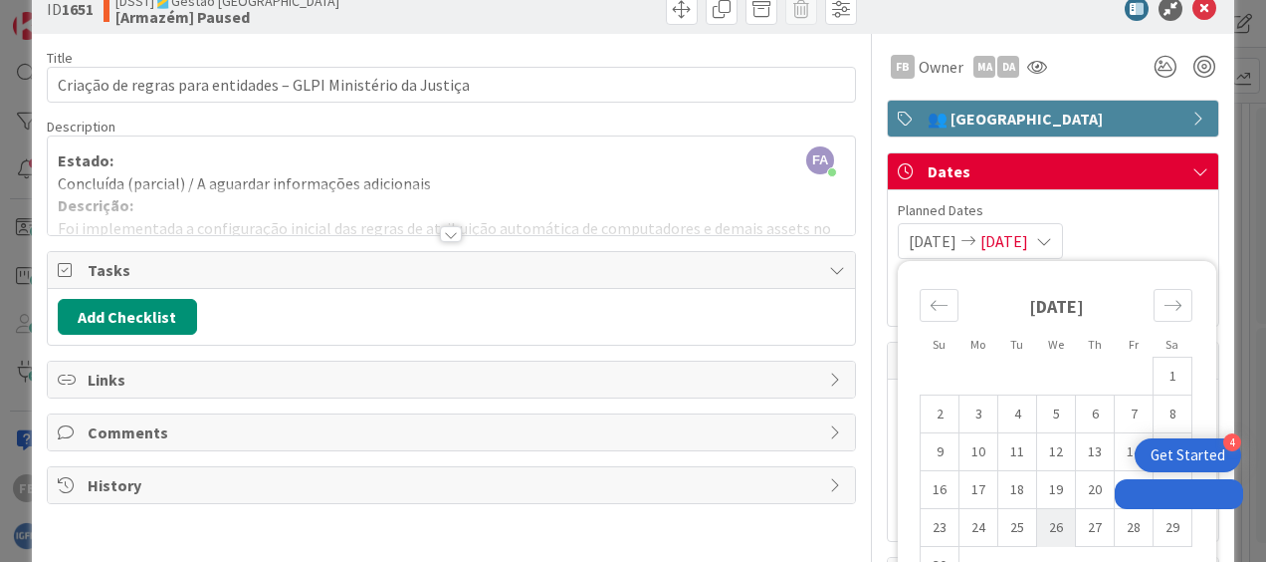
type input "[DATE]"
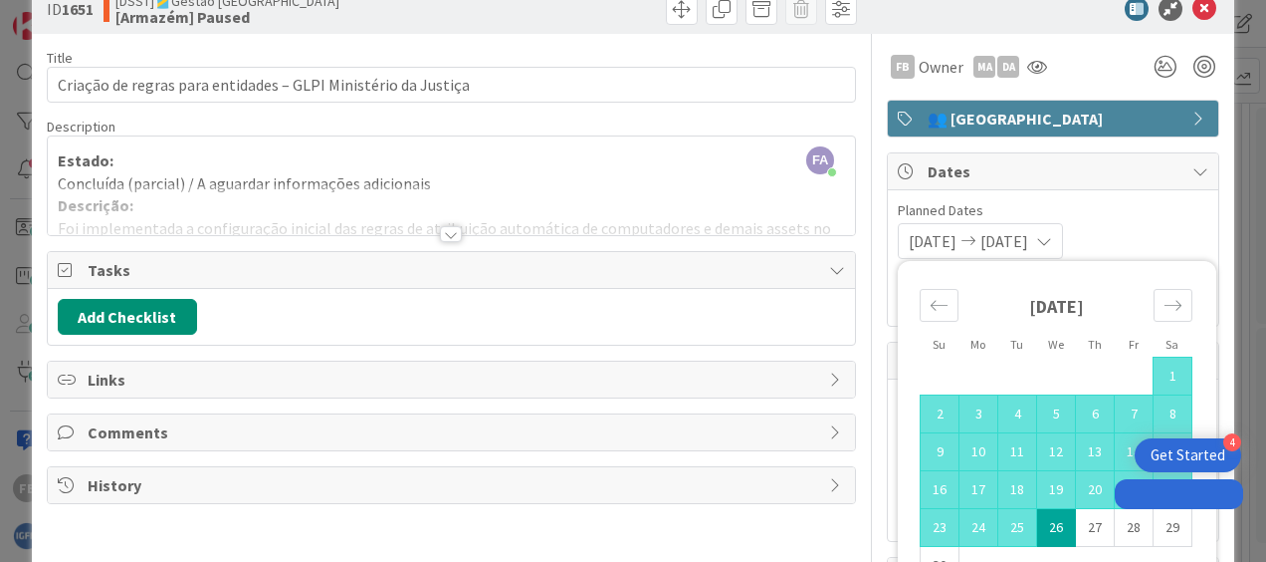
click at [1131, 215] on span "Planned Dates" at bounding box center [1053, 210] width 311 height 21
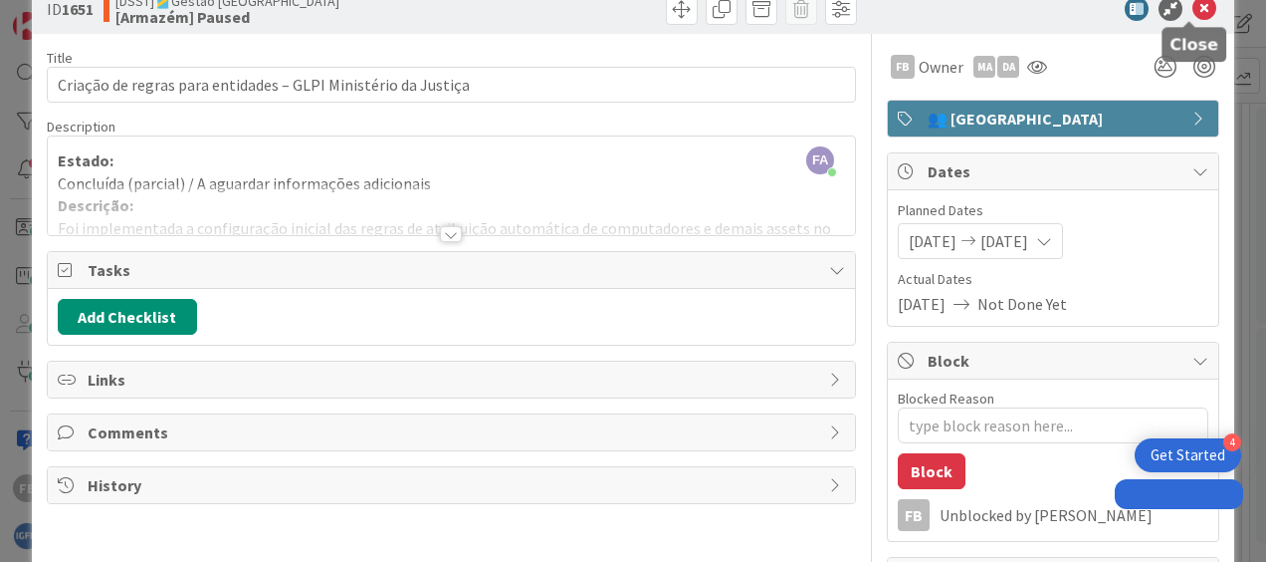
click at [1197, 12] on icon at bounding box center [1205, 9] width 24 height 24
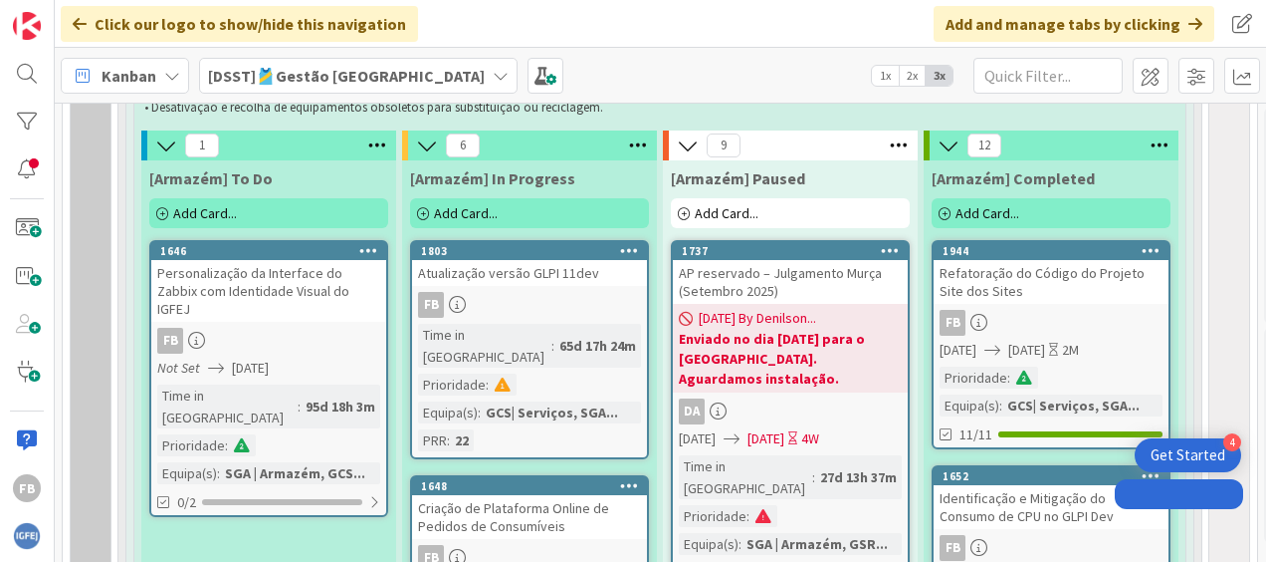
scroll to position [1043, 0]
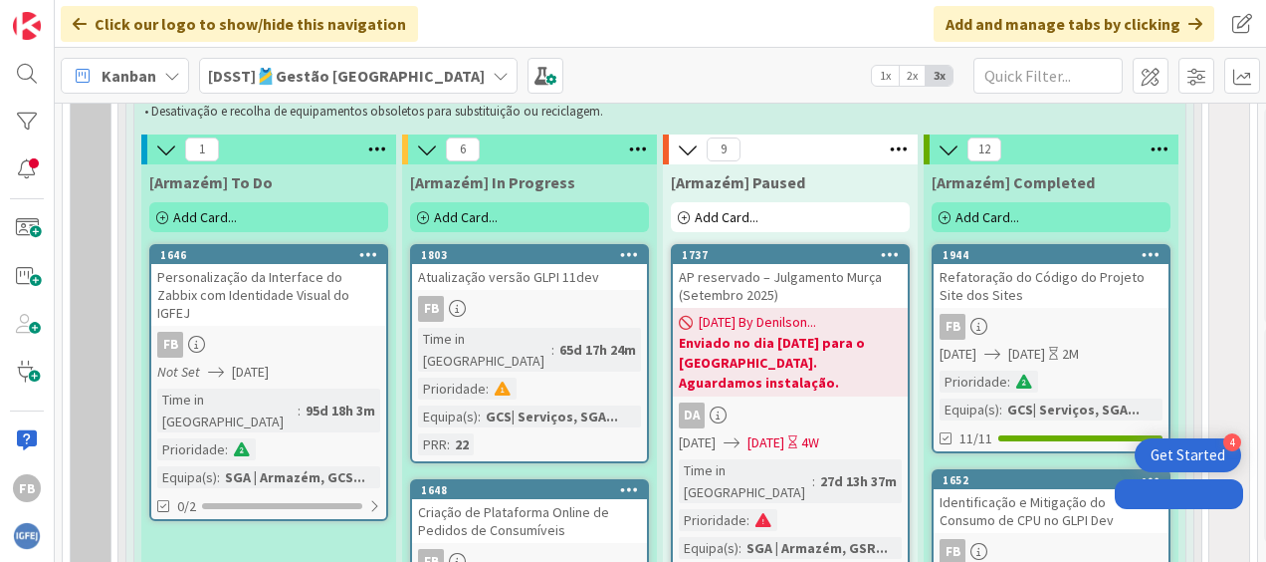
click at [273, 309] on link "1646 Personalização da Interface do Zabbix com Identidade Visual do IGFEJ FB No…" at bounding box center [268, 382] width 239 height 277
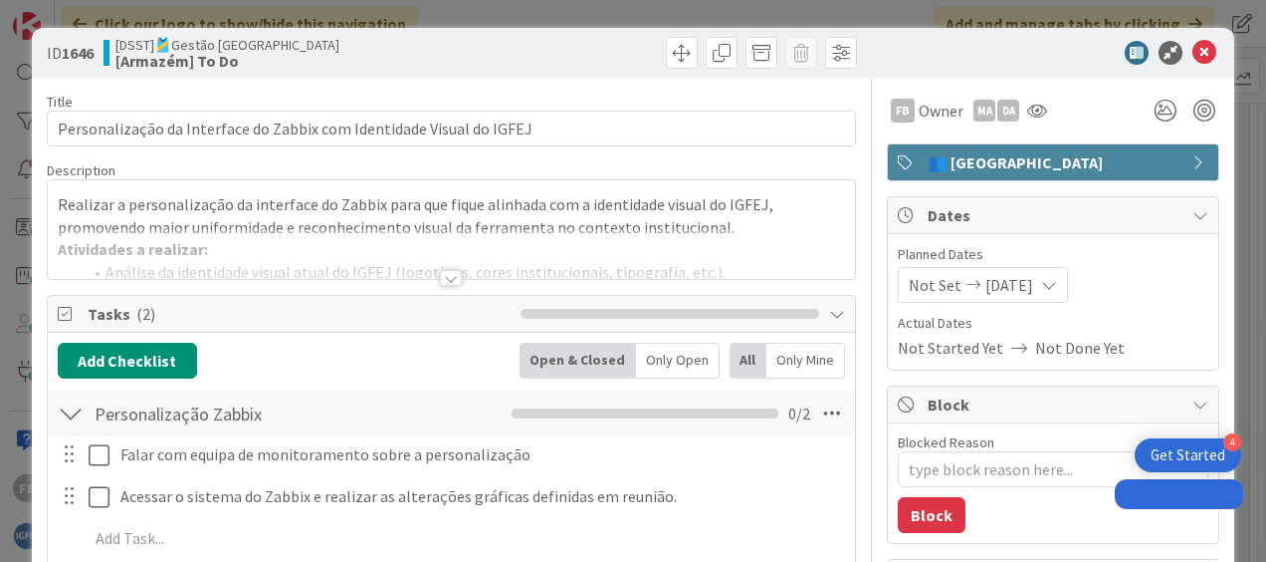
click at [962, 280] on icon at bounding box center [974, 285] width 24 height 14
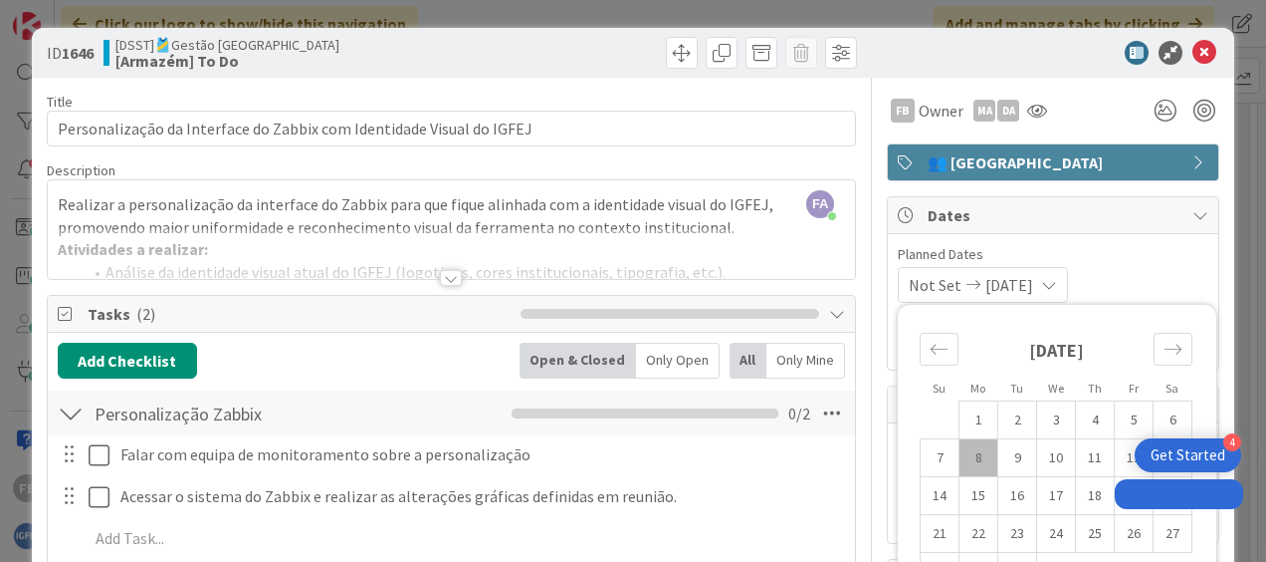
click at [1073, 220] on span "Dates" at bounding box center [1055, 215] width 255 height 24
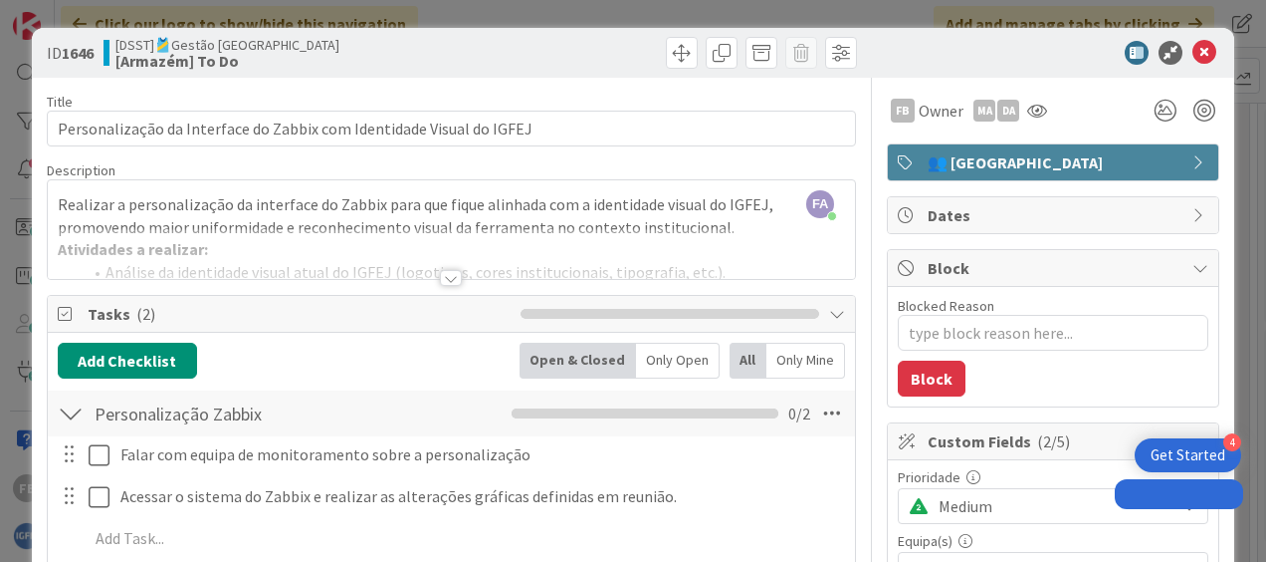
click at [1073, 220] on span "Dates" at bounding box center [1055, 215] width 255 height 24
type textarea "x"
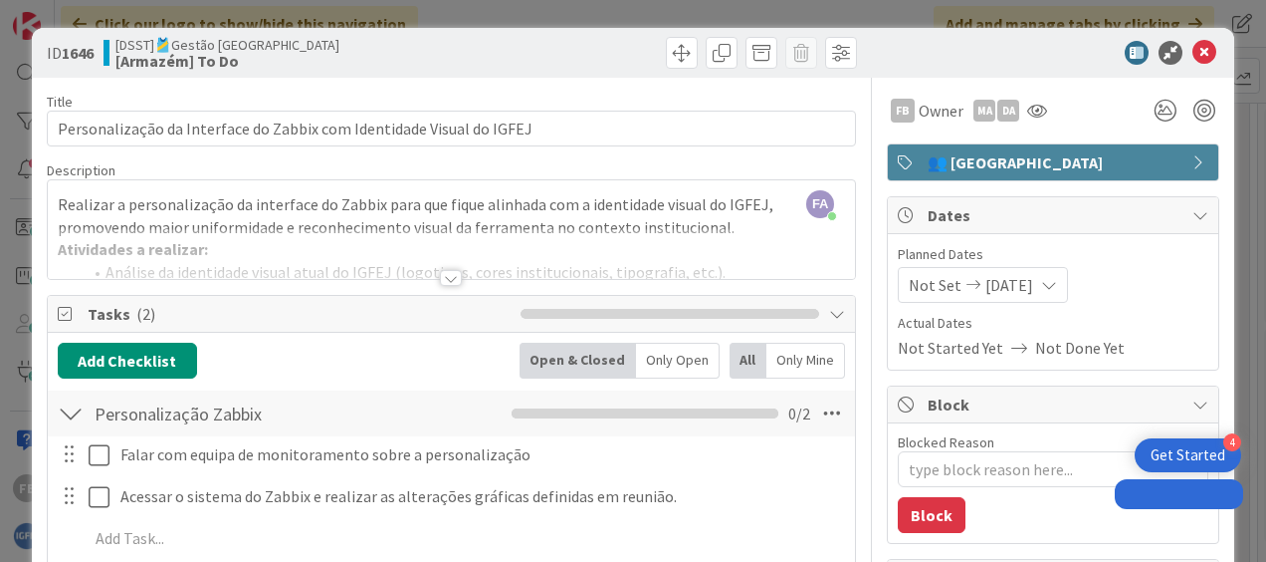
click at [964, 283] on icon at bounding box center [974, 285] width 24 height 14
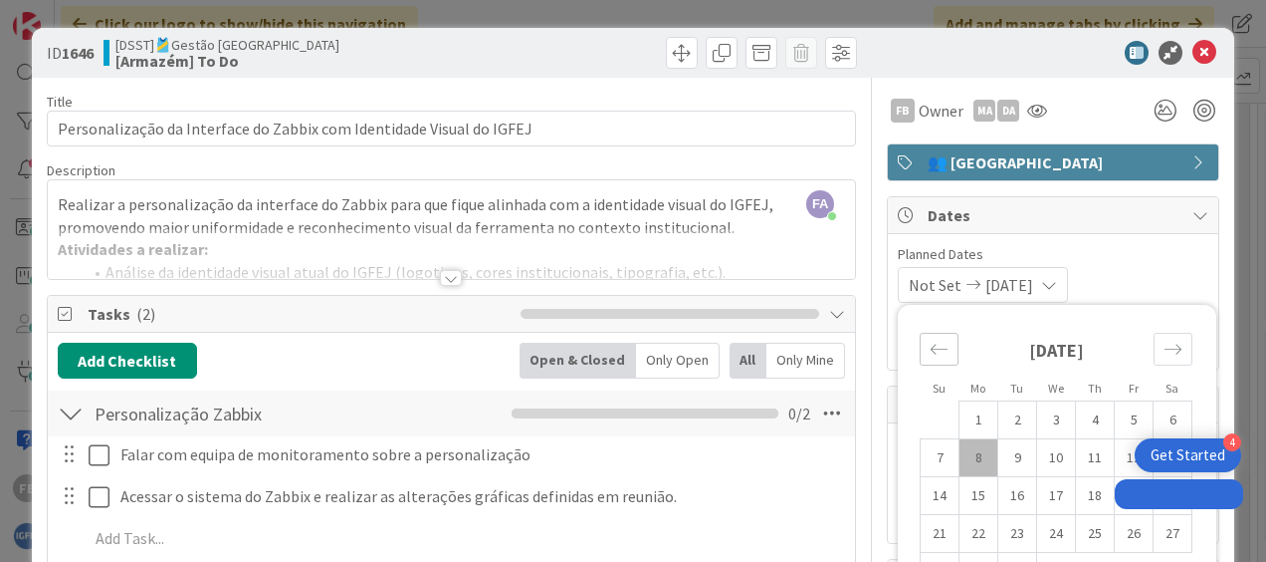
click at [931, 346] on icon "Move backward to switch to the previous month." at bounding box center [939, 348] width 17 height 10
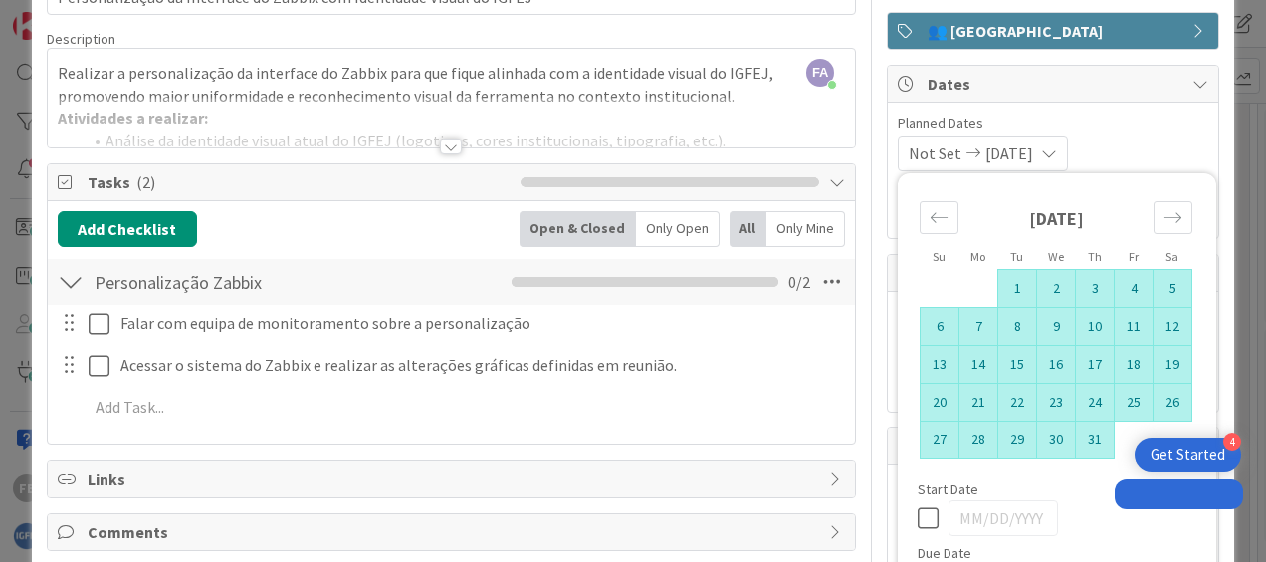
scroll to position [132, 0]
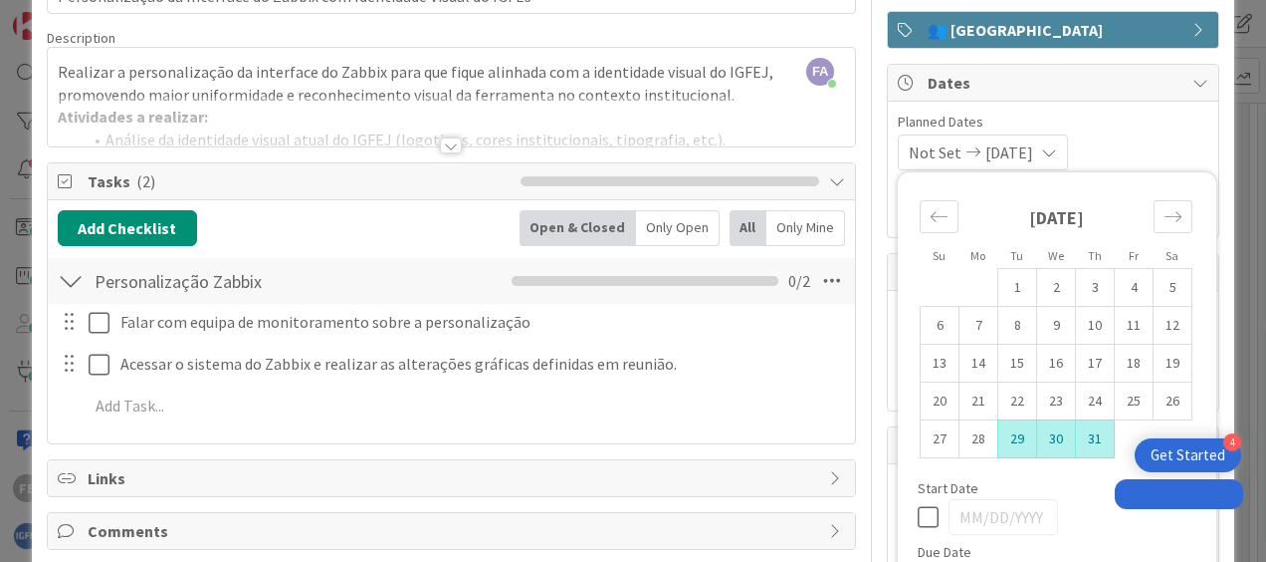
click at [999, 432] on td "29" at bounding box center [1018, 439] width 39 height 38
type input "[DATE]"
type textarea "x"
click at [1164, 217] on icon "Move forward to switch to the next month." at bounding box center [1173, 216] width 19 height 19
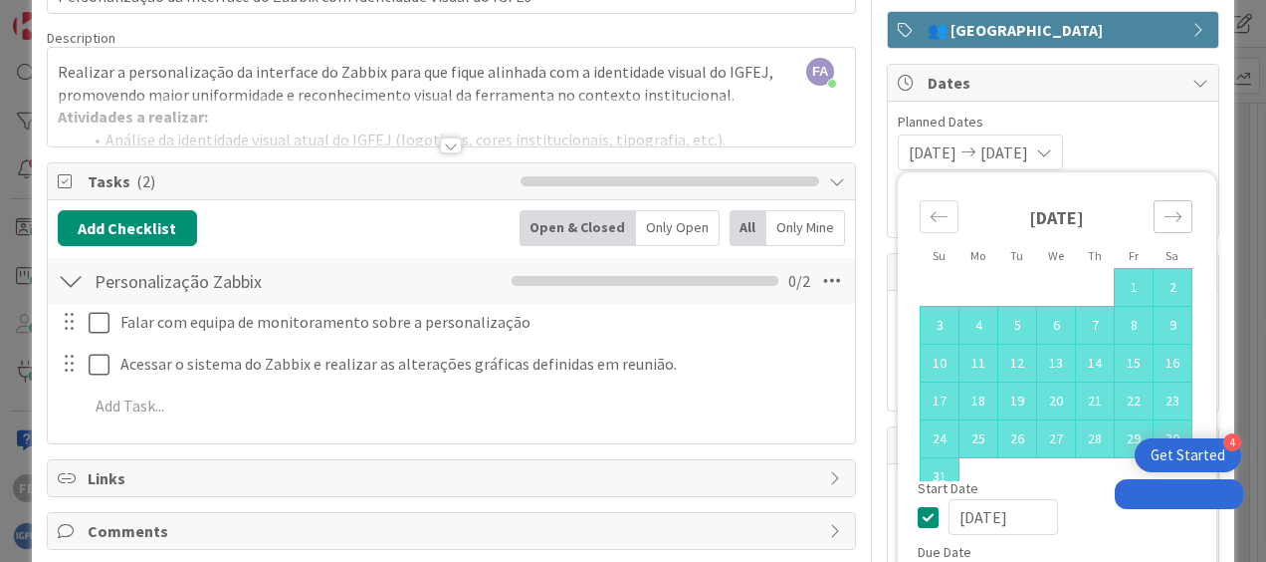
click at [1164, 217] on icon "Move forward to switch to the next month." at bounding box center [1173, 216] width 19 height 19
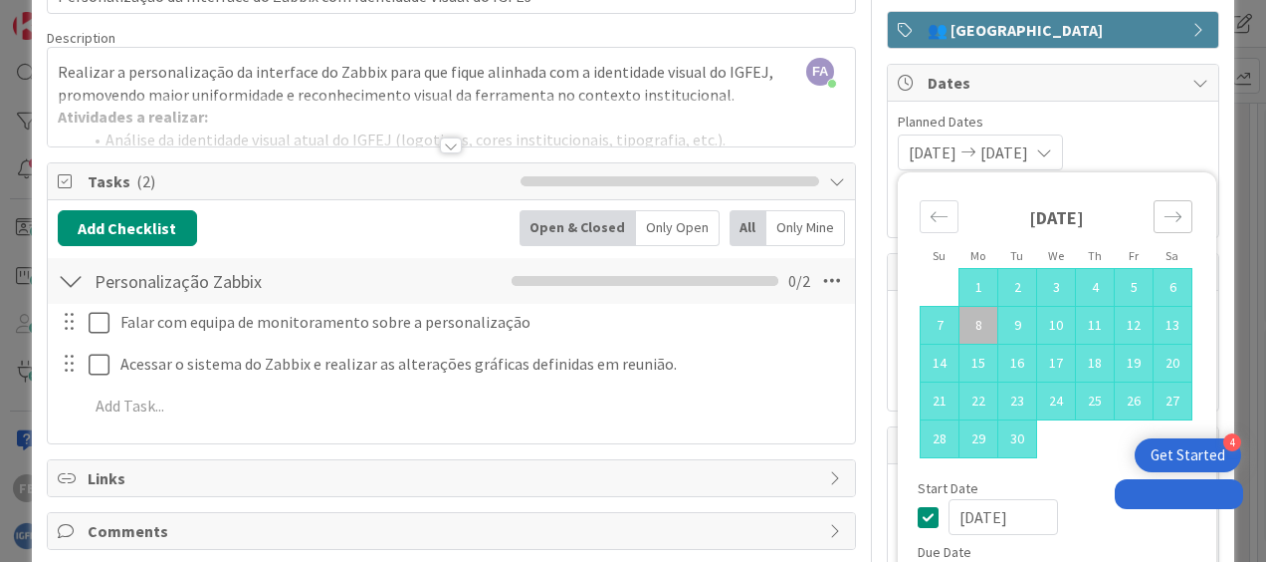
click at [1164, 217] on icon "Move forward to switch to the next month." at bounding box center [1173, 216] width 19 height 19
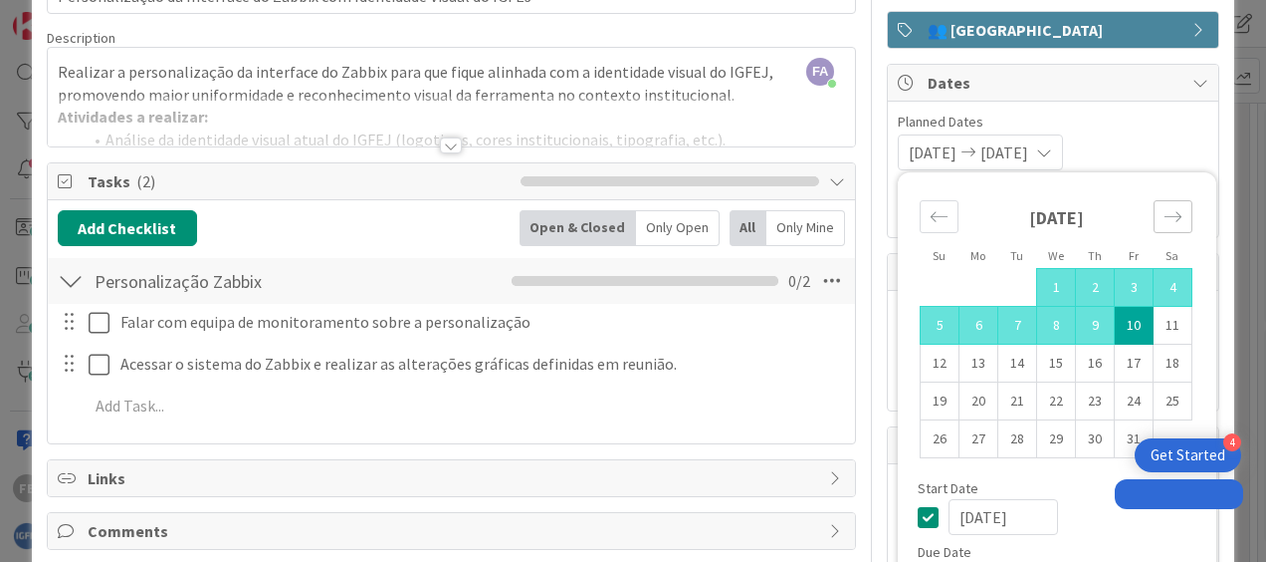
click at [1164, 217] on icon "Move forward to switch to the next month." at bounding box center [1173, 216] width 19 height 19
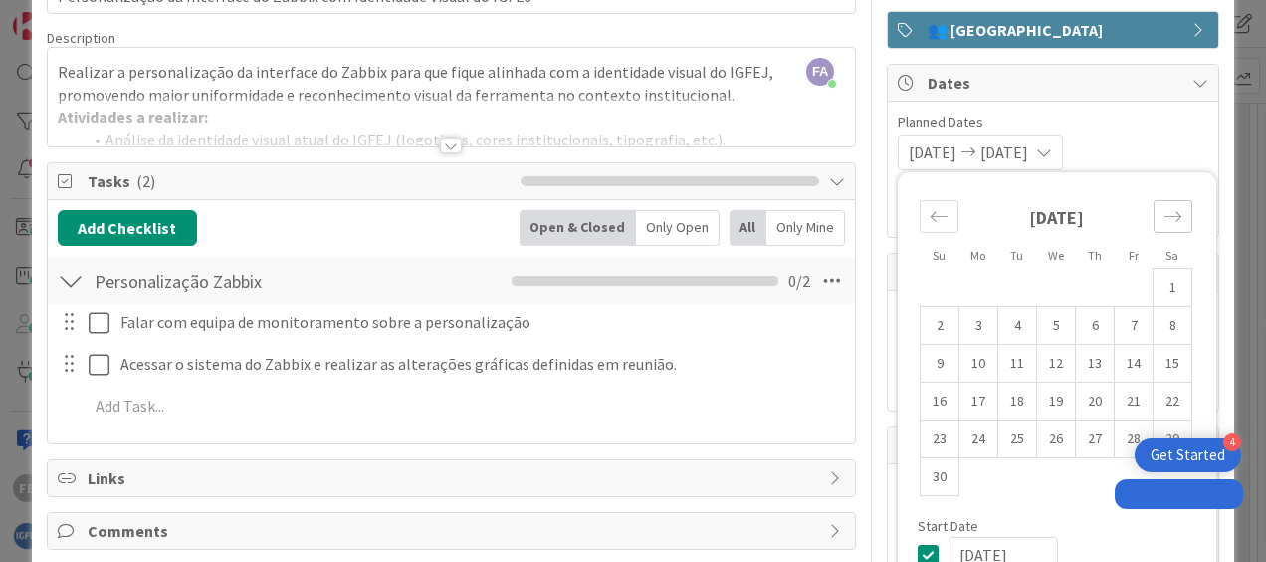
click at [1164, 217] on icon "Move forward to switch to the next month." at bounding box center [1173, 216] width 19 height 19
click at [971, 409] on td "22" at bounding box center [979, 401] width 39 height 38
type input "[DATE]"
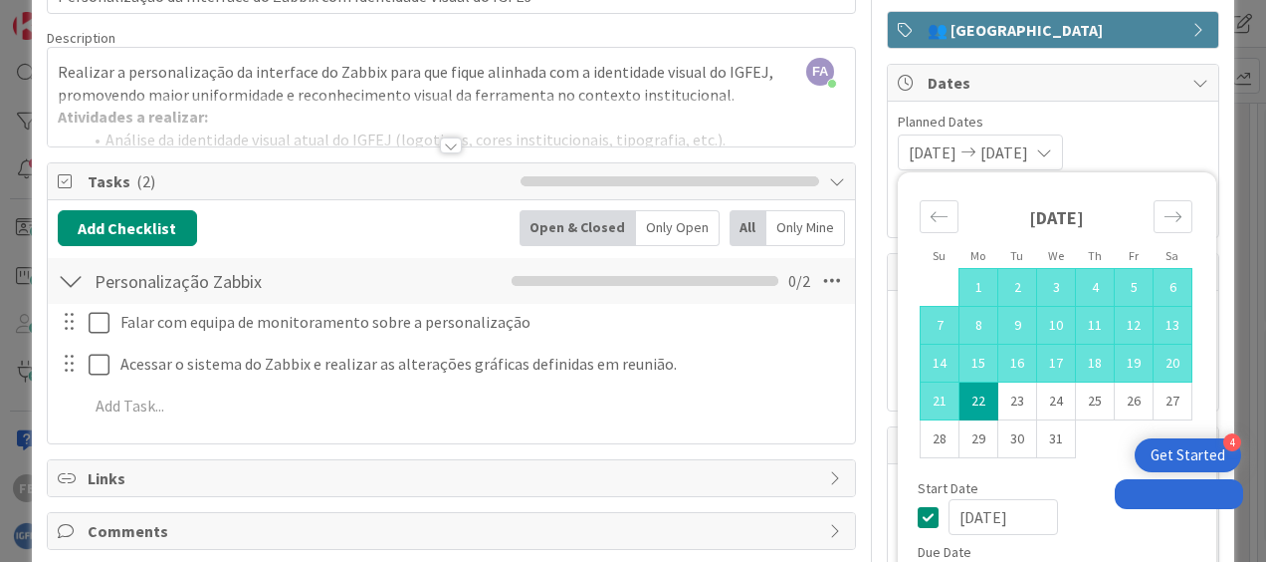
click at [1133, 135] on div "[DATE] [DATE] Su Mo Tu We Th Fr Sa [DATE] 1 2 3 4 5 6 7 8 9 10 11 12 13 14 15 1…" at bounding box center [1053, 152] width 311 height 36
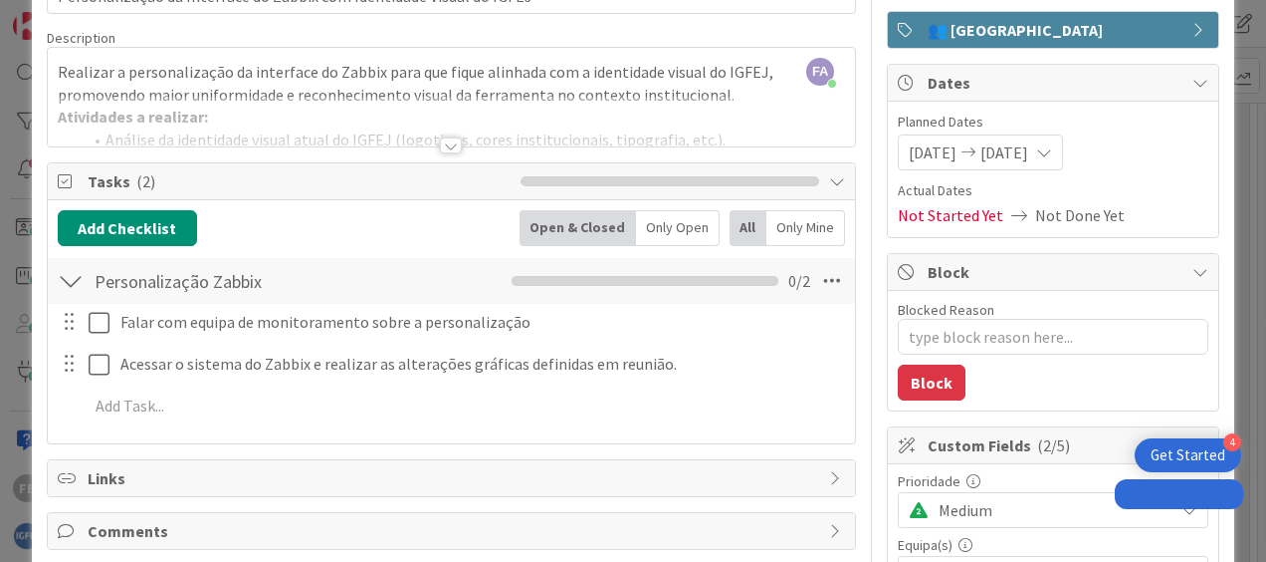
scroll to position [0, 0]
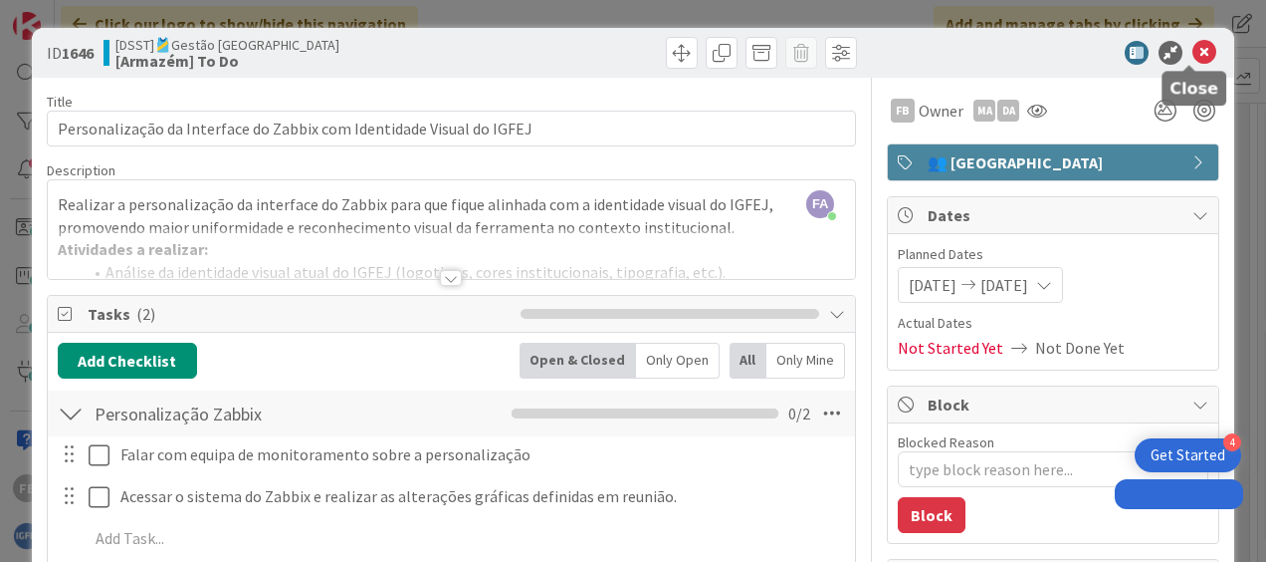
click at [1193, 47] on icon at bounding box center [1205, 53] width 24 height 24
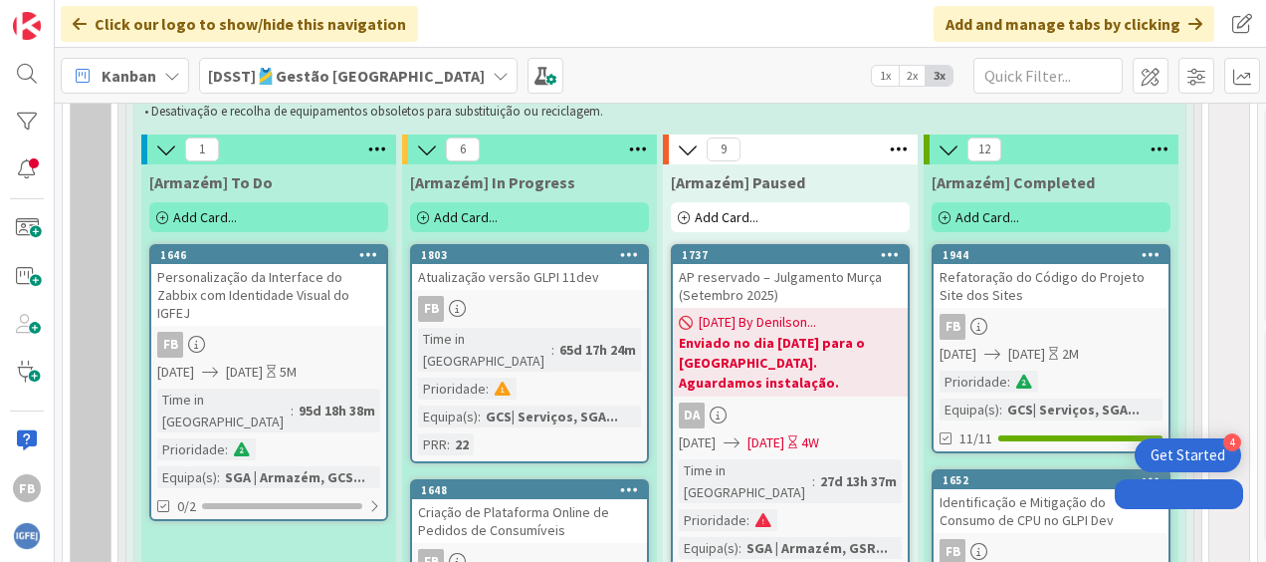
click at [508, 219] on div "Add Card..." at bounding box center [529, 217] width 239 height 30
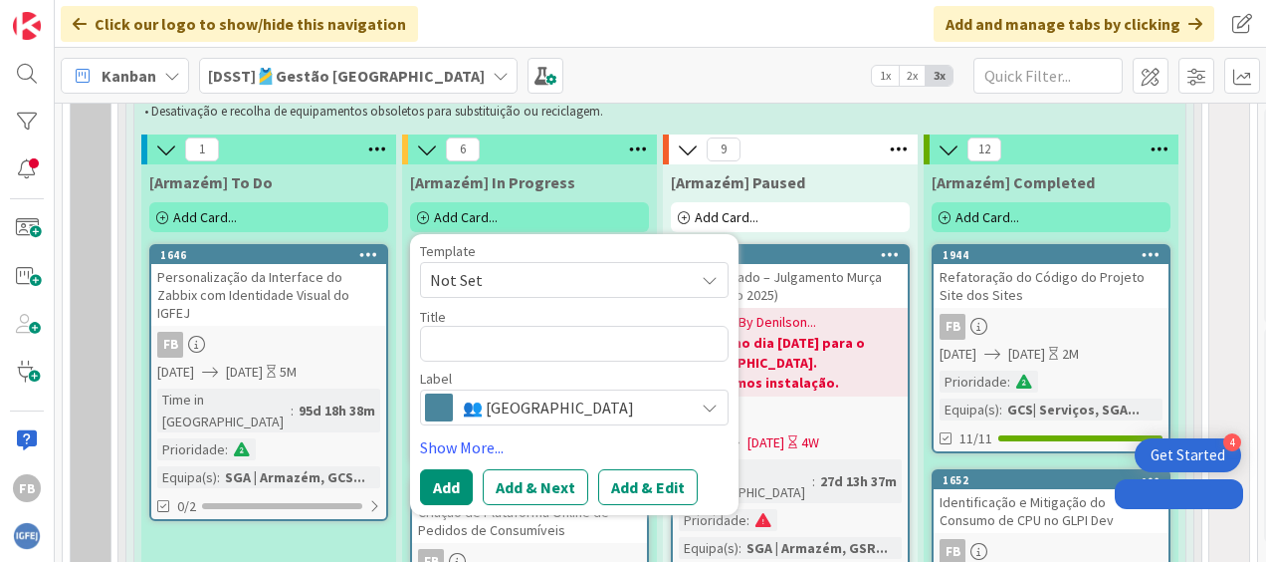
type textarea "x"
type textarea "Desenvolvimento do Módulo de Gerenciamento de Dados de Rede"
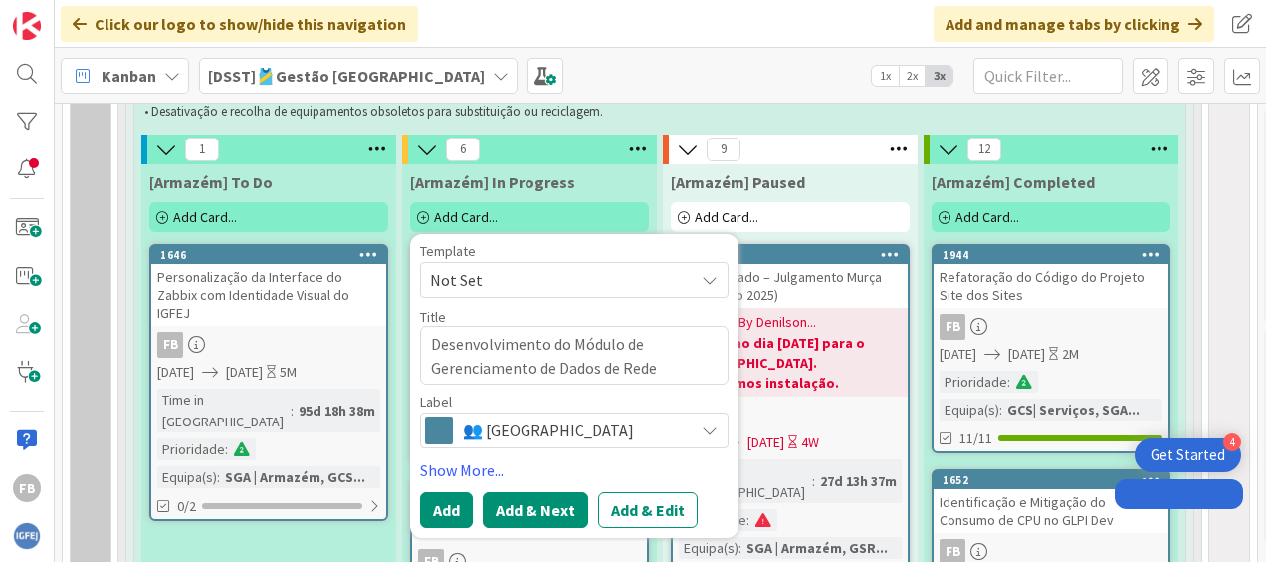
type textarea "x"
type textarea "Desenvolvimento do Módulo de Gerenciamento de Dados de Rede S"
type textarea "x"
type textarea "Desenvolvimento do Módulo de Gerenciamento de Dados de Rede Si"
type textarea "x"
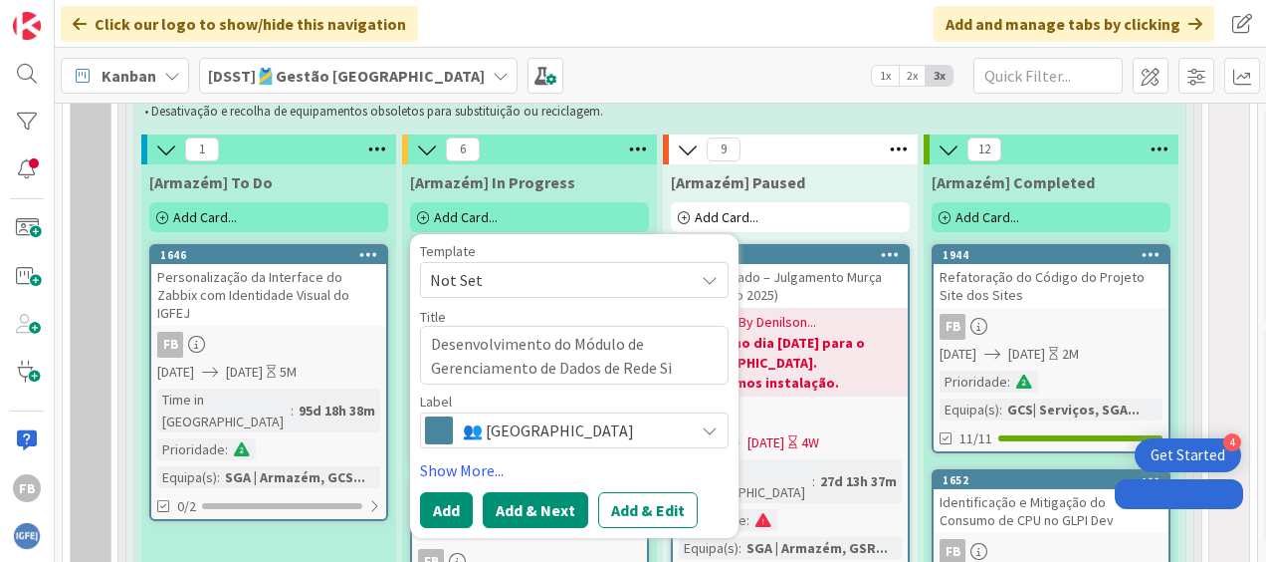
type textarea "Desenvolvimento do Módulo de Gerenciamento de Dados de Rede Sit"
type textarea "x"
type textarea "Desenvolvimento do Módulo de Gerenciamento de Dados de Rede Site"
type textarea "x"
type textarea "Desenvolvimento do Módulo de Gerenciamento de Dados de Rede Site"
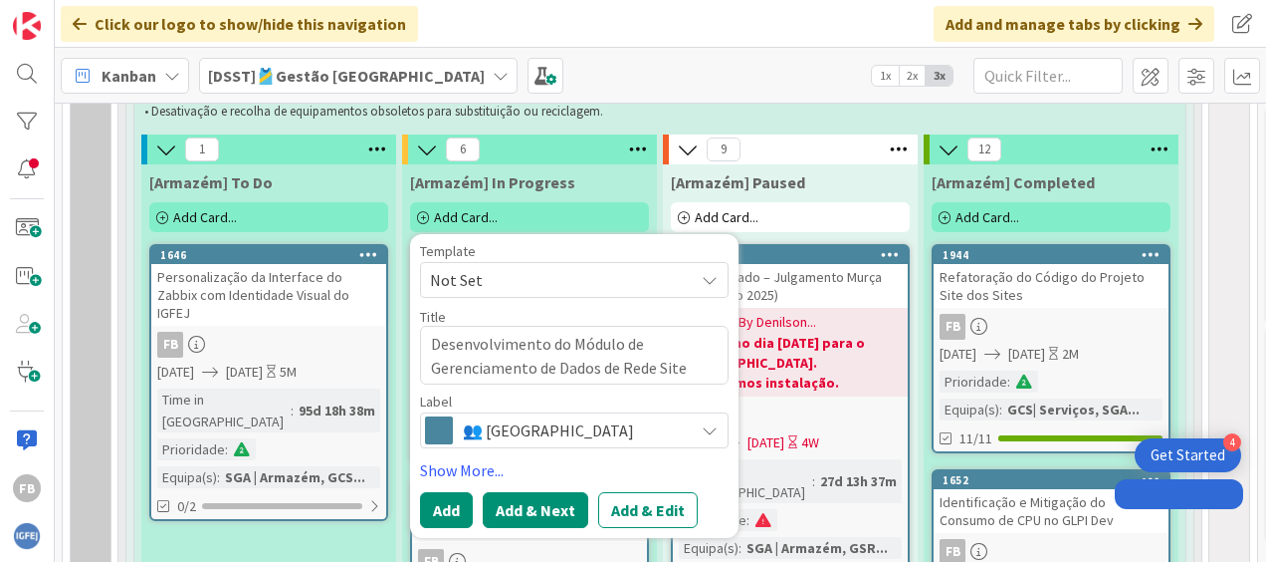
type textarea "x"
type textarea "Desenvolvimento do Módulo de Gerenciamento de Dados de Rede Site d"
type textarea "x"
type textarea "Desenvolvimento do Módulo de Gerenciamento de Dados de Rede Site do"
type textarea "x"
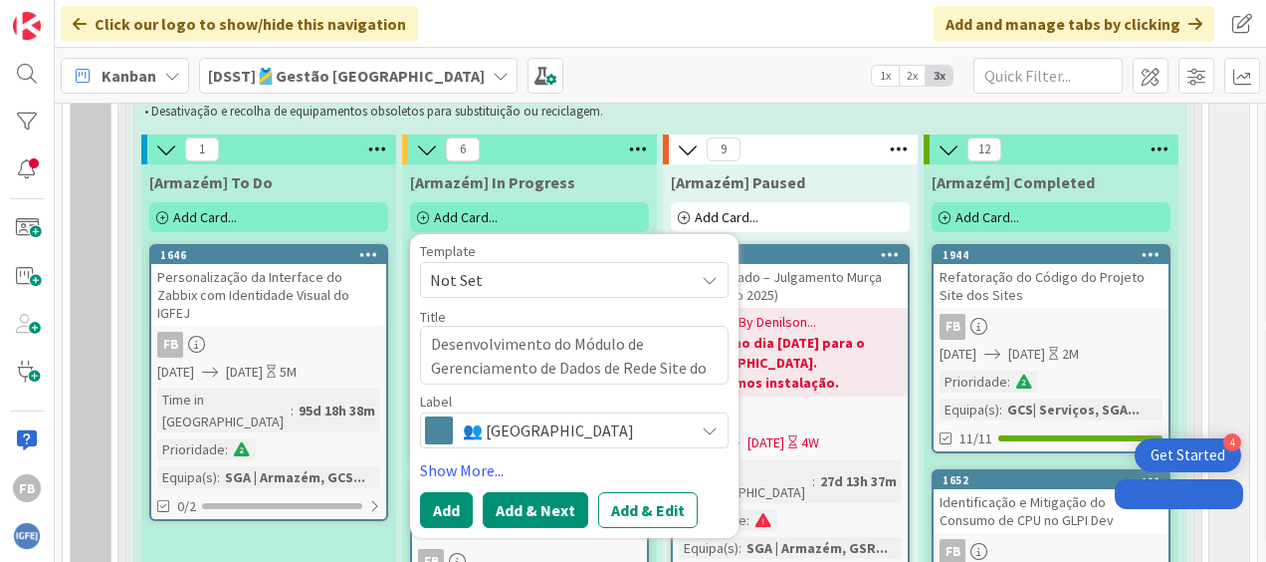
type textarea "Desenvolvimento do Módulo de Gerenciamento de Dados de Rede Site dos"
type textarea "x"
type textarea "Desenvolvimento do Módulo de Gerenciamento de Dados de Rede Site dos"
type textarea "x"
type textarea "Desenvolvimento do Módulo de Gerenciamento de Dados de Rede Site dos s"
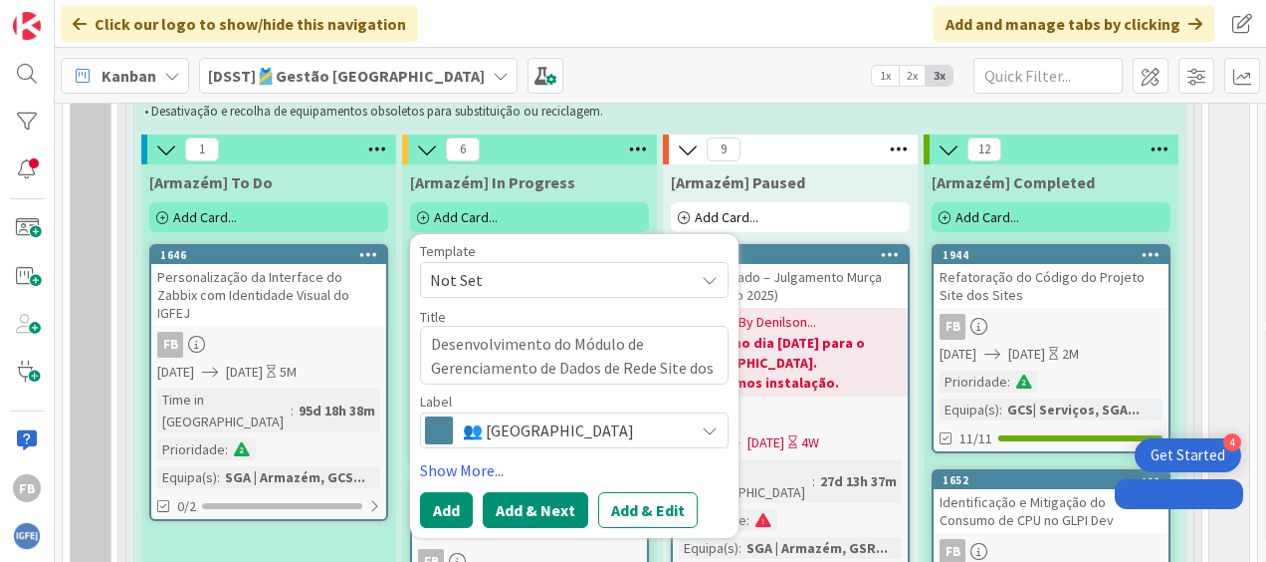
type textarea "x"
type textarea "Desenvolvimento do Módulo de Gerenciamento de Dados de Rede Site dos si"
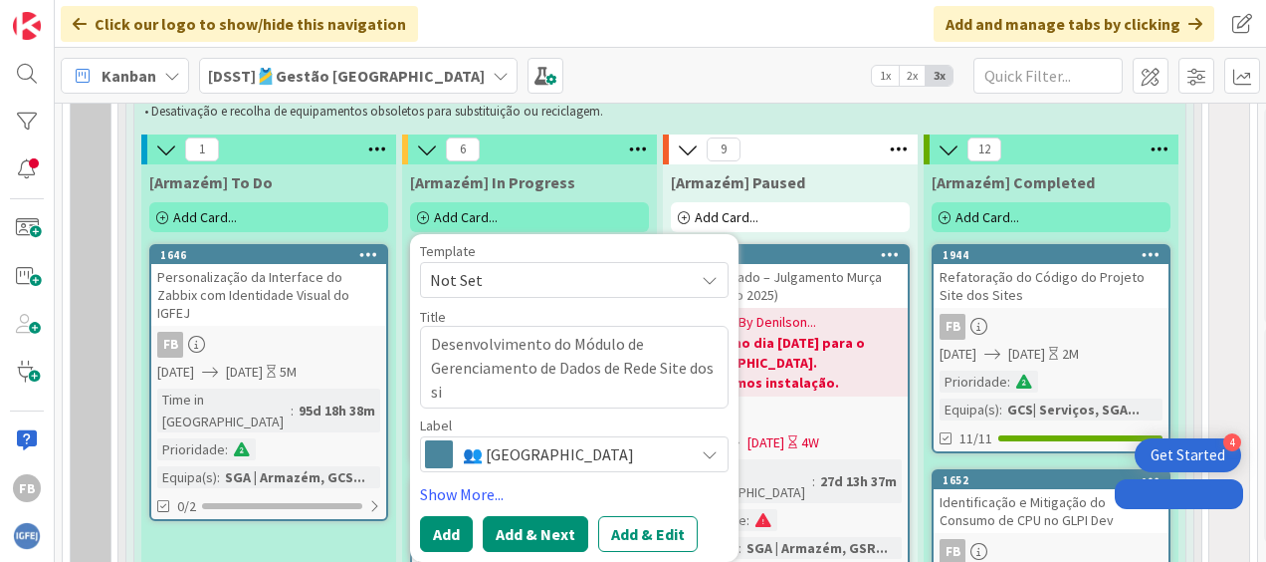
type textarea "x"
type textarea "Desenvolvimento do Módulo de Gerenciamento de Dados de Rede Site dos s"
type textarea "x"
type textarea "Desenvolvimento do Módulo de Gerenciamento de Dados de Rede Site dos"
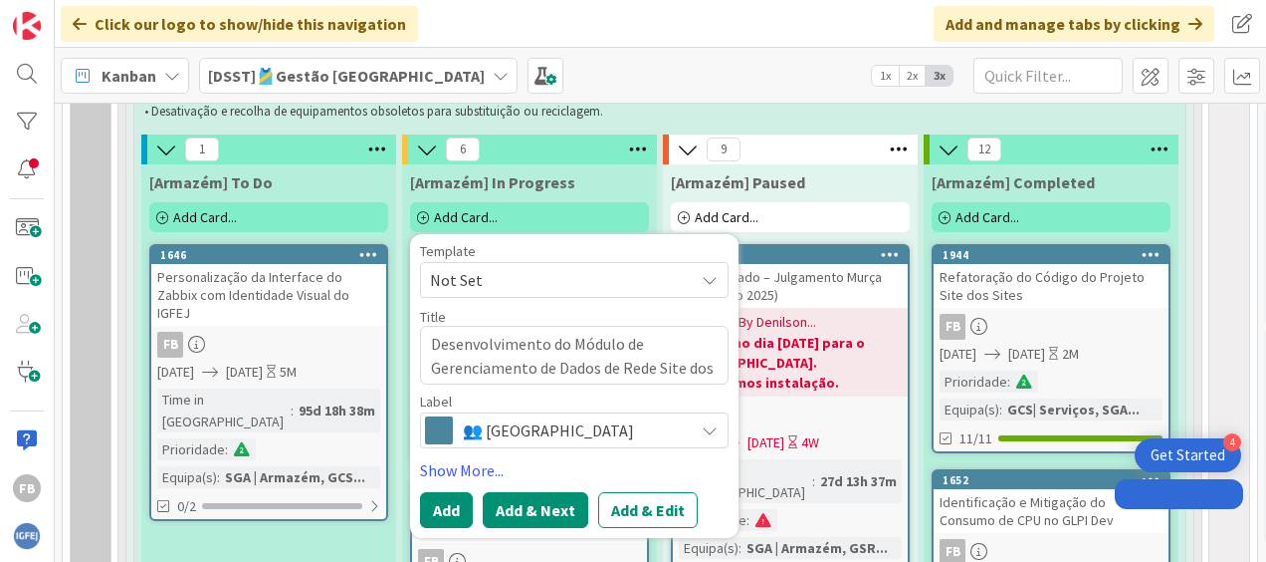
type textarea "x"
type textarea "Desenvolvimento do Módulo de Gerenciamento de Dados de Rede Site dos S"
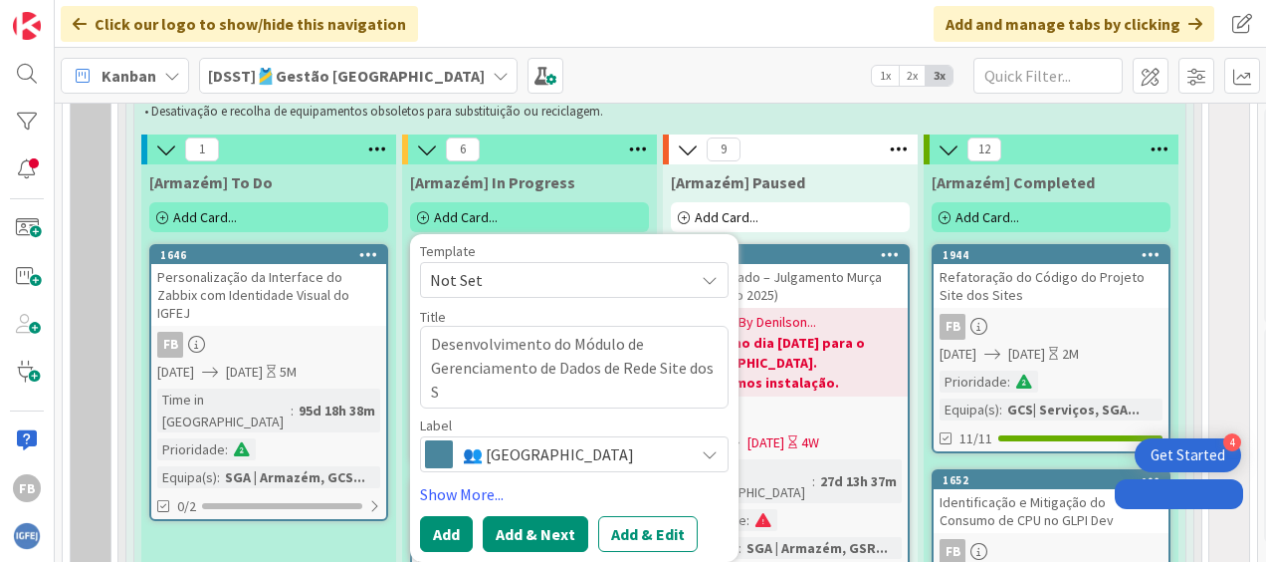
type textarea "x"
type textarea "Desenvolvimento do Módulo de Gerenciamento de Dados de Rede Site dos Si"
type textarea "x"
type textarea "Desenvolvimento do Módulo de Gerenciamento de Dados de Rede Site dos Sit"
type textarea "x"
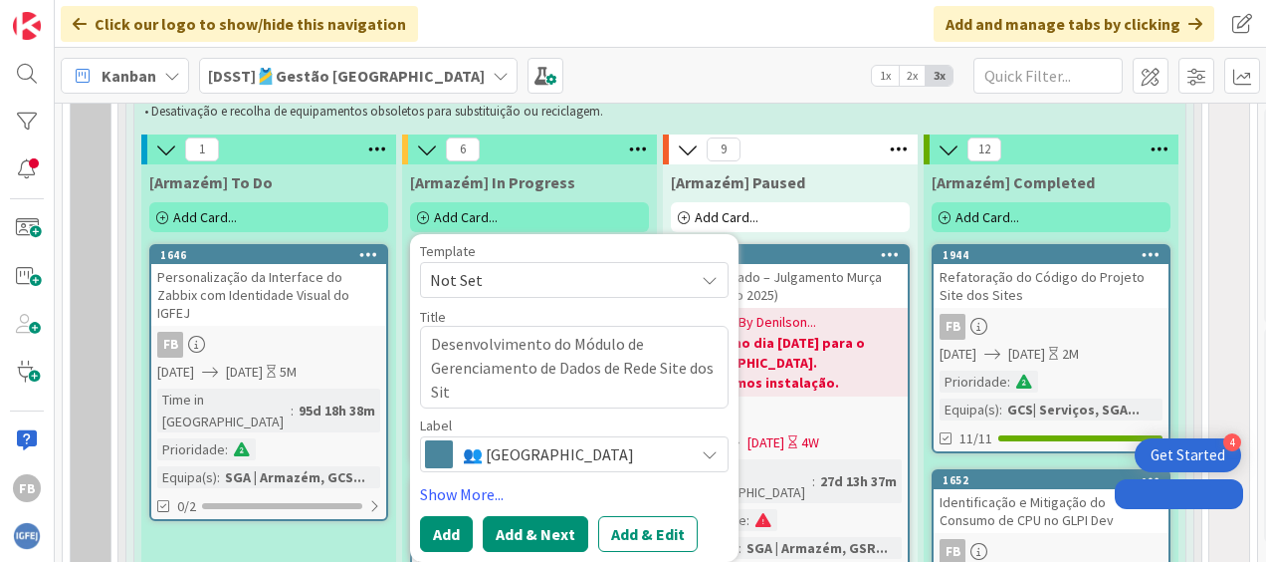
type textarea "Desenvolvimento do Módulo de Gerenciamento de Dados de Rede Site dos Site"
type textarea "x"
type textarea "Desenvolvimento do Módulo de Gerenciamento de Dados de Rede Site dos Sites"
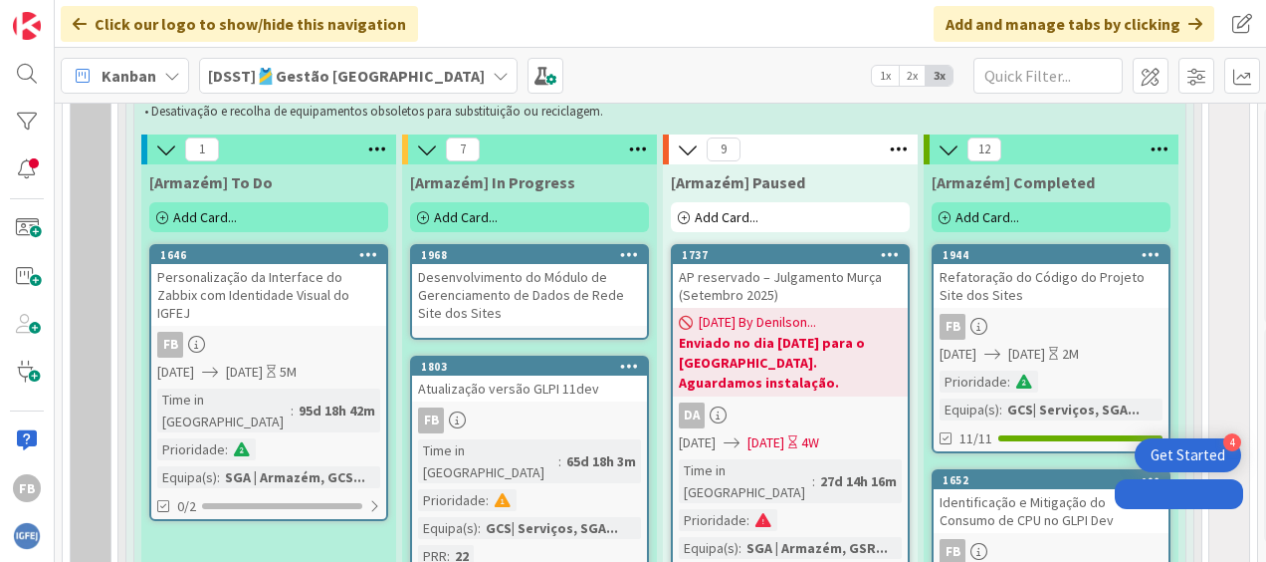
click at [589, 289] on div "Desenvolvimento do Módulo de Gerenciamento de Dados de Rede Site dos Sites" at bounding box center [529, 295] width 235 height 62
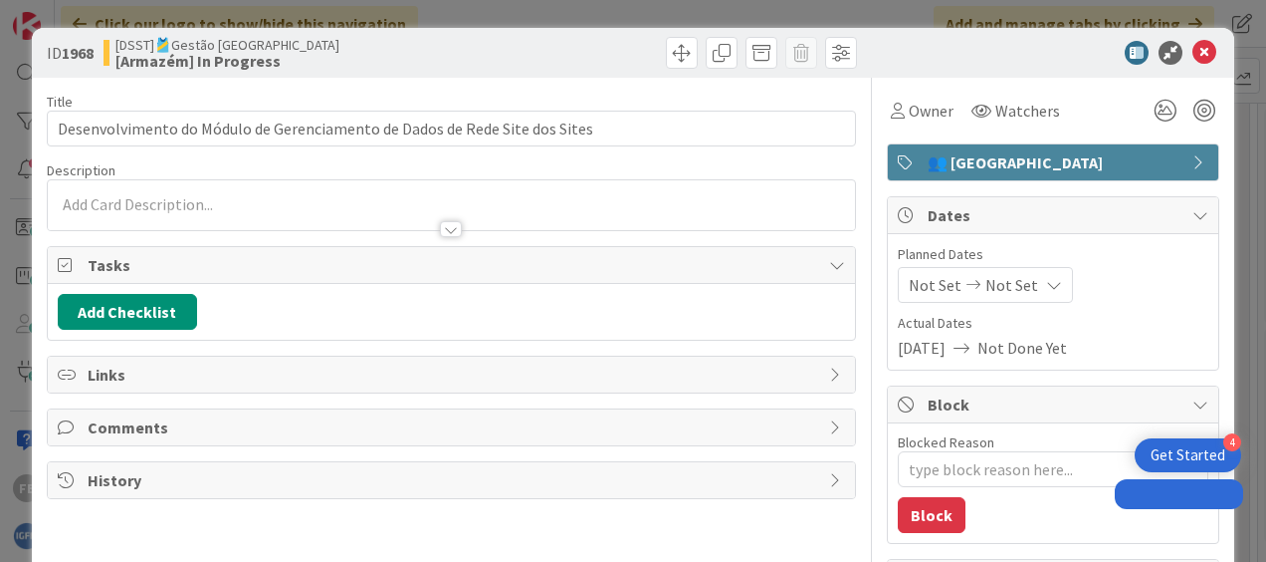
type textarea "x"
click at [940, 285] on span "Not Set" at bounding box center [935, 285] width 53 height 24
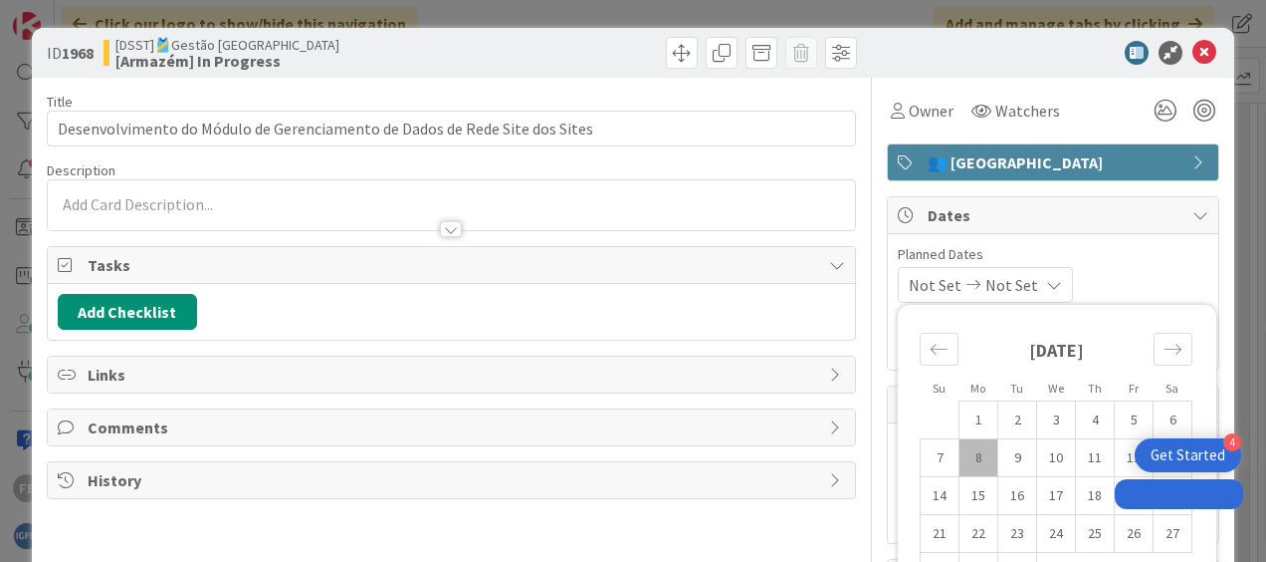
click at [978, 444] on td "8" at bounding box center [979, 458] width 39 height 38
type input "[DATE]"
type textarea "x"
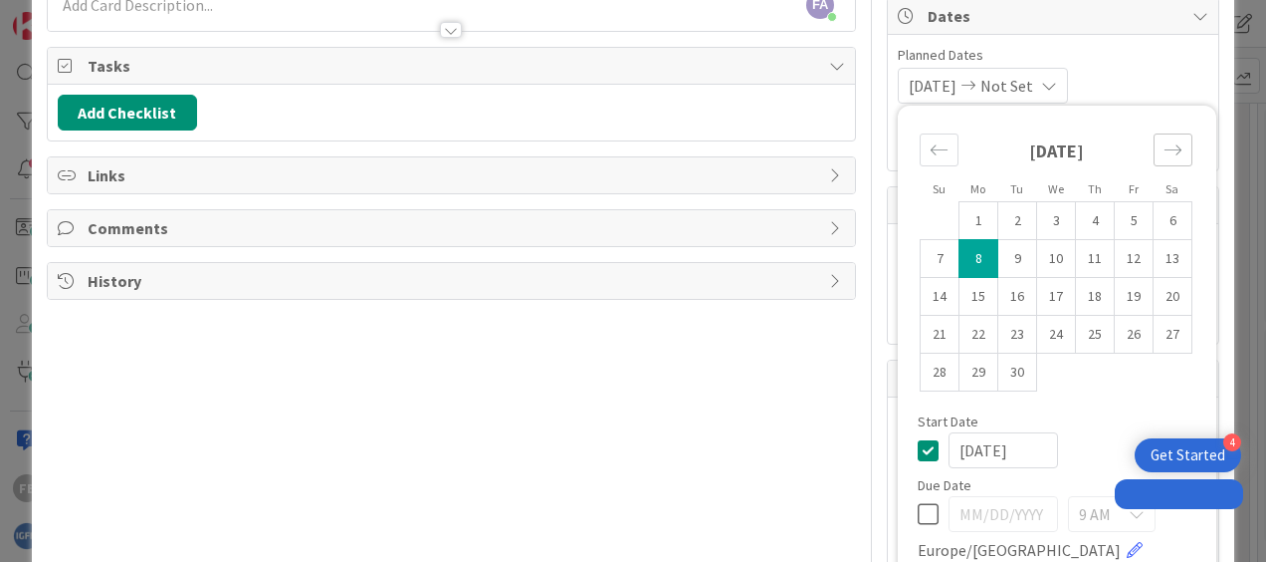
click at [1164, 143] on icon "Move forward to switch to the next month." at bounding box center [1173, 149] width 19 height 19
click at [1164, 147] on icon "Move forward to switch to the next month." at bounding box center [1173, 149] width 19 height 19
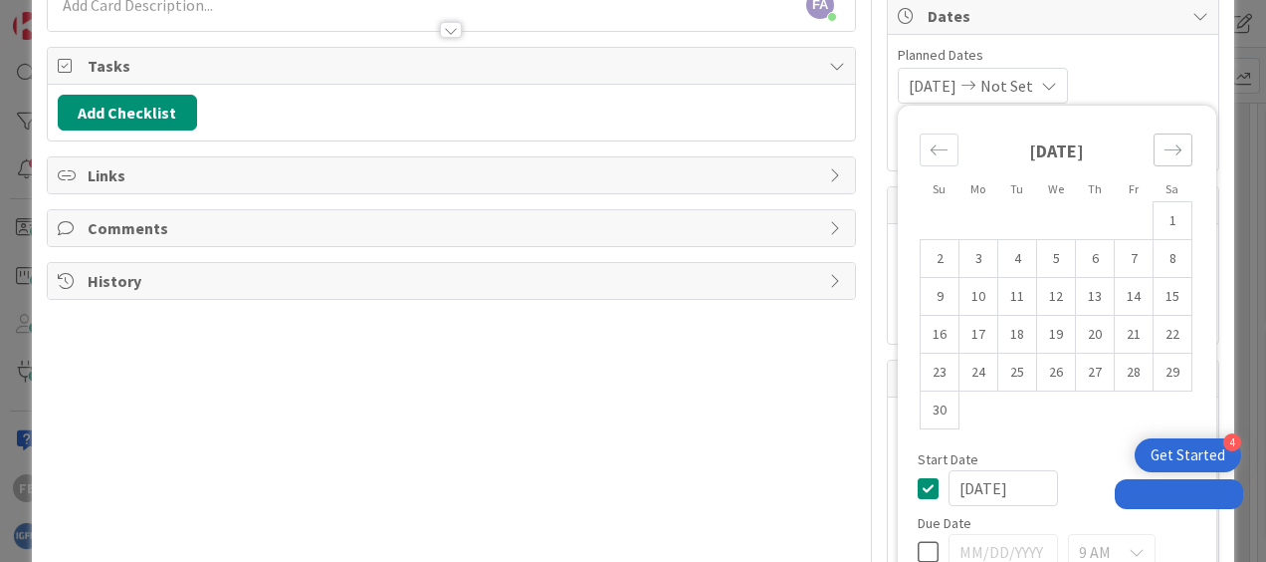
click at [1164, 147] on icon "Move forward to switch to the next month." at bounding box center [1173, 149] width 19 height 19
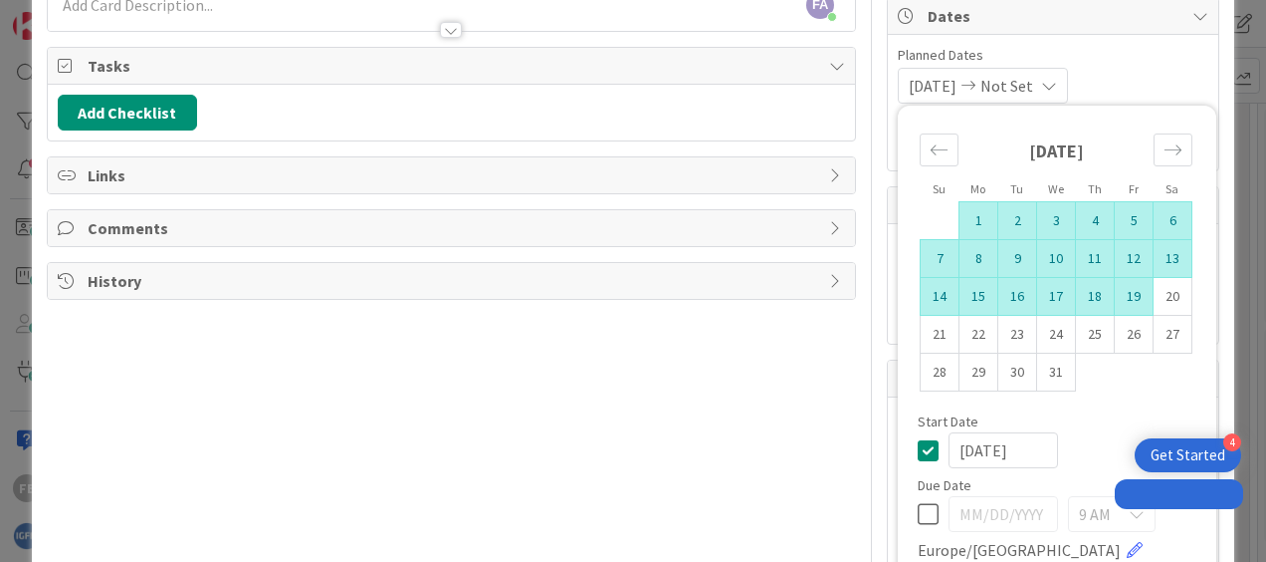
click at [1115, 299] on td "19" at bounding box center [1134, 297] width 39 height 38
type input "[DATE]"
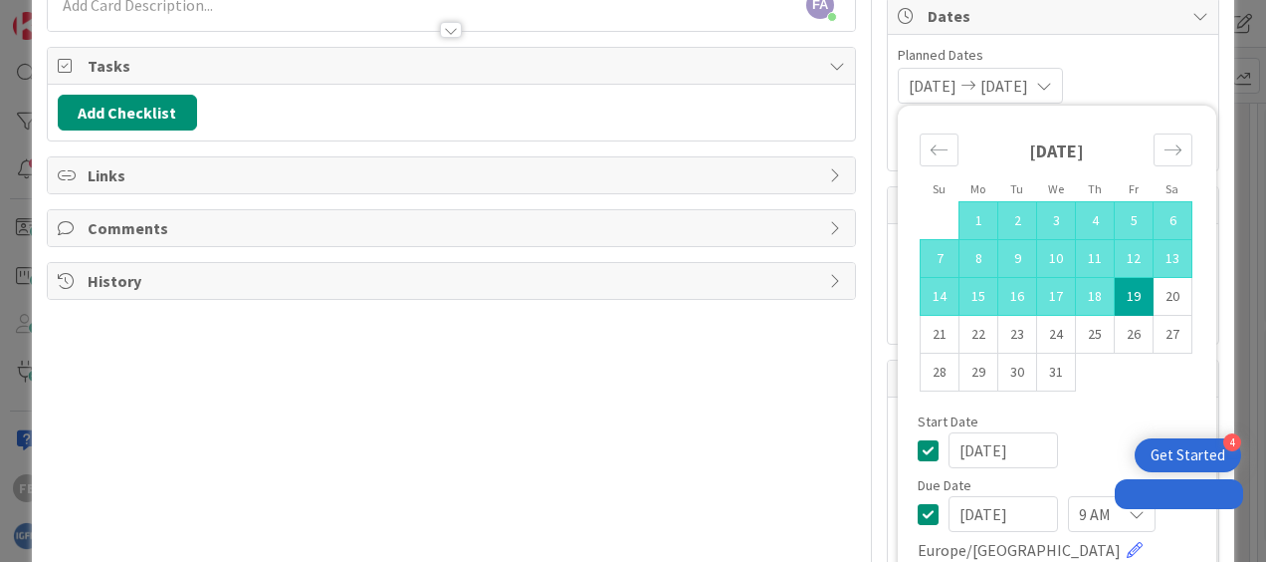
click at [1155, 58] on span "Planned Dates" at bounding box center [1053, 55] width 311 height 21
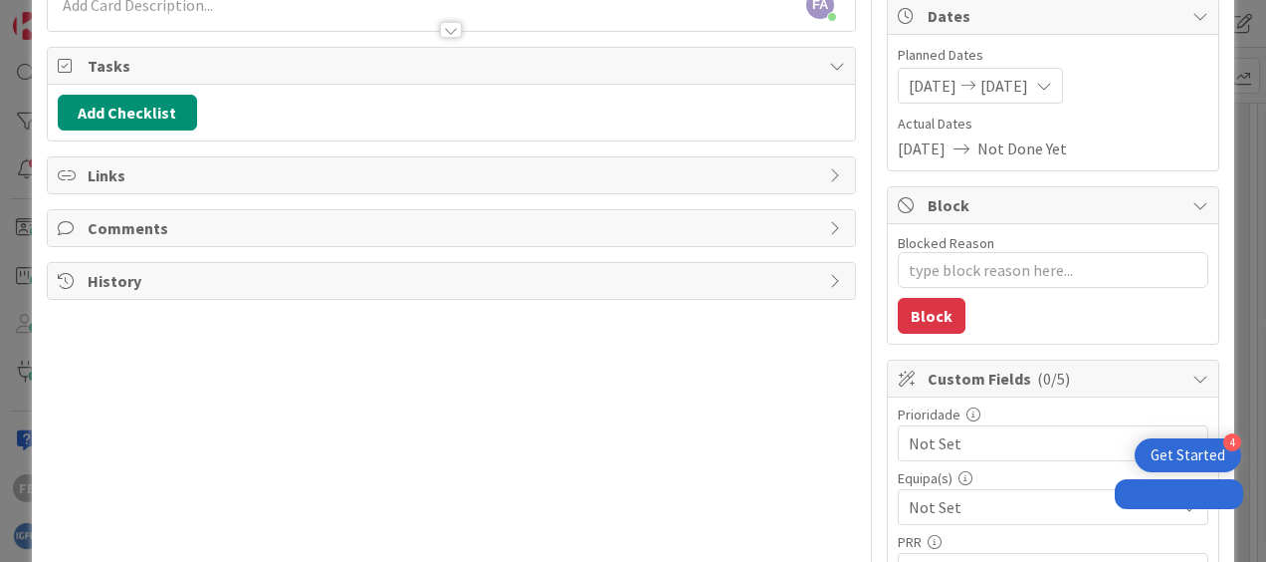
scroll to position [100, 0]
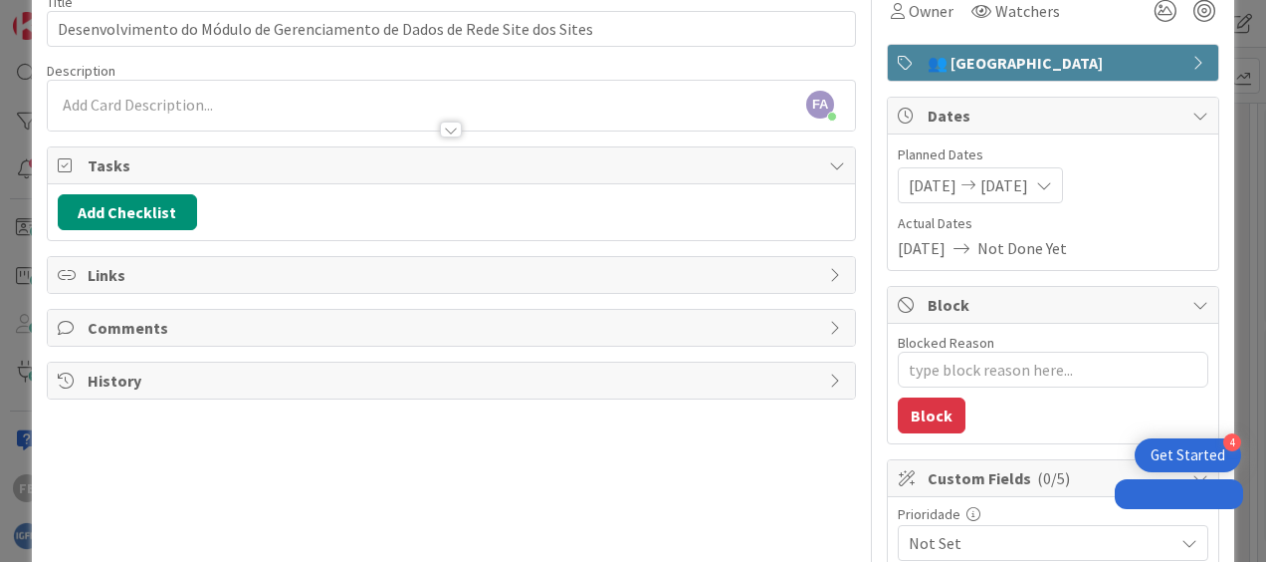
click at [362, 98] on div "FA [PERSON_NAME] just joined" at bounding box center [451, 106] width 807 height 50
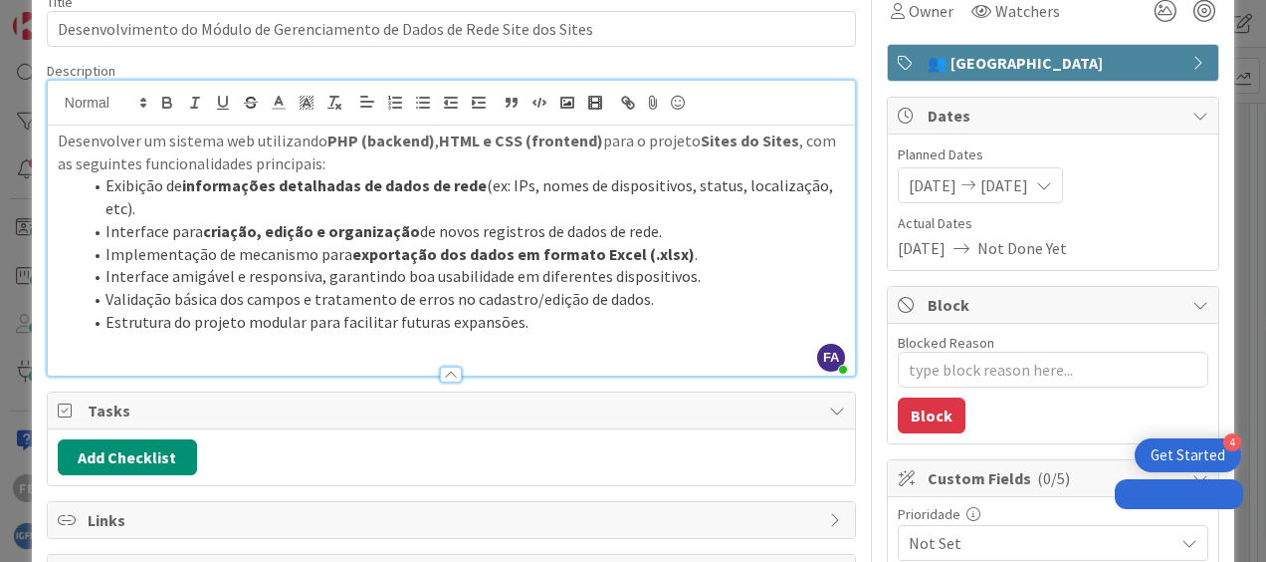
click at [593, 319] on li "Estrutura do projeto modular para facilitar futuras expansões." at bounding box center [464, 322] width 764 height 23
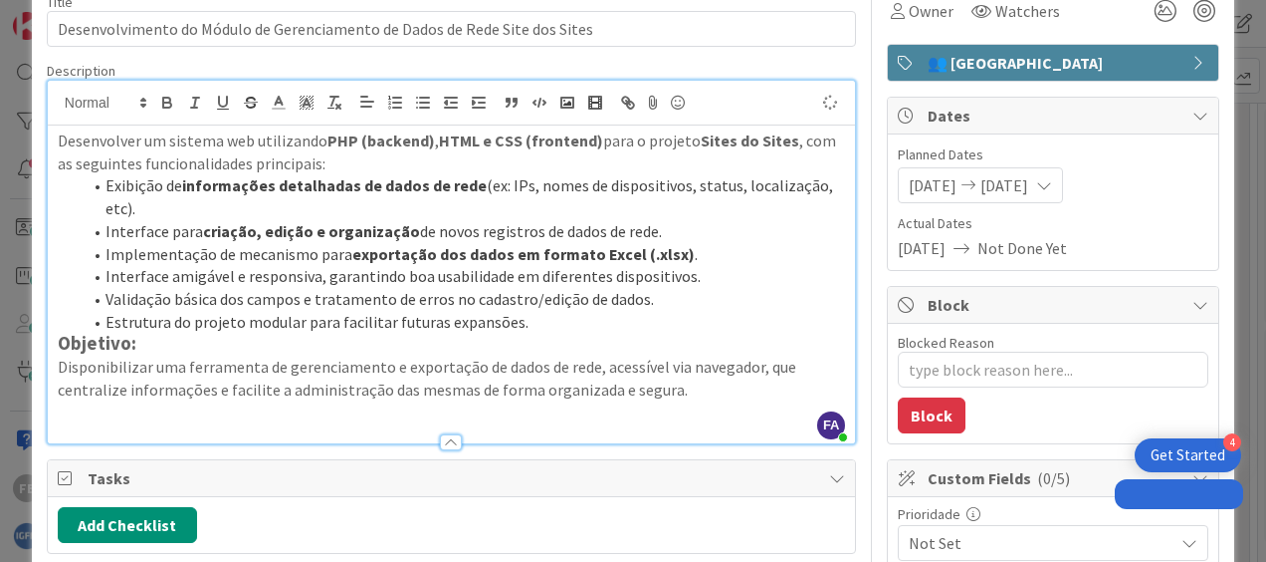
type textarea "x"
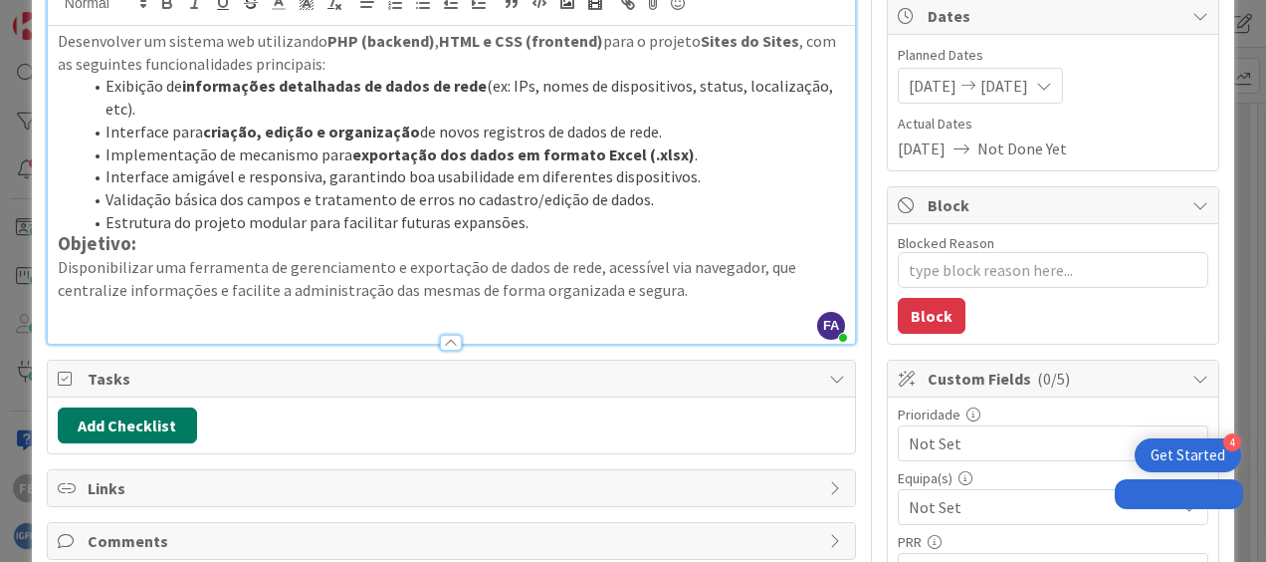
click at [143, 434] on button "Add Checklist" at bounding box center [127, 425] width 139 height 36
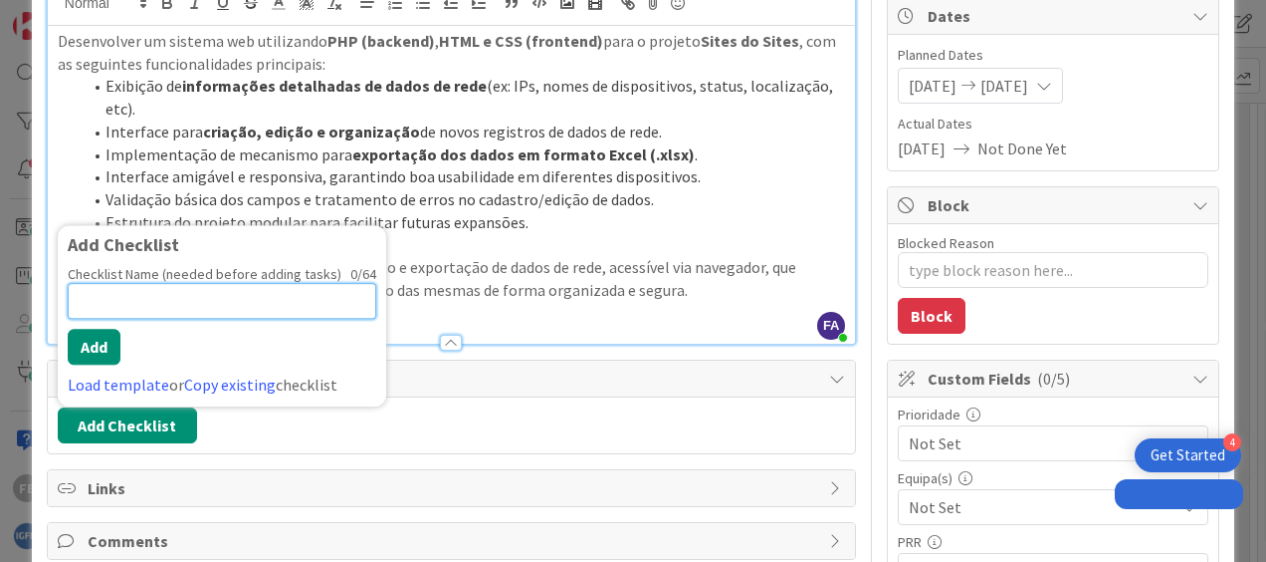
paste input "Desenvolvimento do Módulo de Gerenciamento de Dados de Rede"
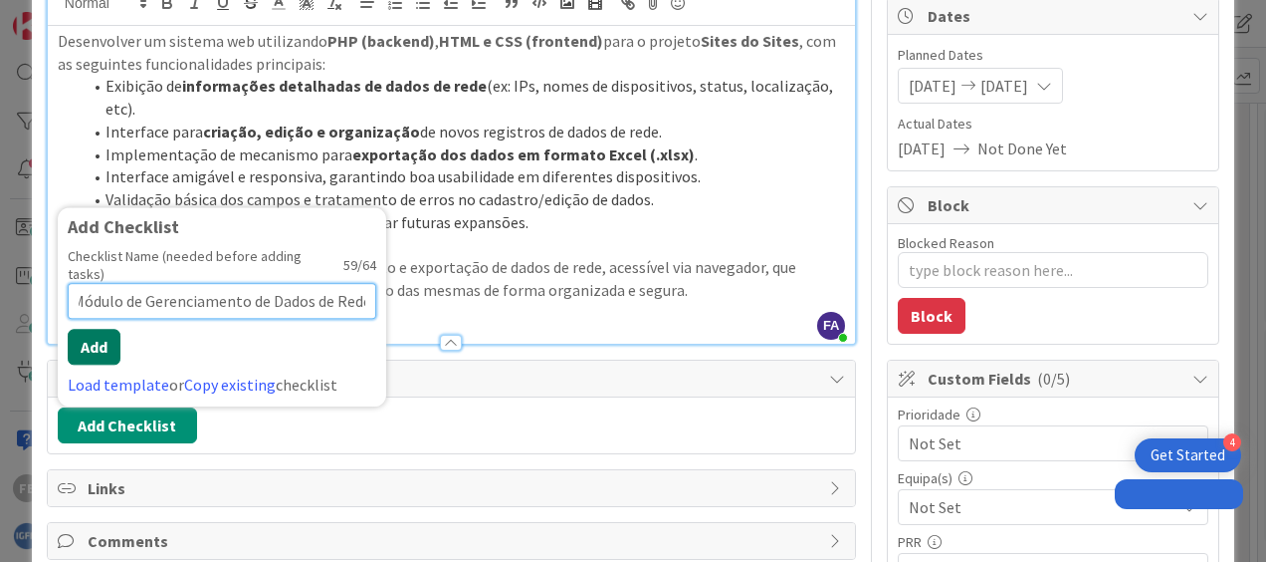
type input "Desenvolvimento do Módulo de Gerenciamento de Dados de Rede"
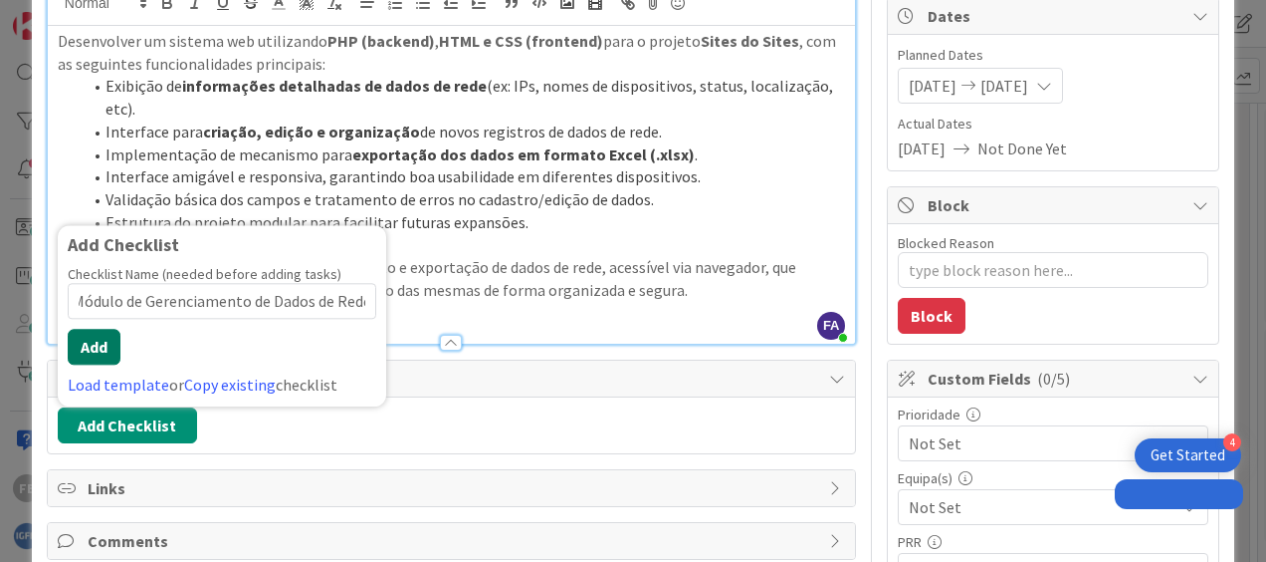
click at [106, 342] on button "Add" at bounding box center [94, 347] width 53 height 36
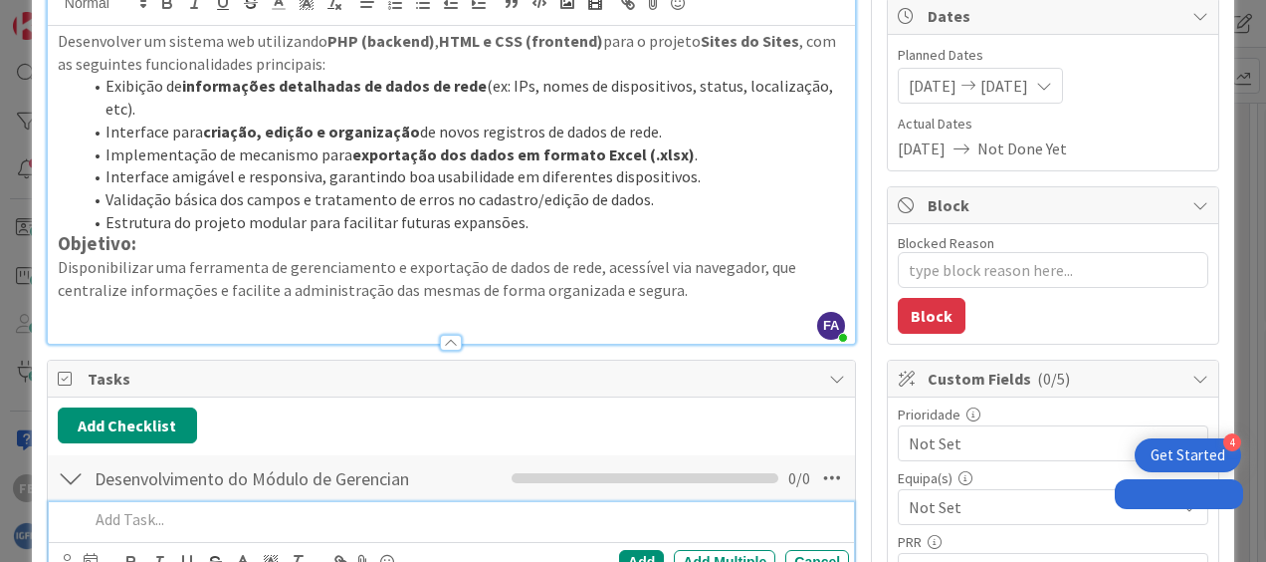
scroll to position [299, 0]
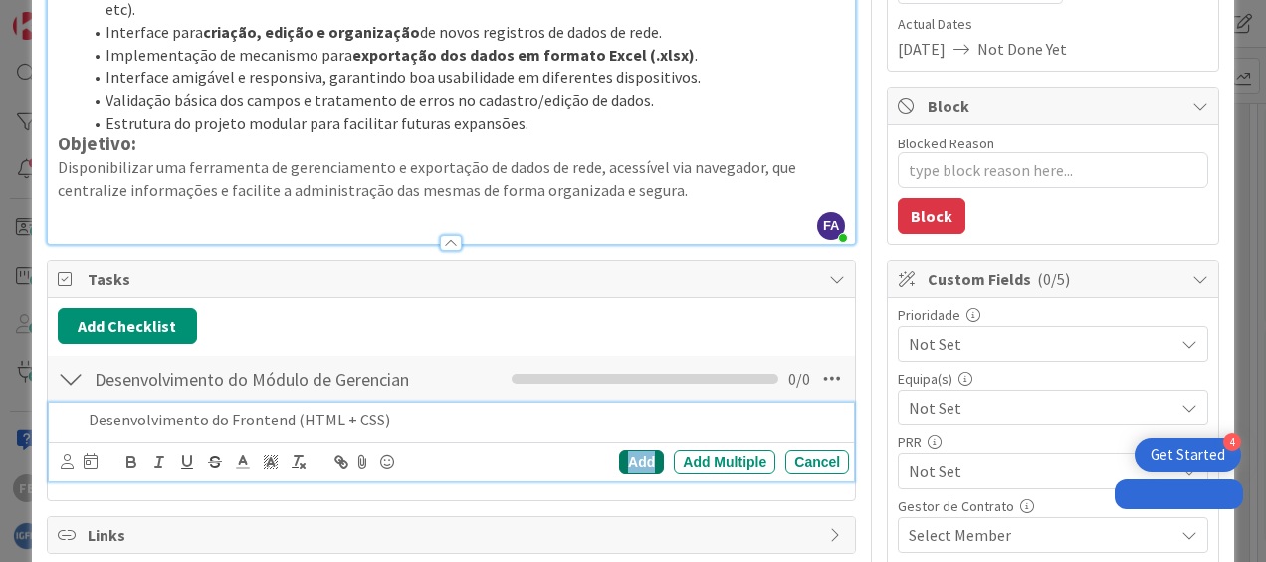
click at [639, 463] on div "Add" at bounding box center [641, 462] width 45 height 24
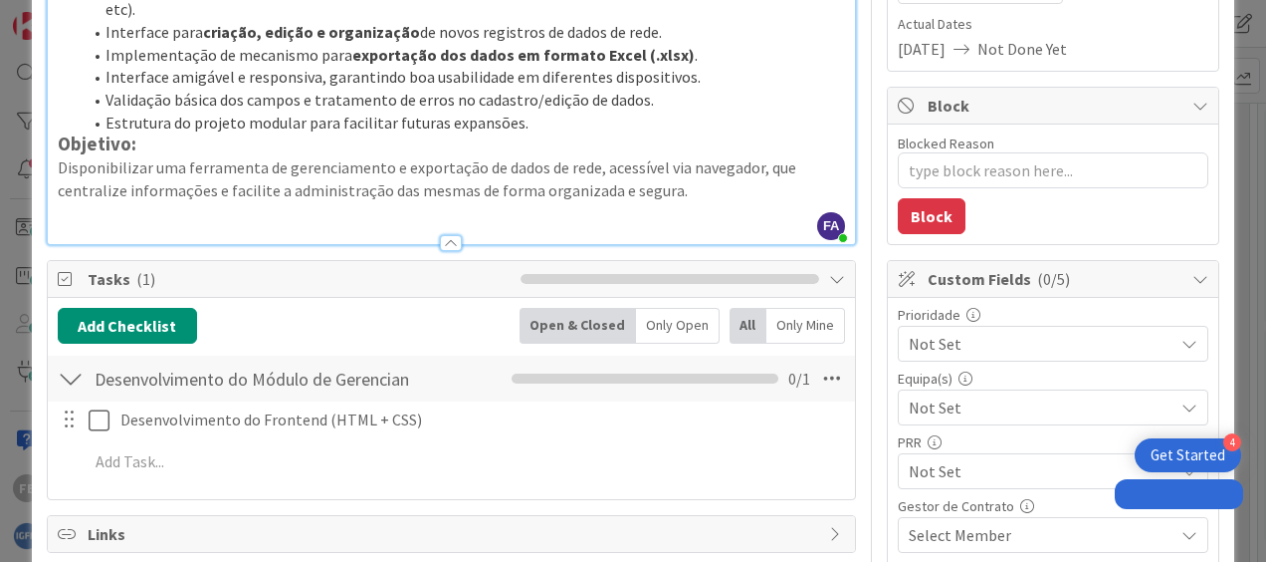
scroll to position [498, 0]
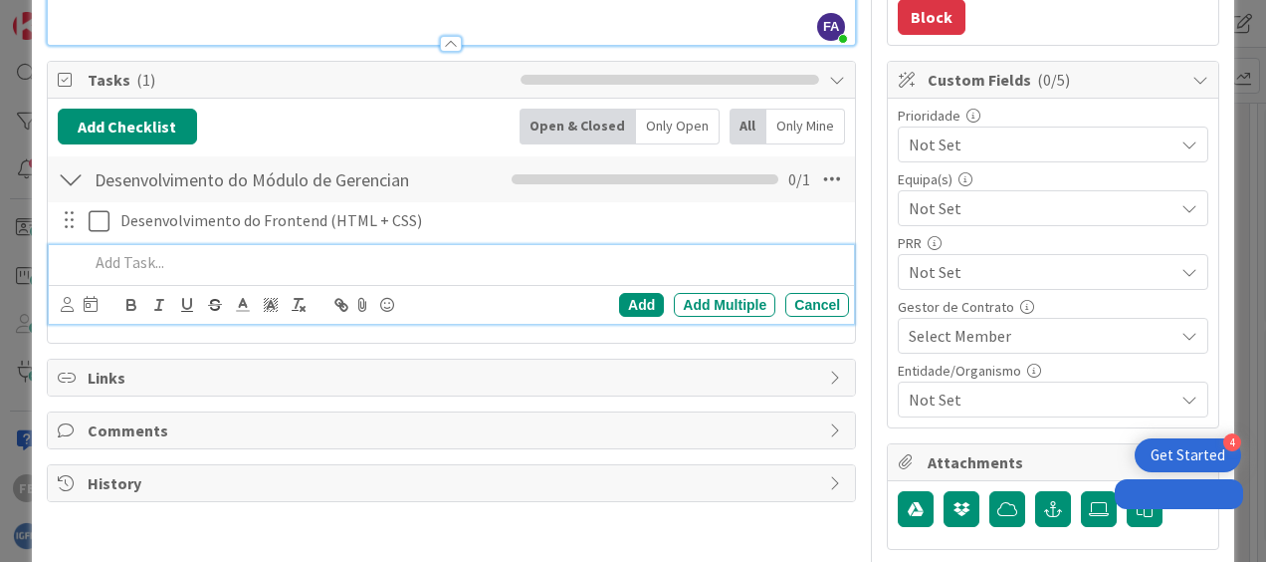
click at [217, 260] on p at bounding box center [465, 262] width 753 height 23
click at [631, 300] on div "Add" at bounding box center [641, 305] width 45 height 24
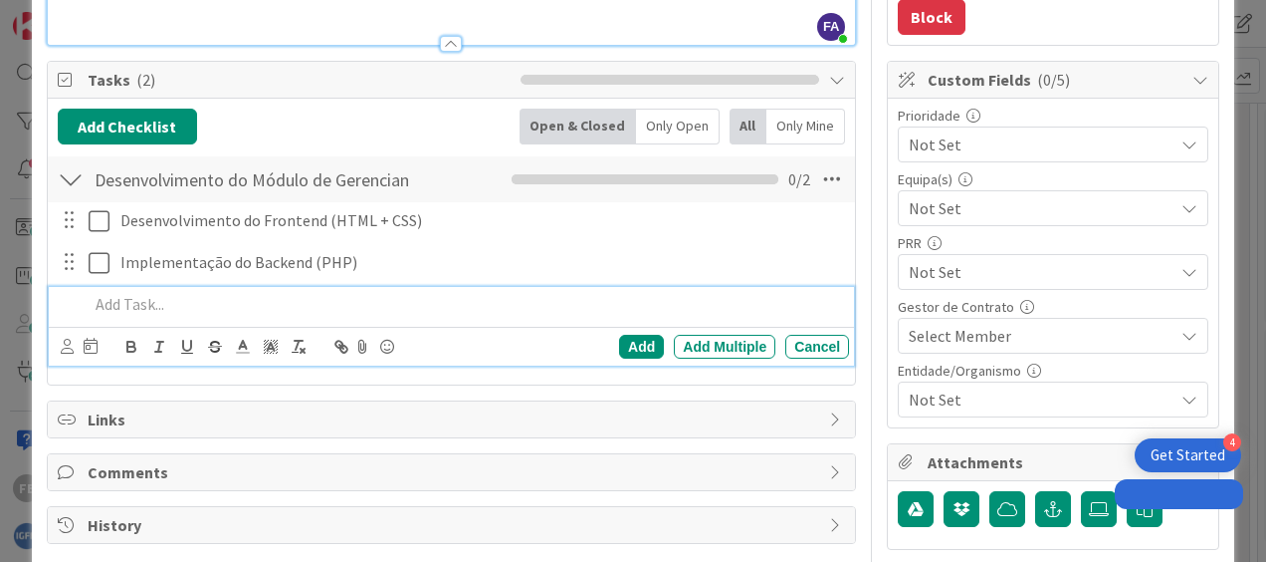
click at [207, 287] on div at bounding box center [465, 304] width 769 height 35
click at [623, 345] on div "Add" at bounding box center [641, 347] width 45 height 24
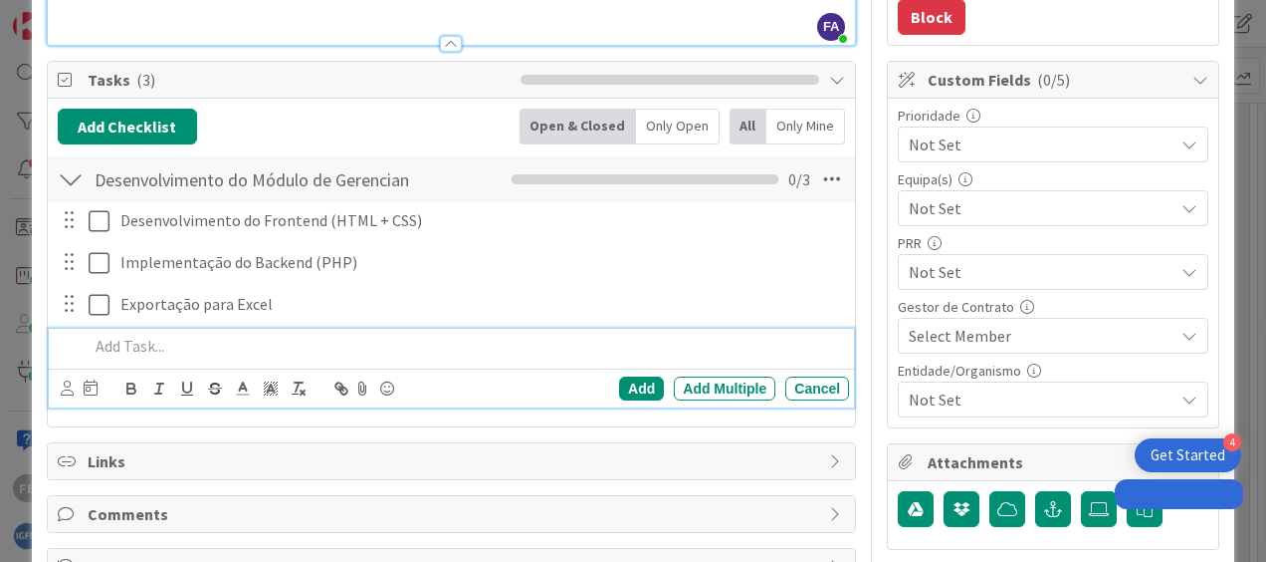
click at [346, 338] on p at bounding box center [465, 346] width 753 height 23
click at [625, 393] on div "Add" at bounding box center [641, 388] width 45 height 24
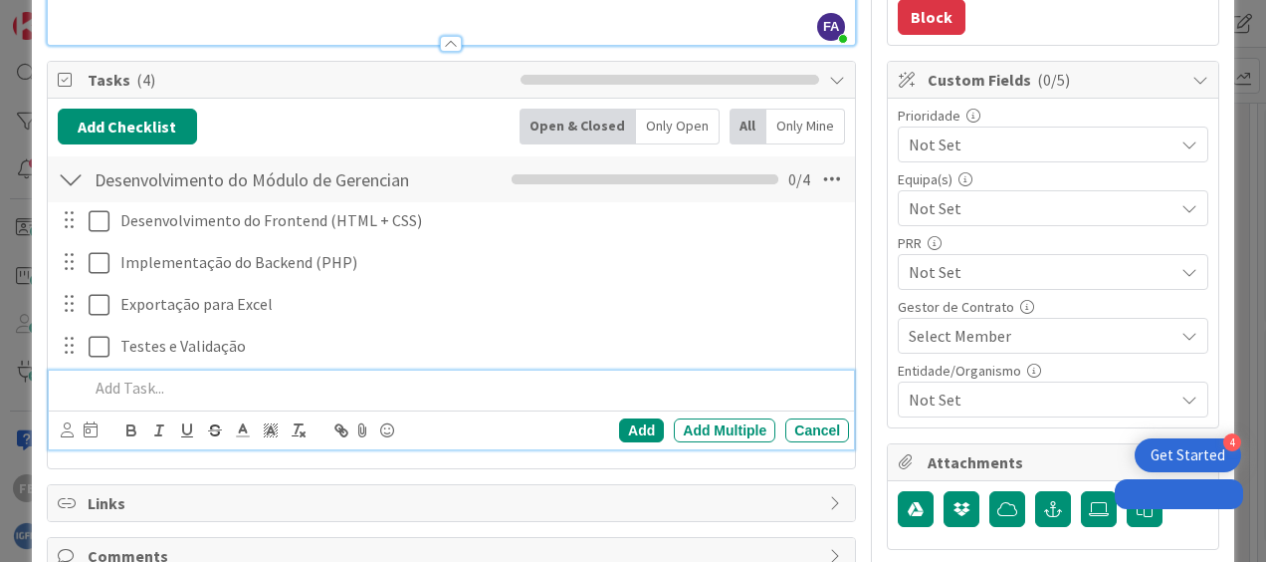
click at [205, 385] on p at bounding box center [465, 387] width 753 height 23
click at [619, 431] on div "Add" at bounding box center [641, 430] width 45 height 24
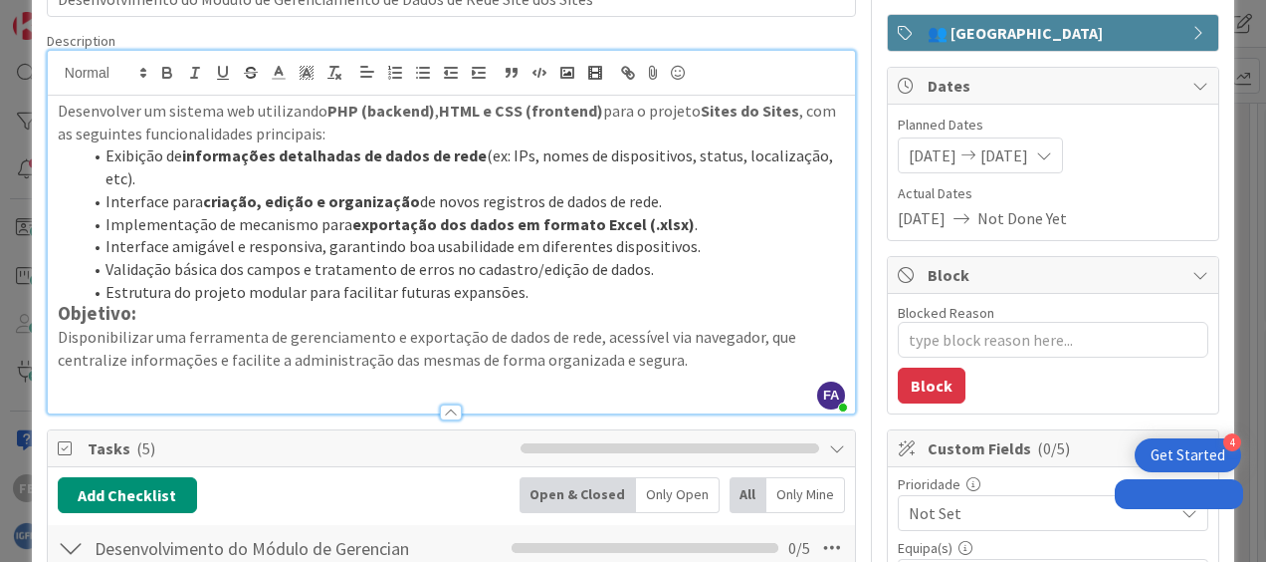
scroll to position [0, 0]
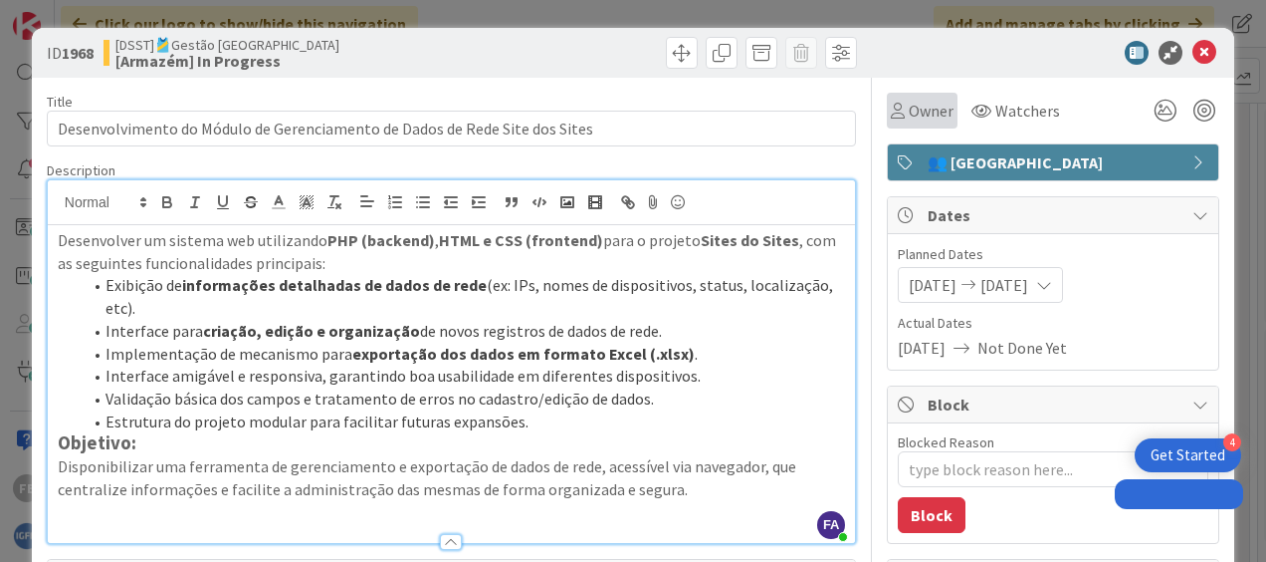
click at [916, 95] on div "Owner" at bounding box center [922, 111] width 71 height 36
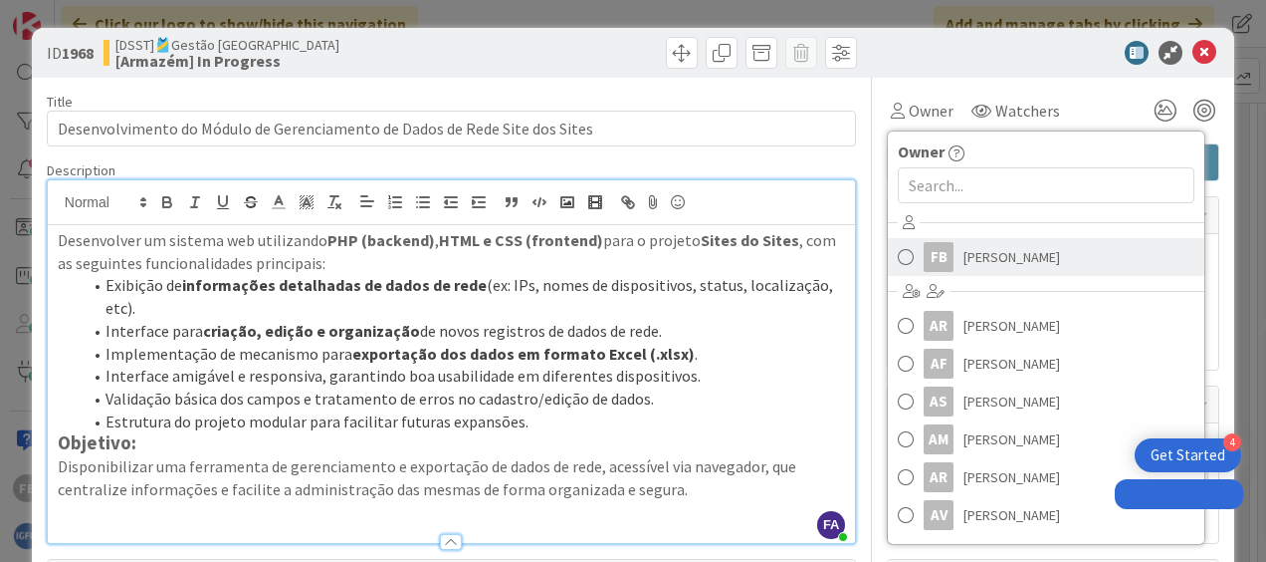
click at [946, 242] on link "FB [PERSON_NAME]" at bounding box center [1046, 257] width 317 height 38
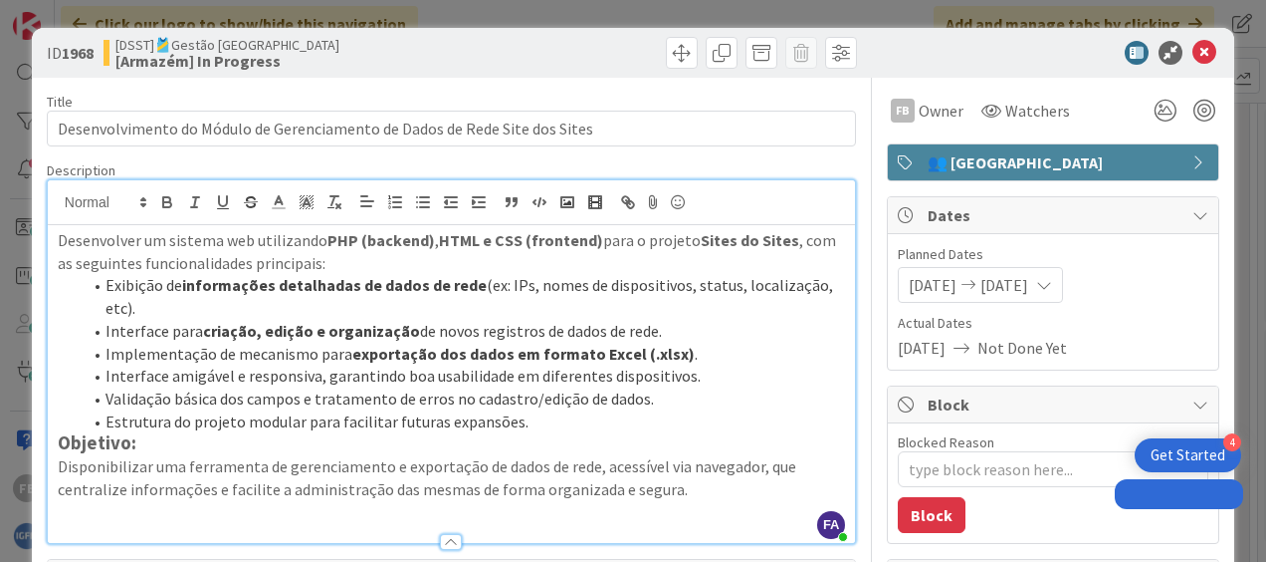
type textarea "x"
click at [1006, 113] on span "Watchers" at bounding box center [1038, 111] width 65 height 24
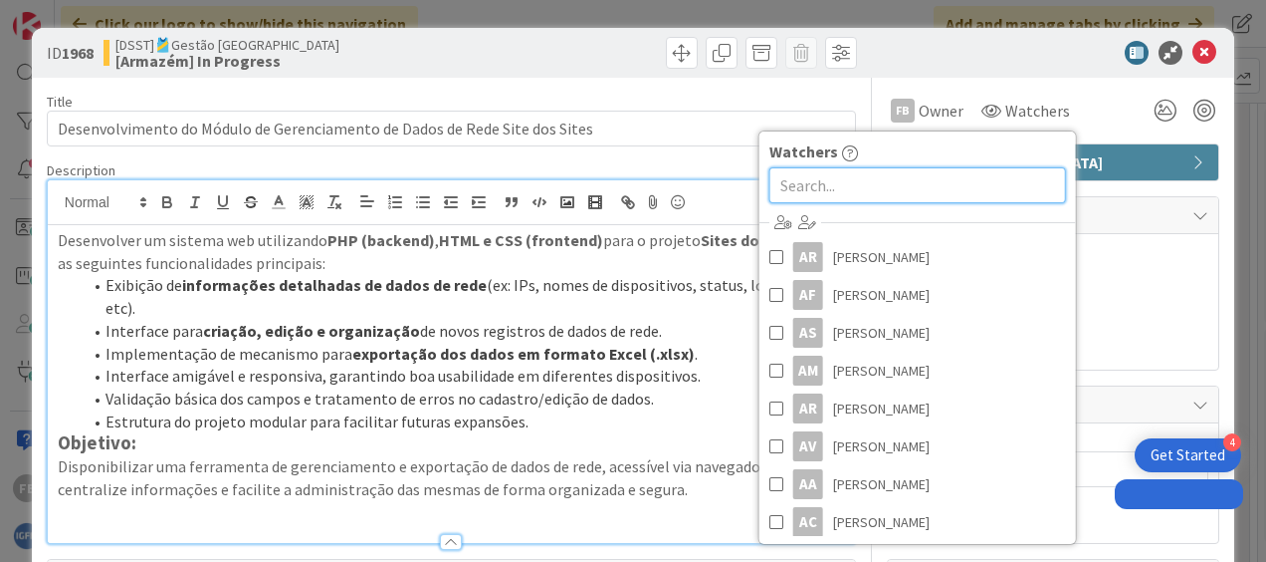
click at [896, 174] on input "text" at bounding box center [918, 185] width 297 height 36
click at [852, 180] on input "text" at bounding box center [918, 185] width 297 height 36
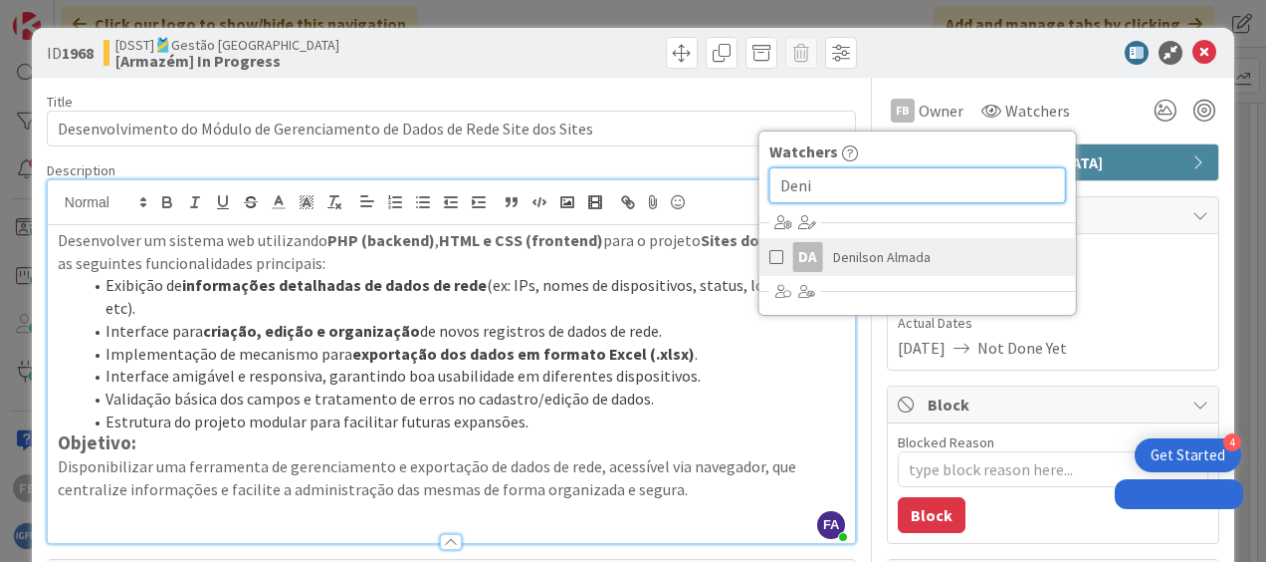
type input "Deni"
click at [860, 252] on span "Denilson Almada" at bounding box center [882, 257] width 98 height 30
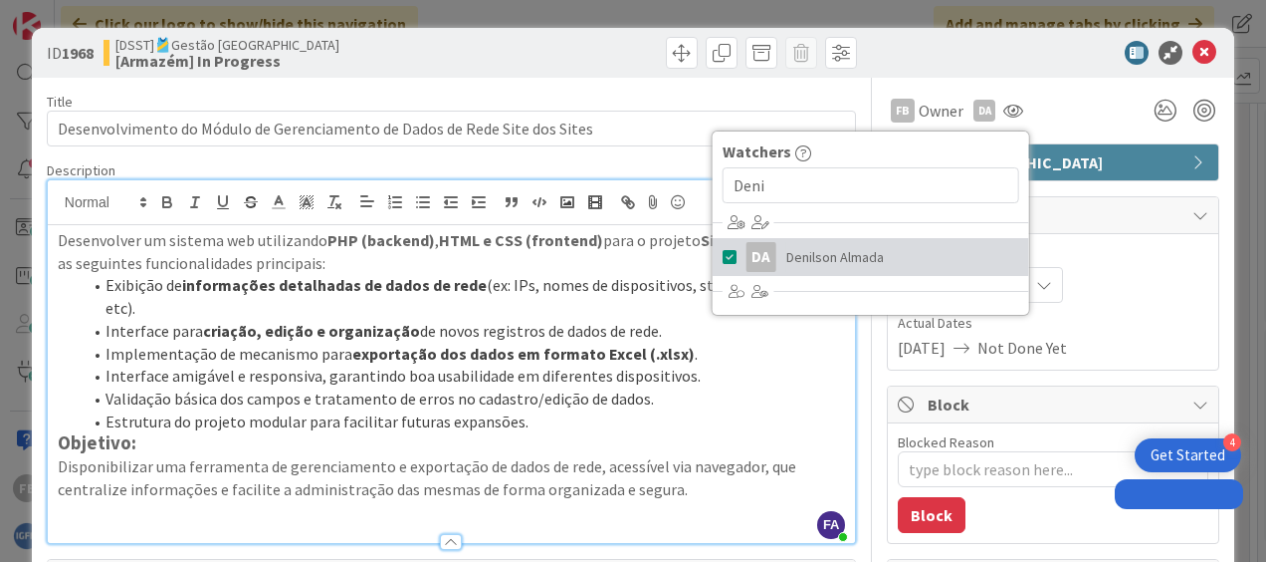
type textarea "x"
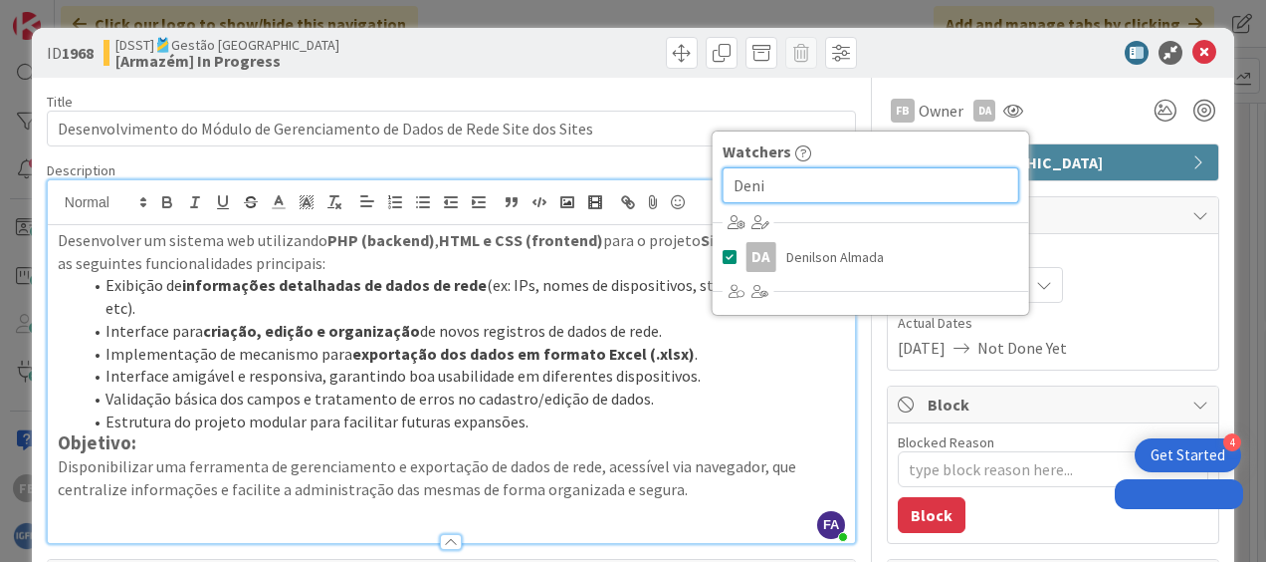
click at [876, 186] on input "Deni" at bounding box center [871, 185] width 297 height 36
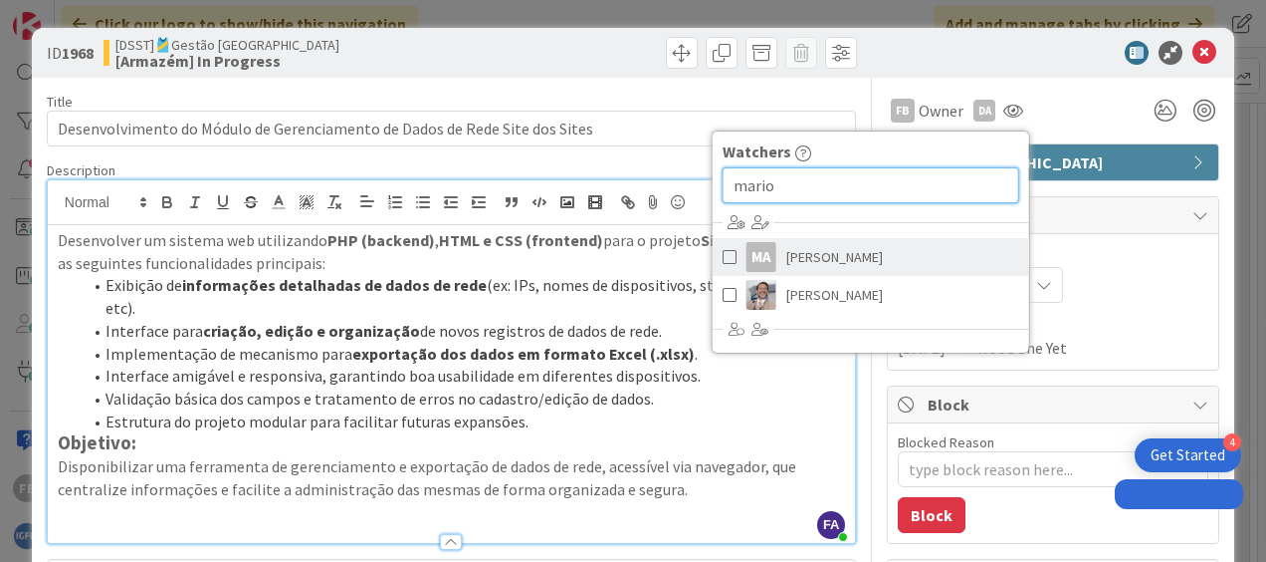
type input "mario"
click at [806, 254] on span "[PERSON_NAME]" at bounding box center [835, 257] width 97 height 30
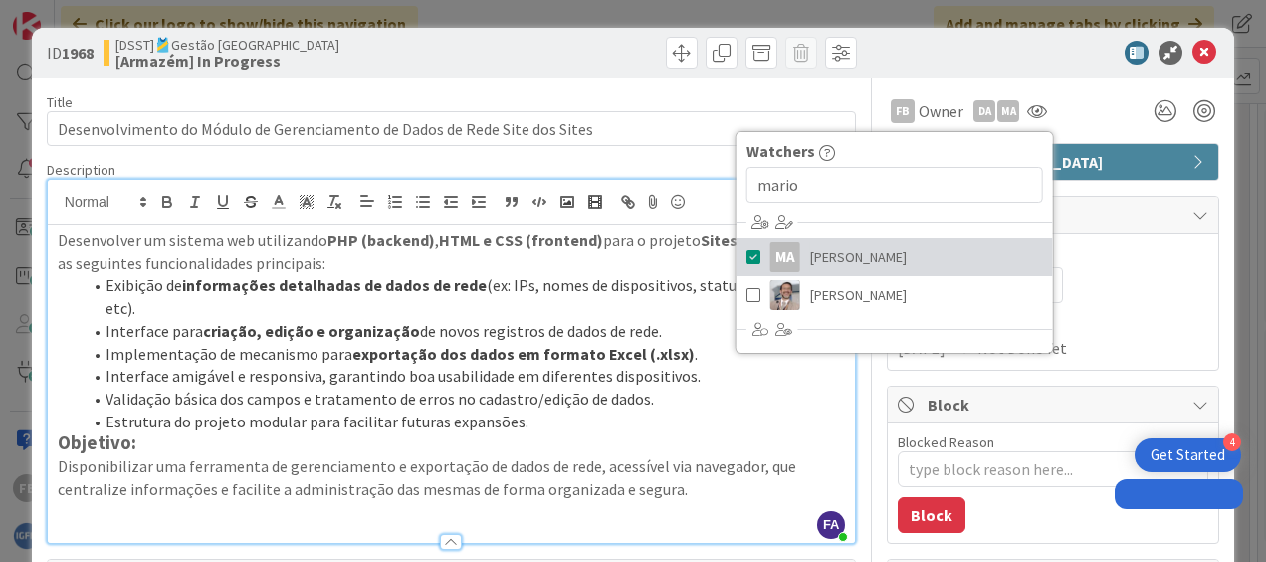
type textarea "x"
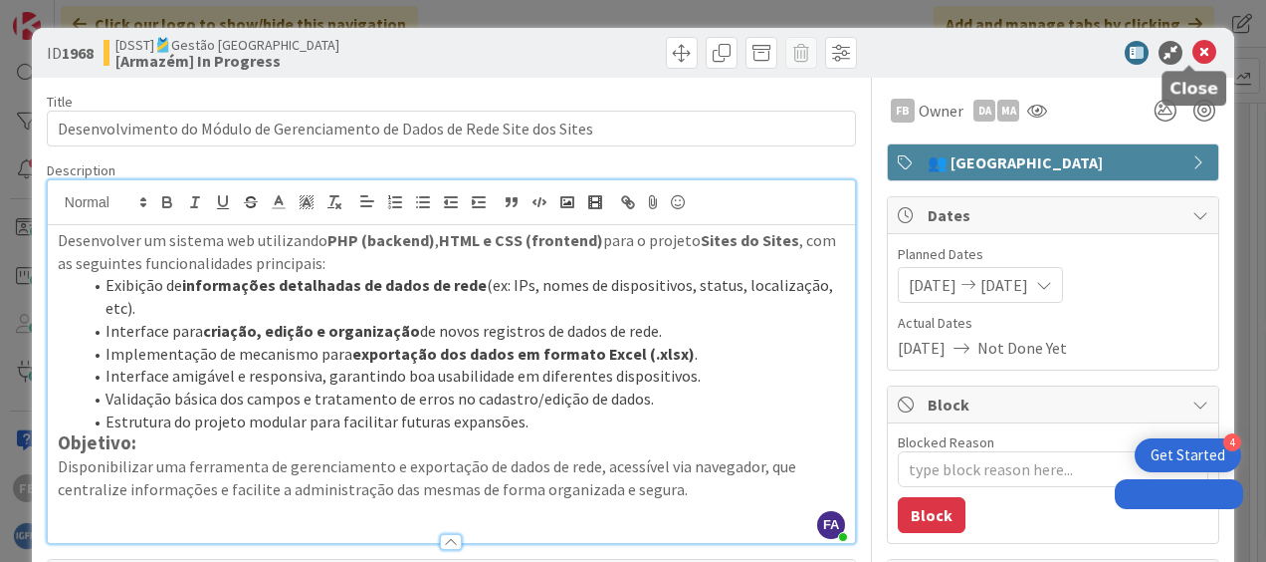
click at [1193, 45] on icon at bounding box center [1205, 53] width 24 height 24
